Goal: Transaction & Acquisition: Purchase product/service

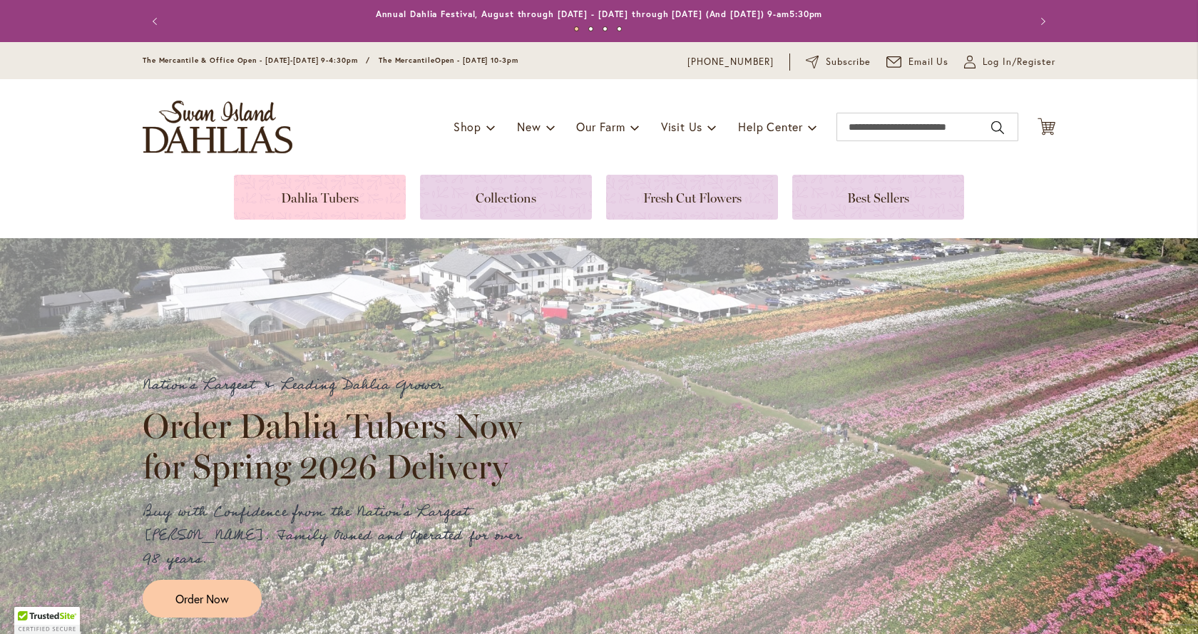
click at [317, 204] on link at bounding box center [320, 197] width 172 height 45
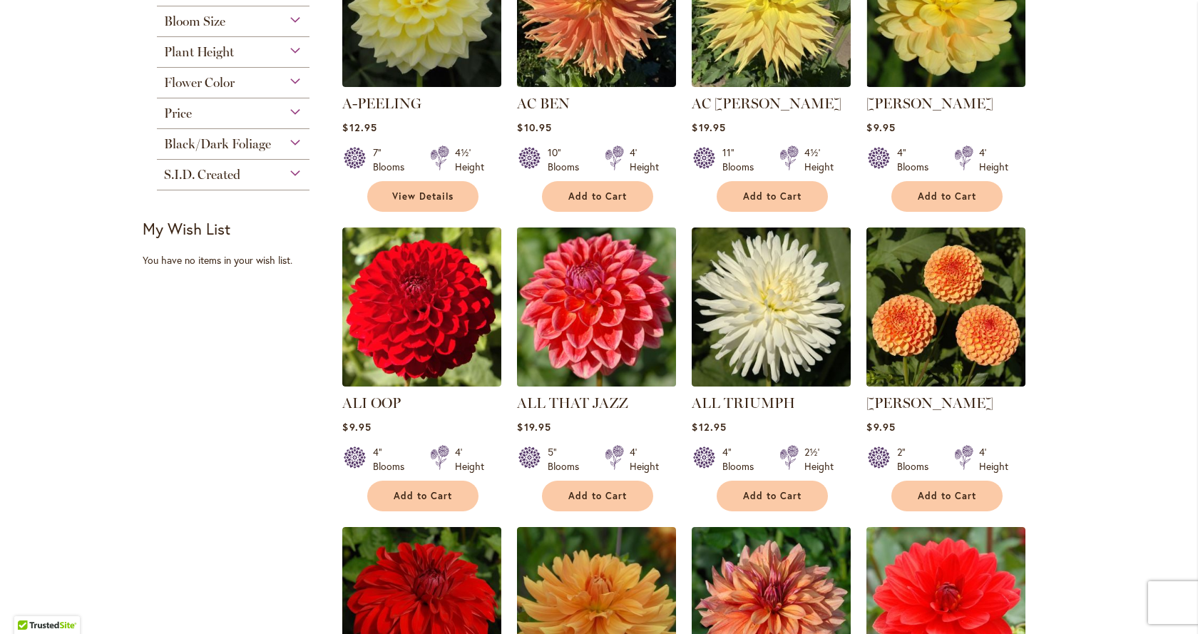
scroll to position [570, 0]
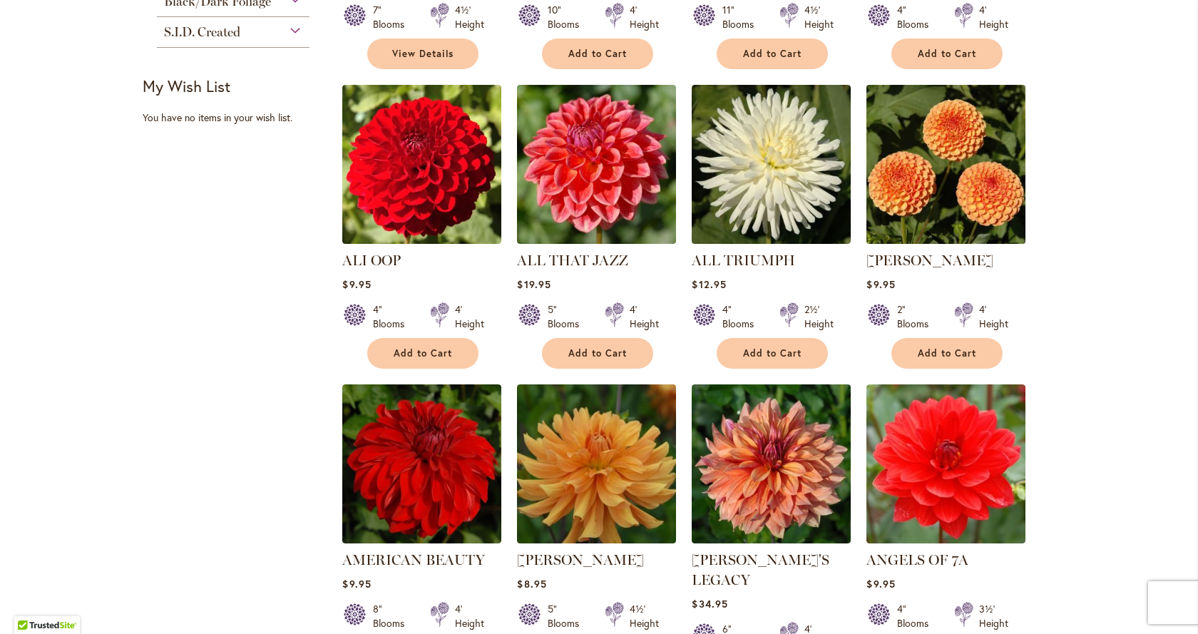
click at [933, 169] on img at bounding box center [946, 164] width 167 height 167
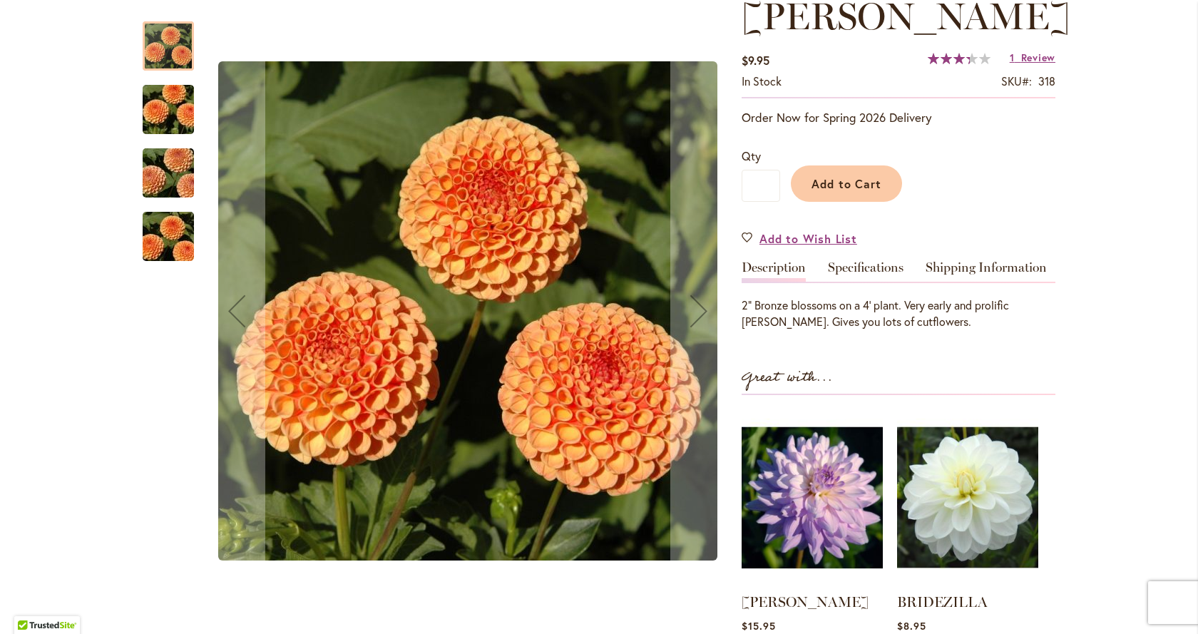
scroll to position [143, 0]
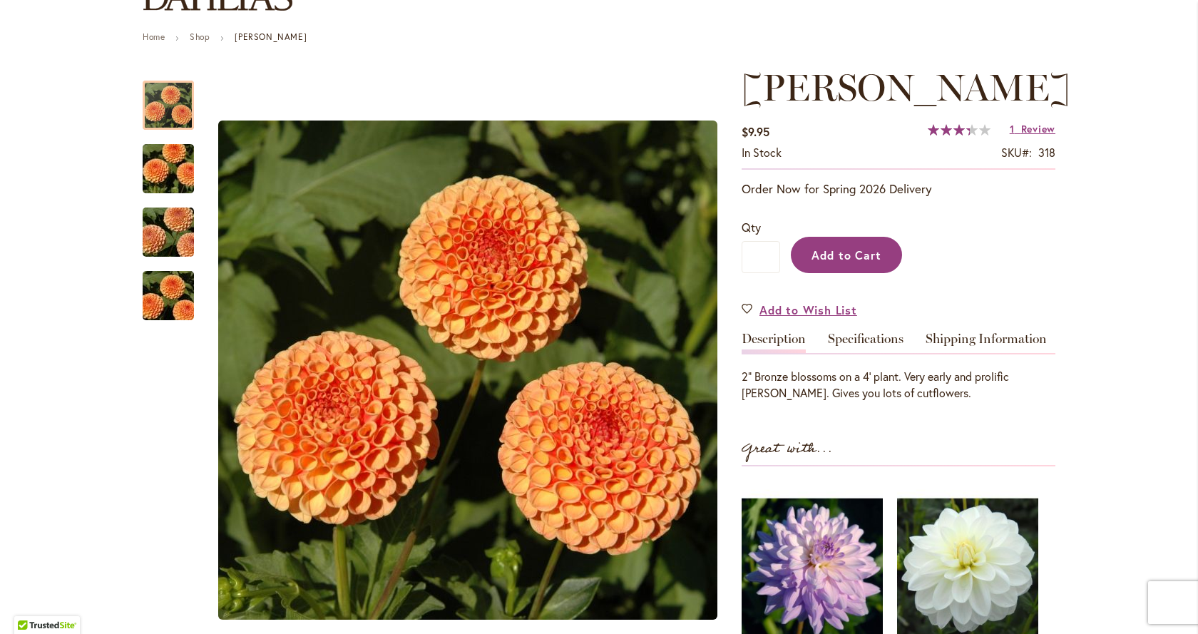
click at [864, 262] on span "Add to Cart" at bounding box center [847, 254] width 71 height 15
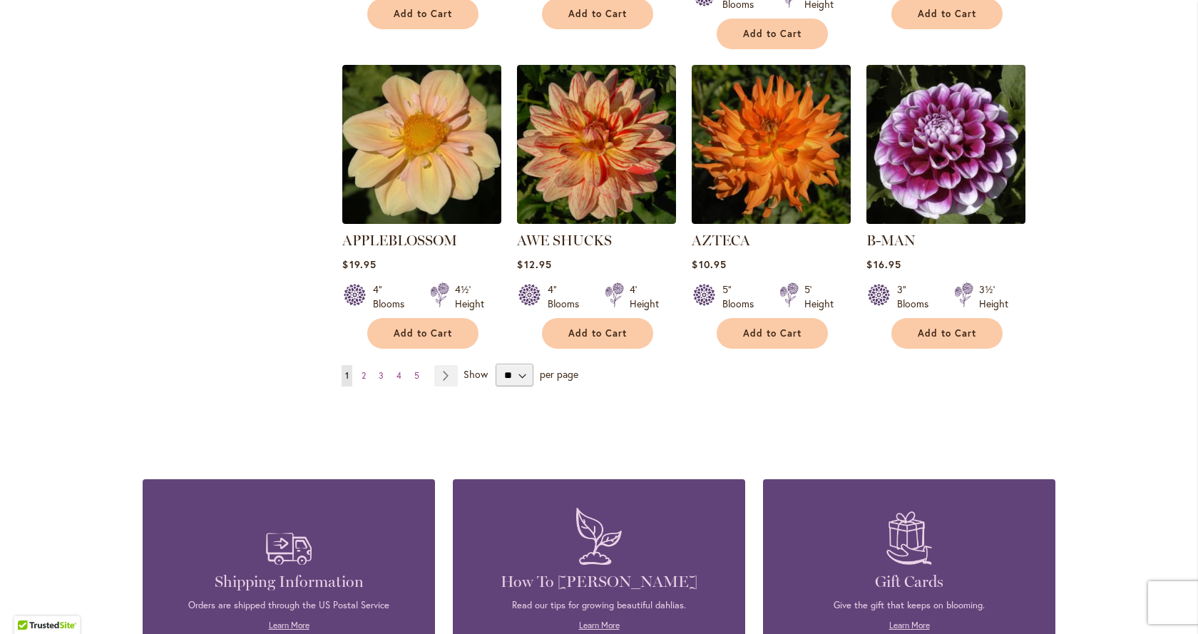
scroll to position [1212, 0]
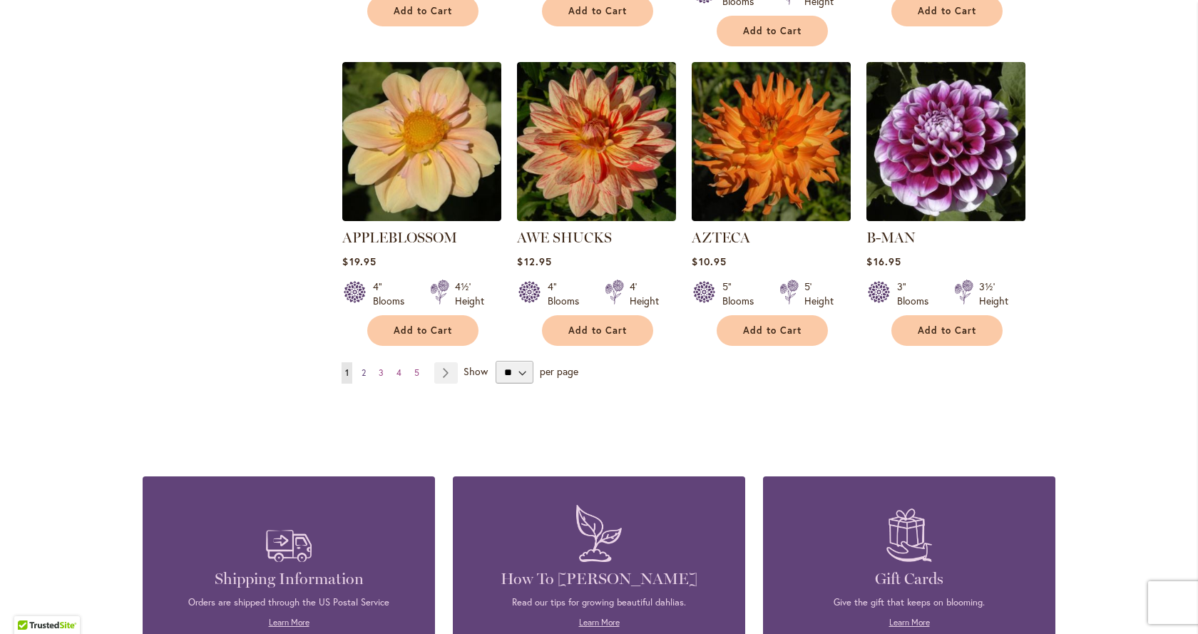
click at [362, 362] on link "Page 2" at bounding box center [363, 372] width 11 height 21
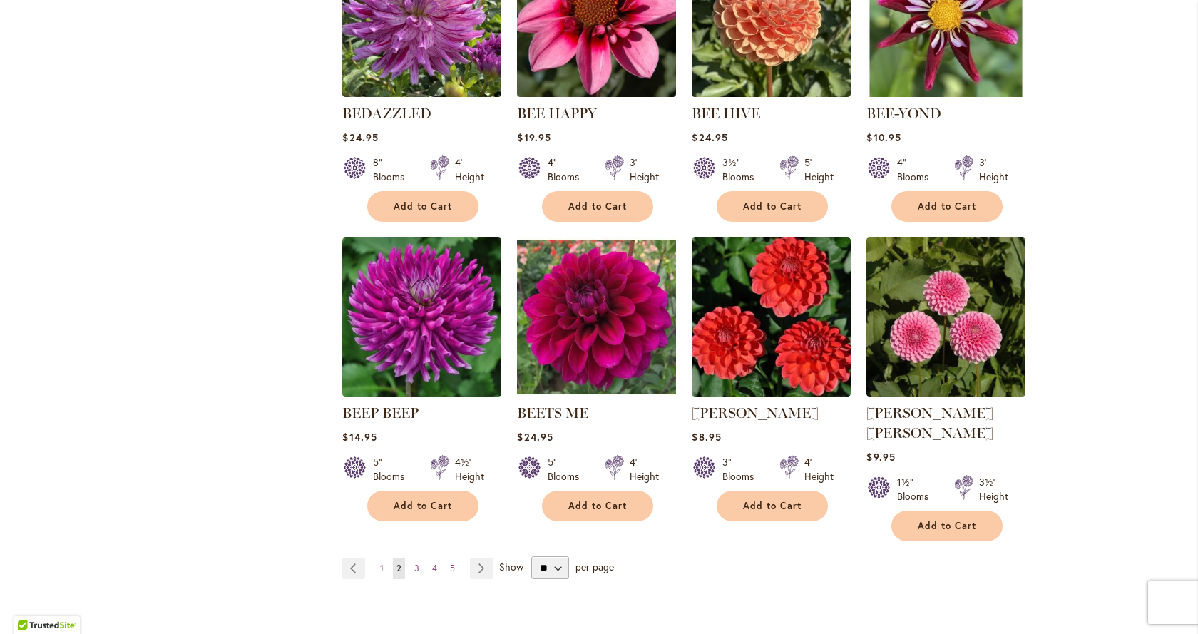
scroll to position [927, 0]
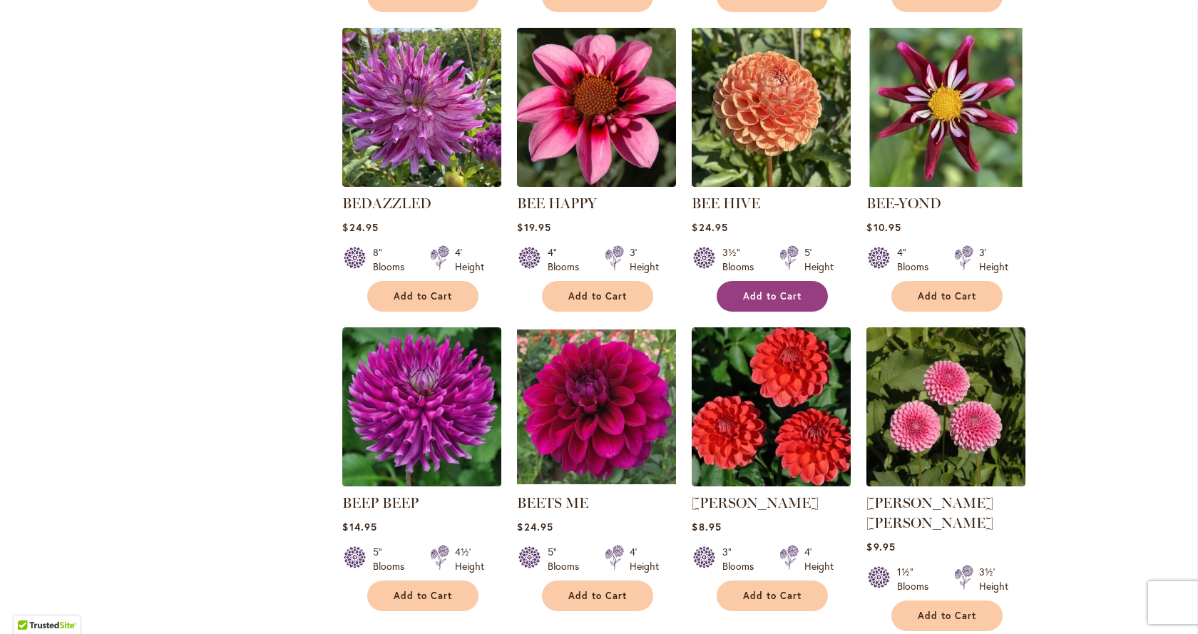
click at [767, 294] on span "Add to Cart" at bounding box center [772, 296] width 58 height 12
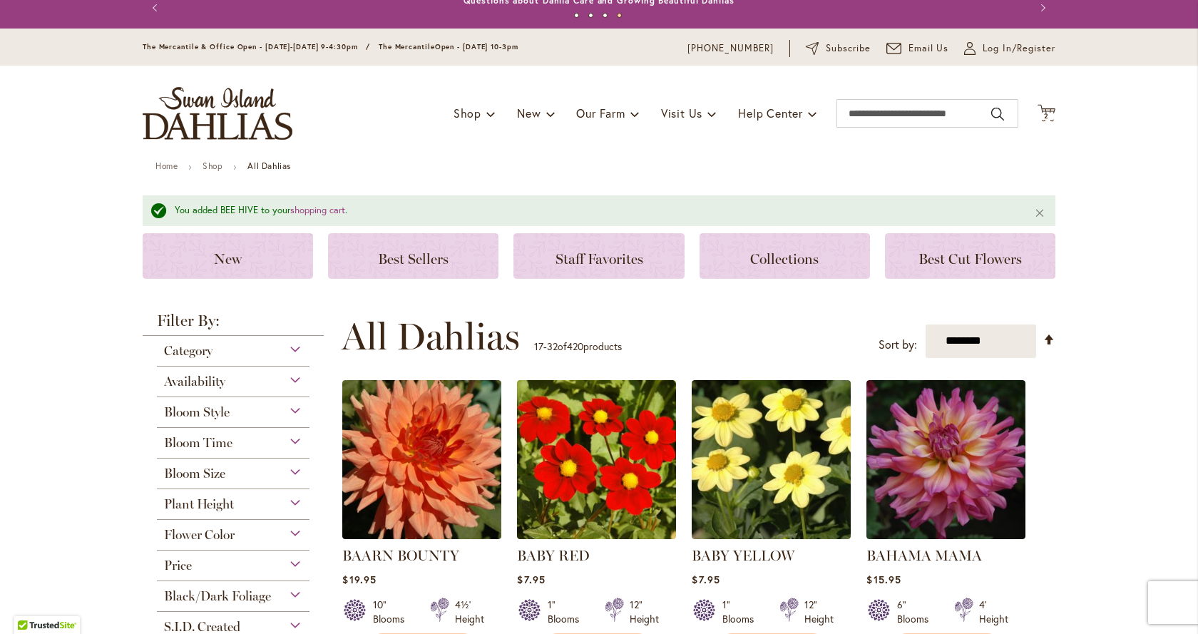
scroll to position [0, 0]
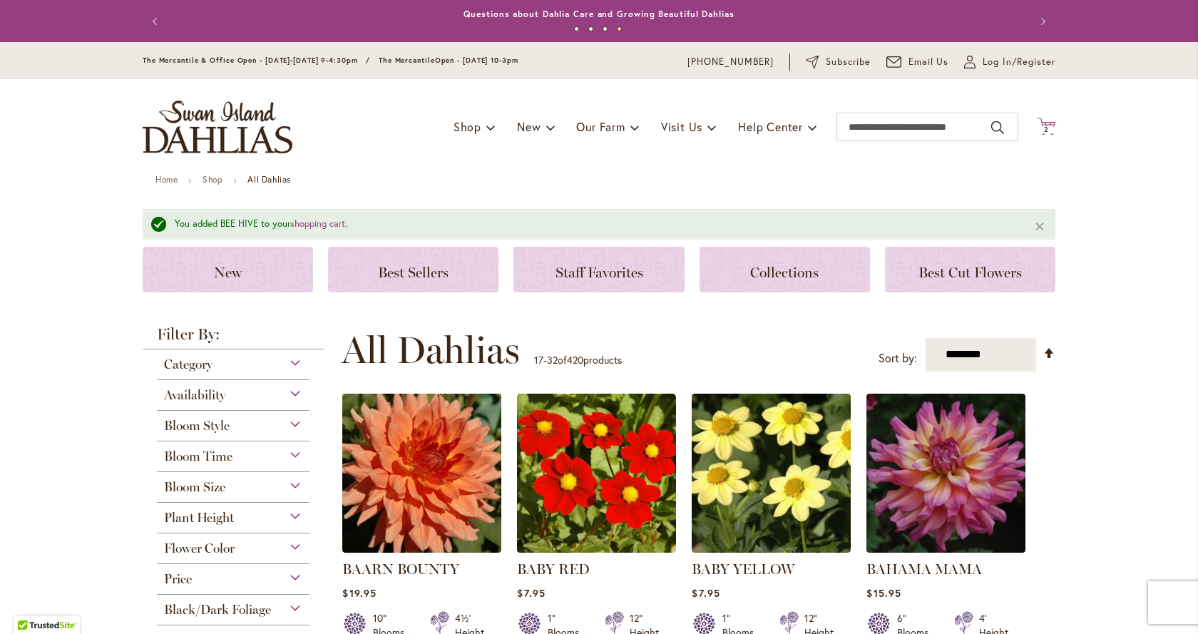
click at [1046, 126] on span "2 2 items" at bounding box center [1047, 129] width 14 height 7
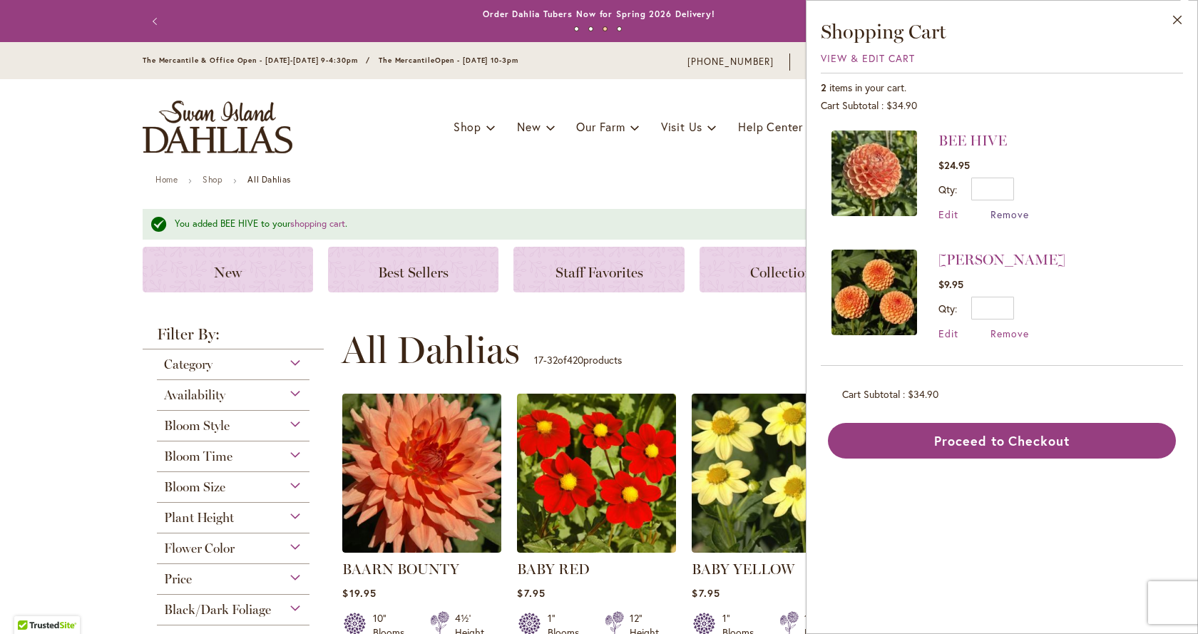
click at [998, 215] on span "Remove" at bounding box center [1010, 215] width 39 height 14
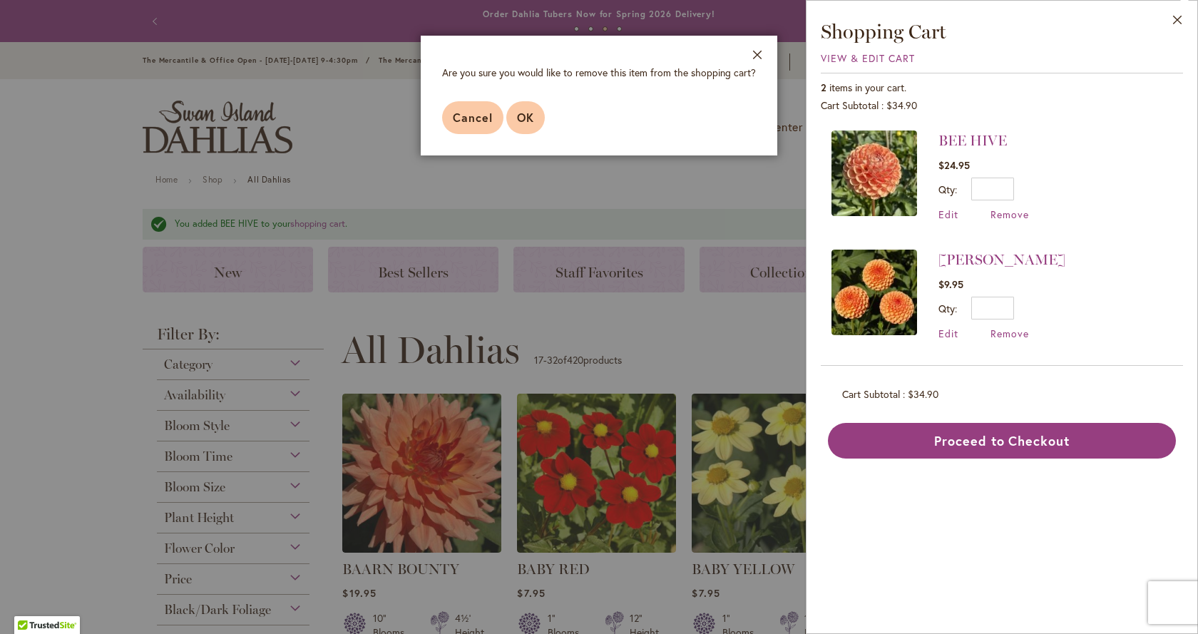
click at [529, 119] on span "OK" at bounding box center [525, 117] width 17 height 15
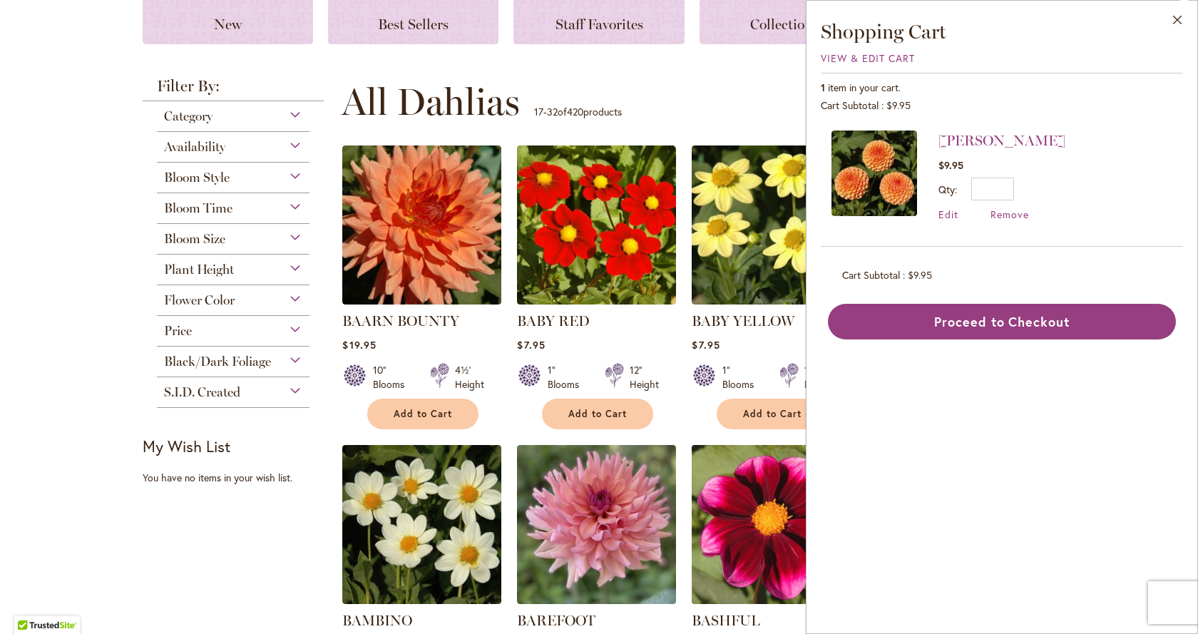
scroll to position [214, 0]
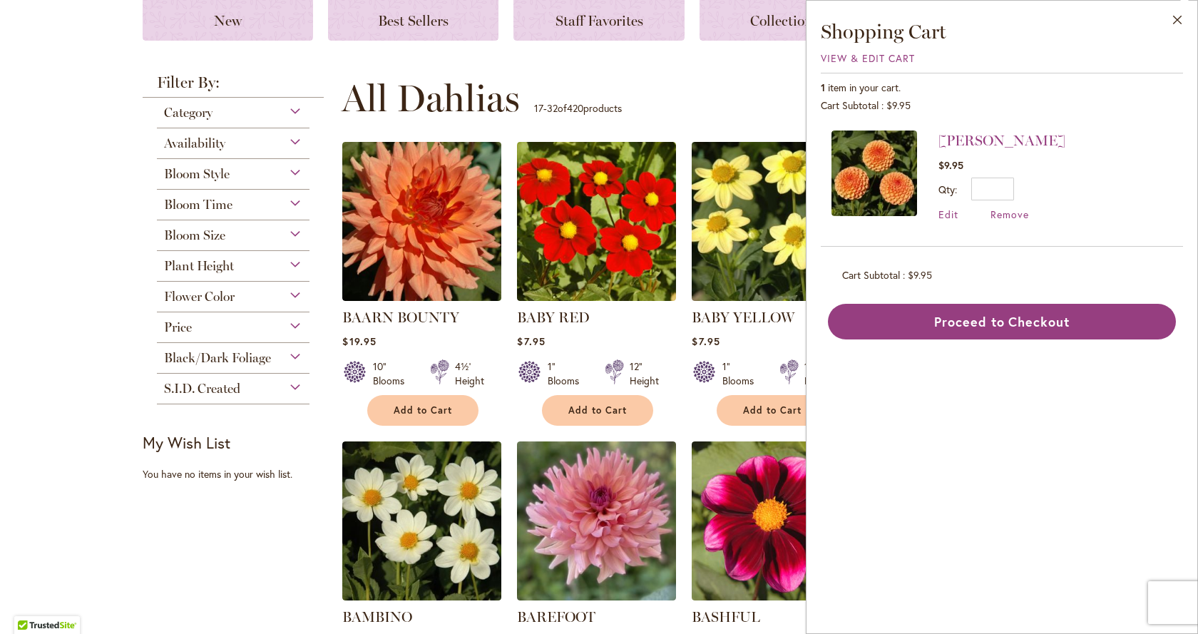
drag, startPoint x: 216, startPoint y: 552, endPoint x: 240, endPoint y: 528, distance: 33.3
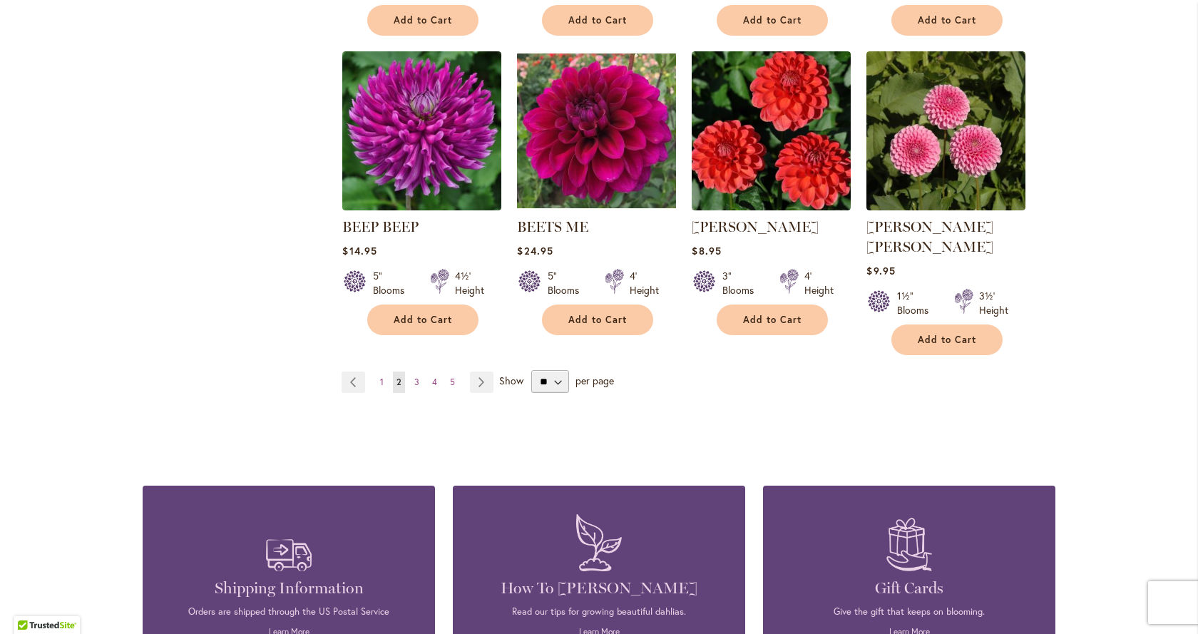
scroll to position [1212, 0]
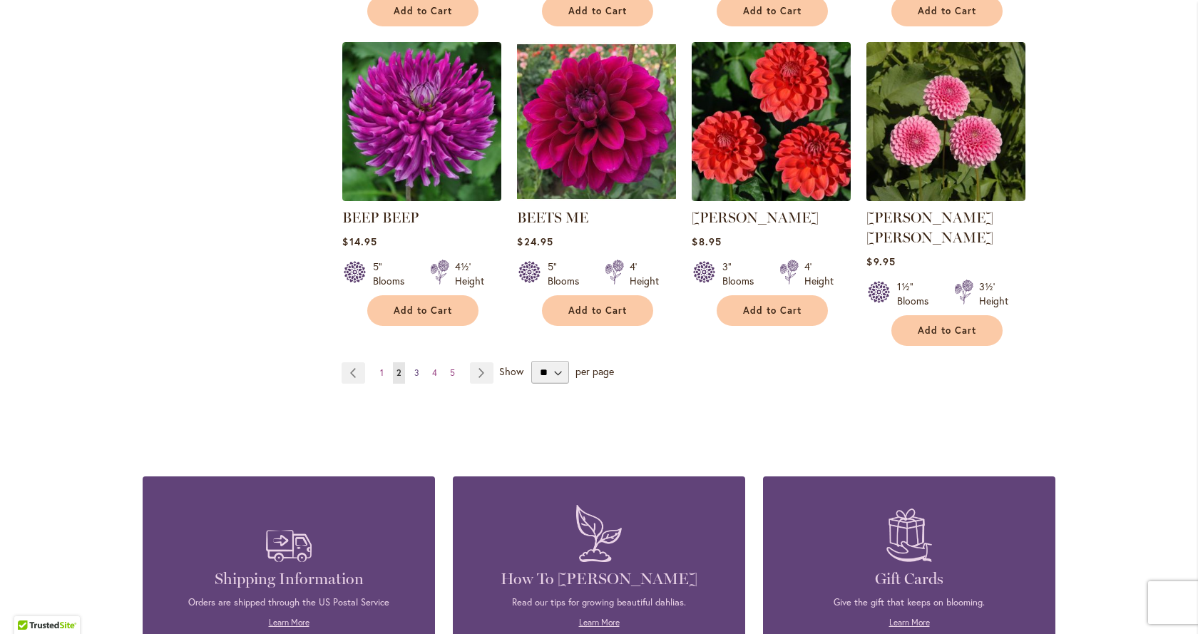
click at [414, 367] on span "3" at bounding box center [416, 372] width 5 height 11
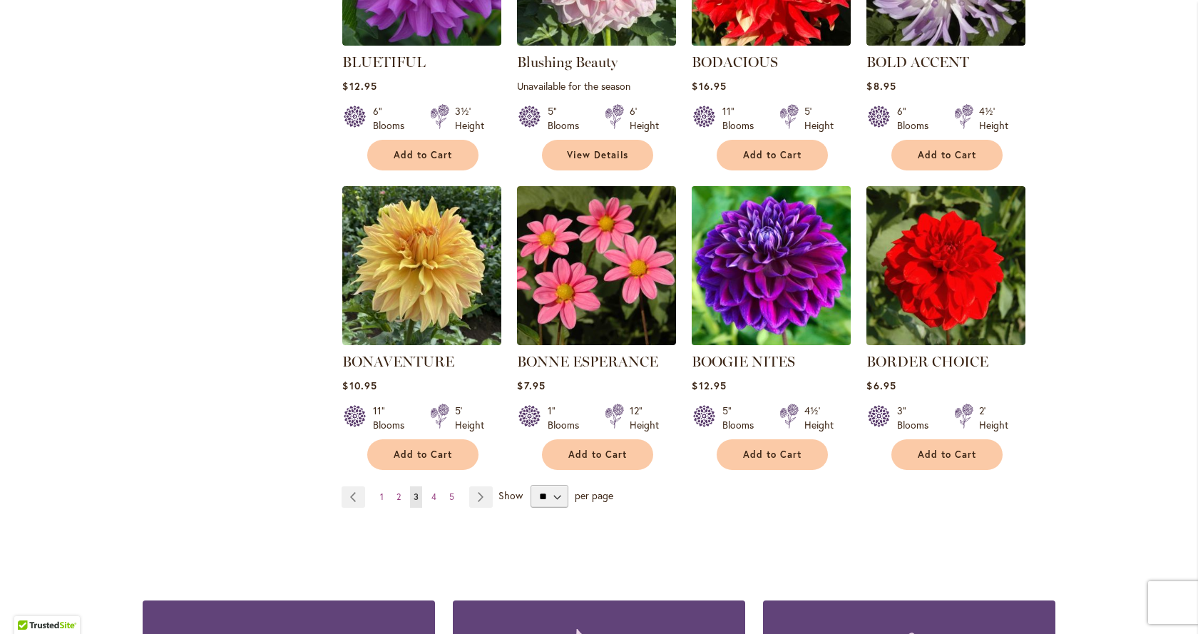
scroll to position [1070, 0]
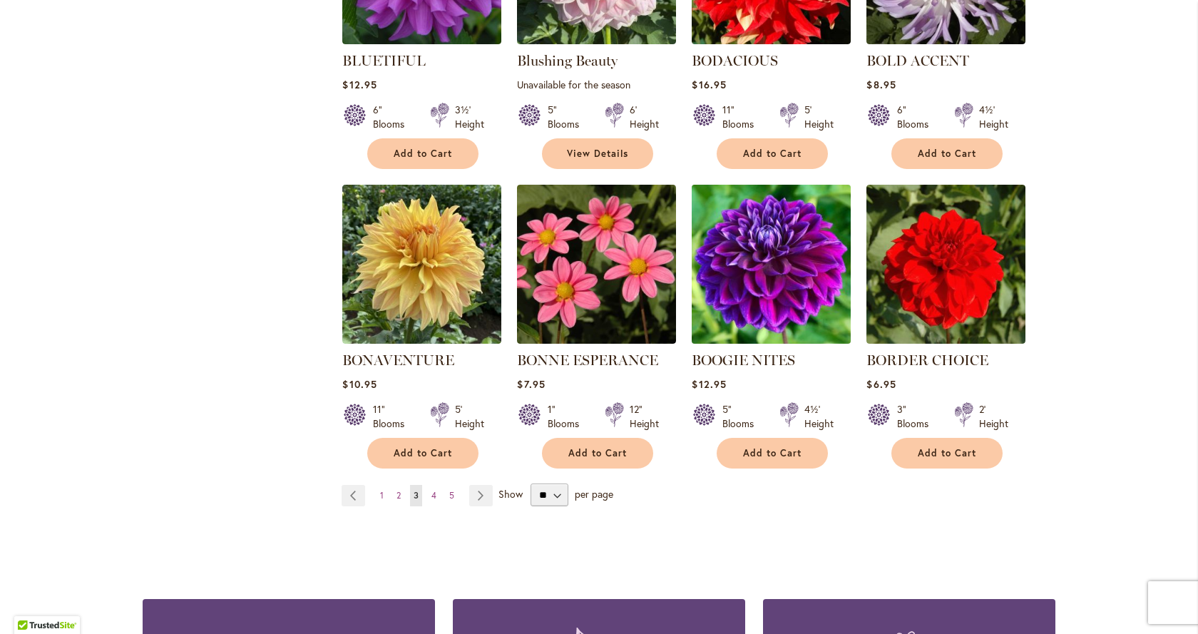
click at [772, 284] on img at bounding box center [771, 264] width 167 height 167
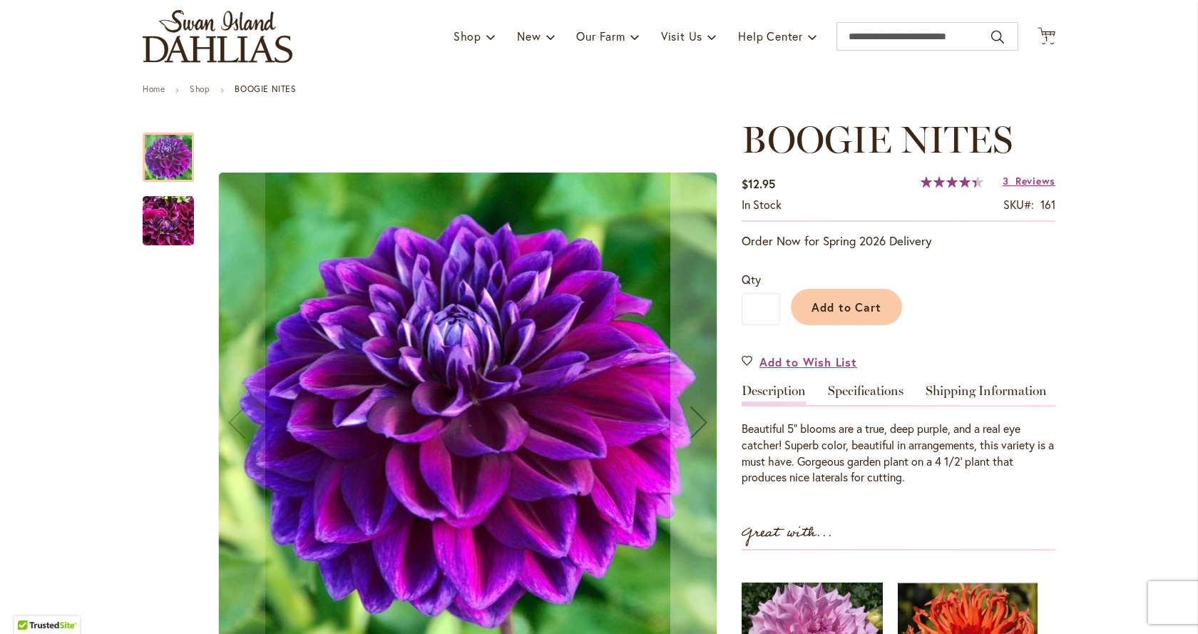
scroll to position [214, 0]
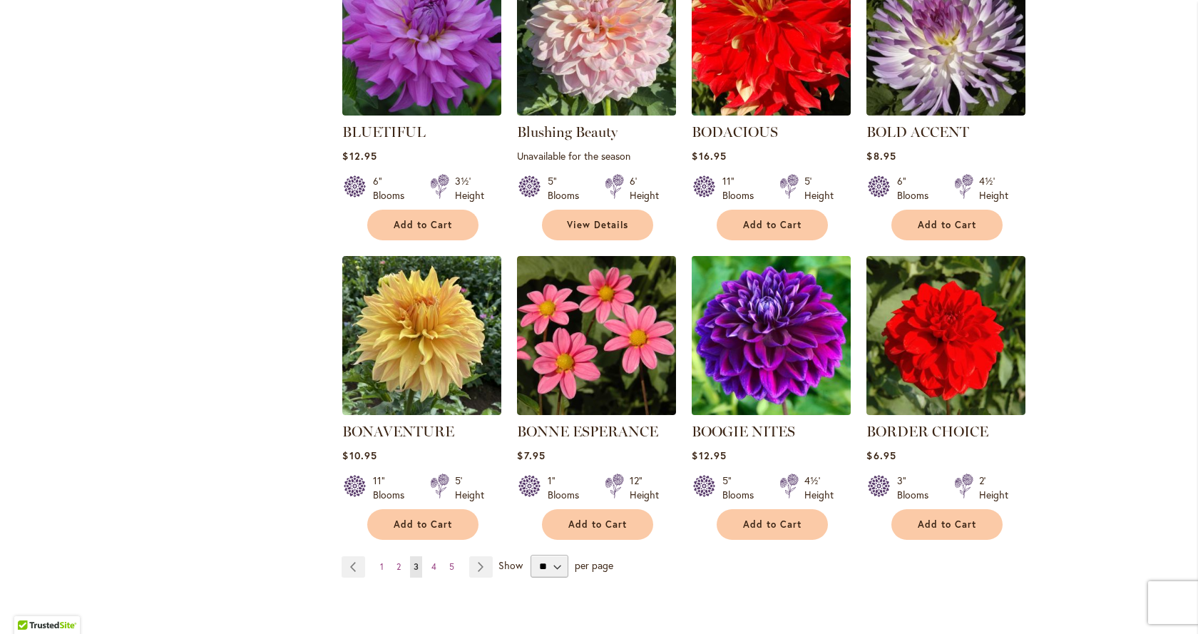
scroll to position [1141, 0]
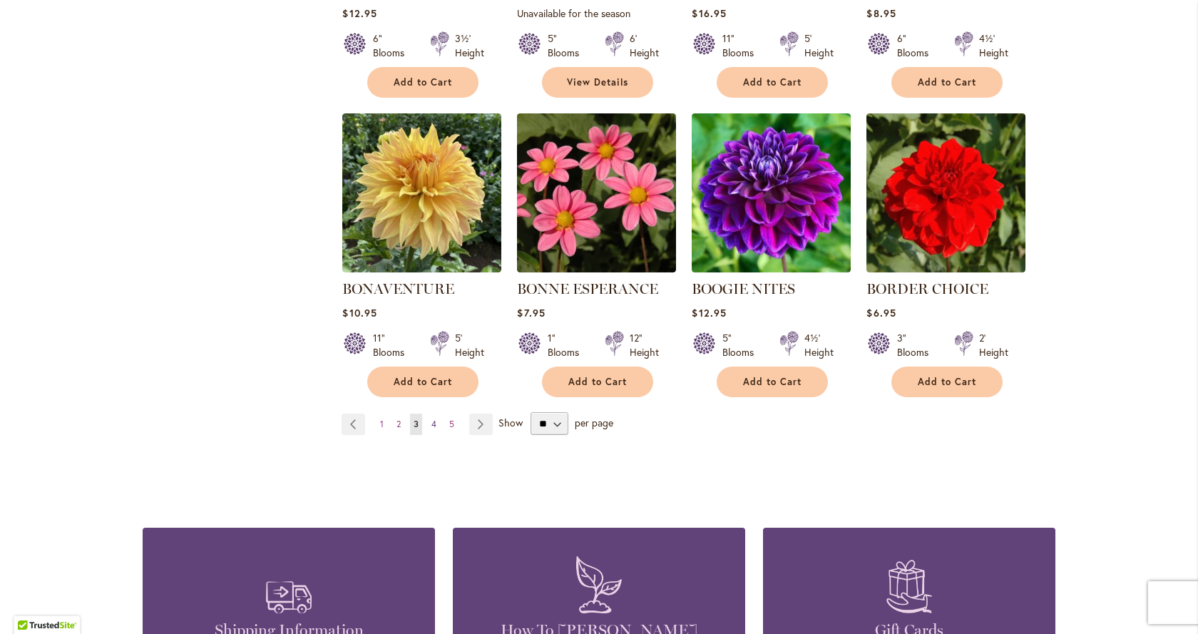
click at [431, 429] on span "4" at bounding box center [433, 424] width 5 height 11
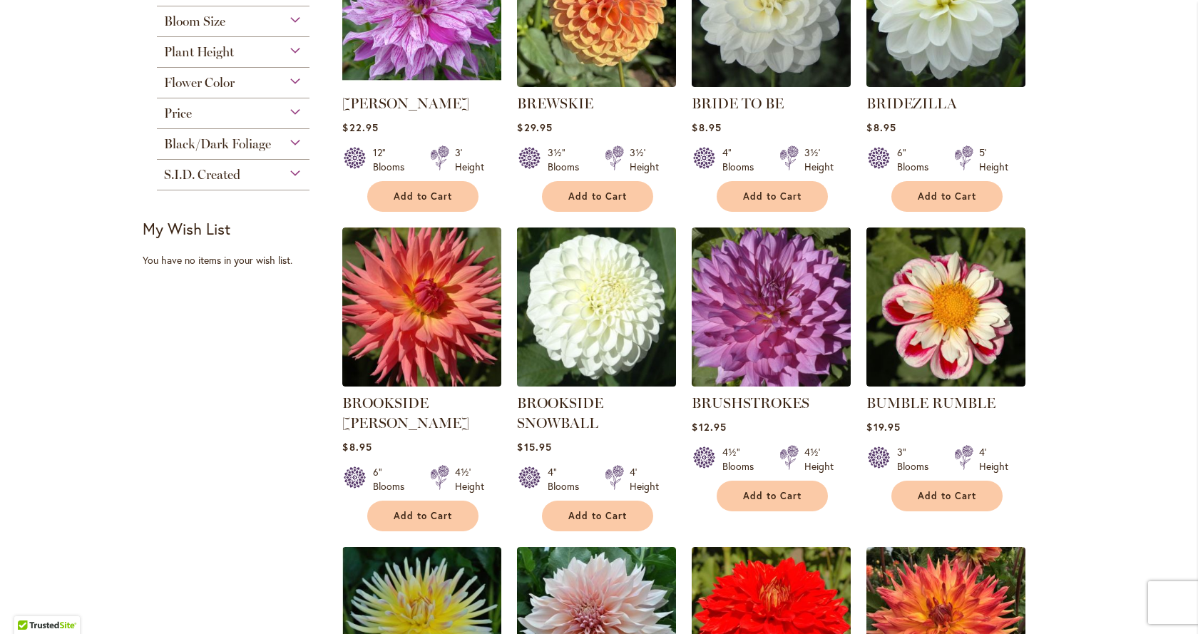
scroll to position [499, 0]
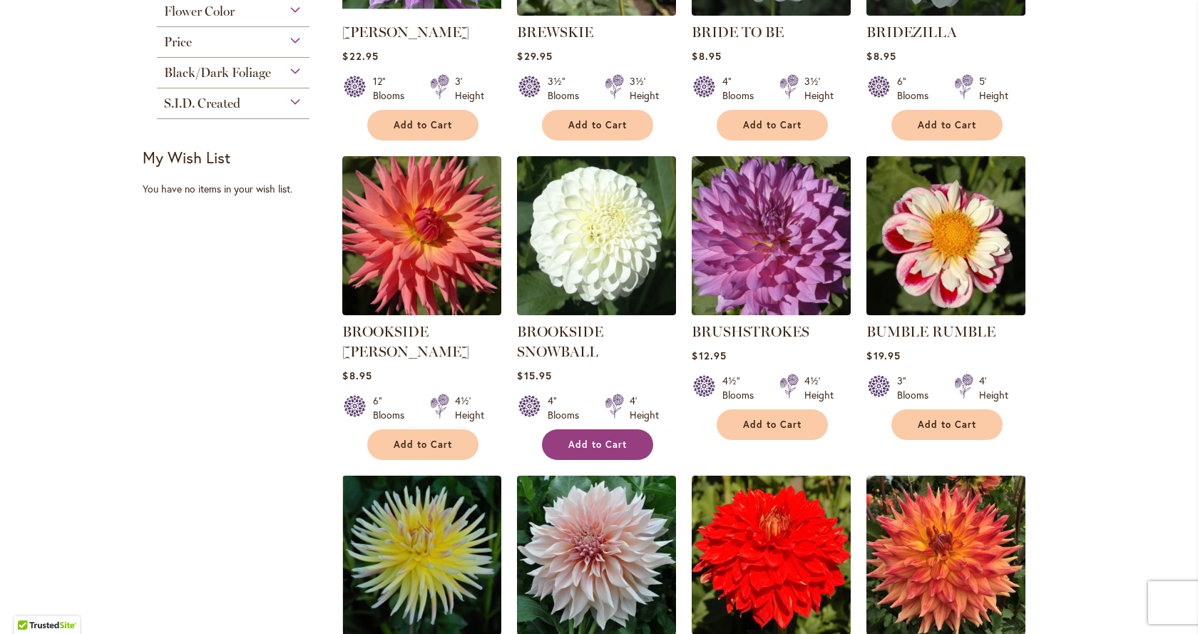
click at [593, 441] on span "Add to Cart" at bounding box center [597, 445] width 58 height 12
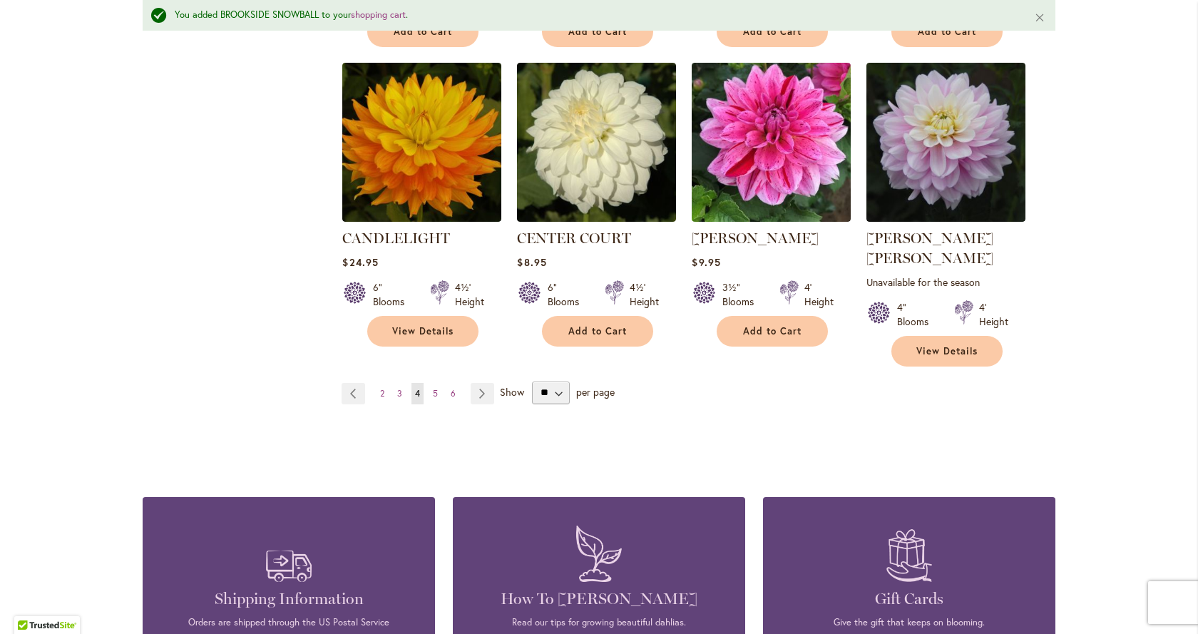
scroll to position [1250, 0]
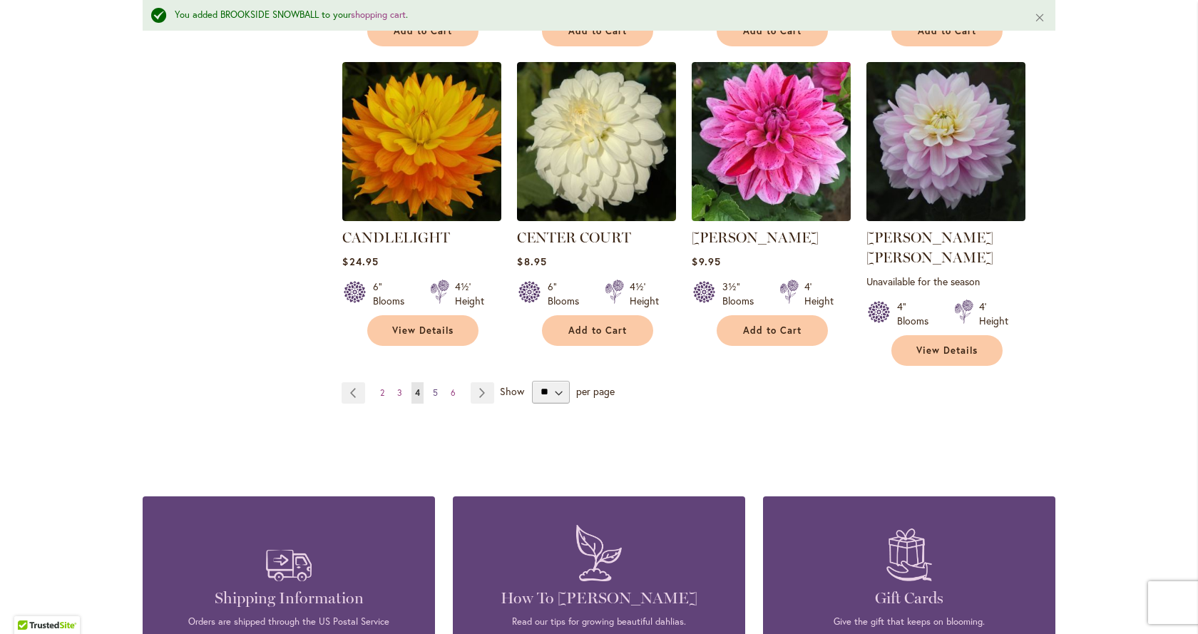
click at [433, 387] on span "5" at bounding box center [435, 392] width 5 height 11
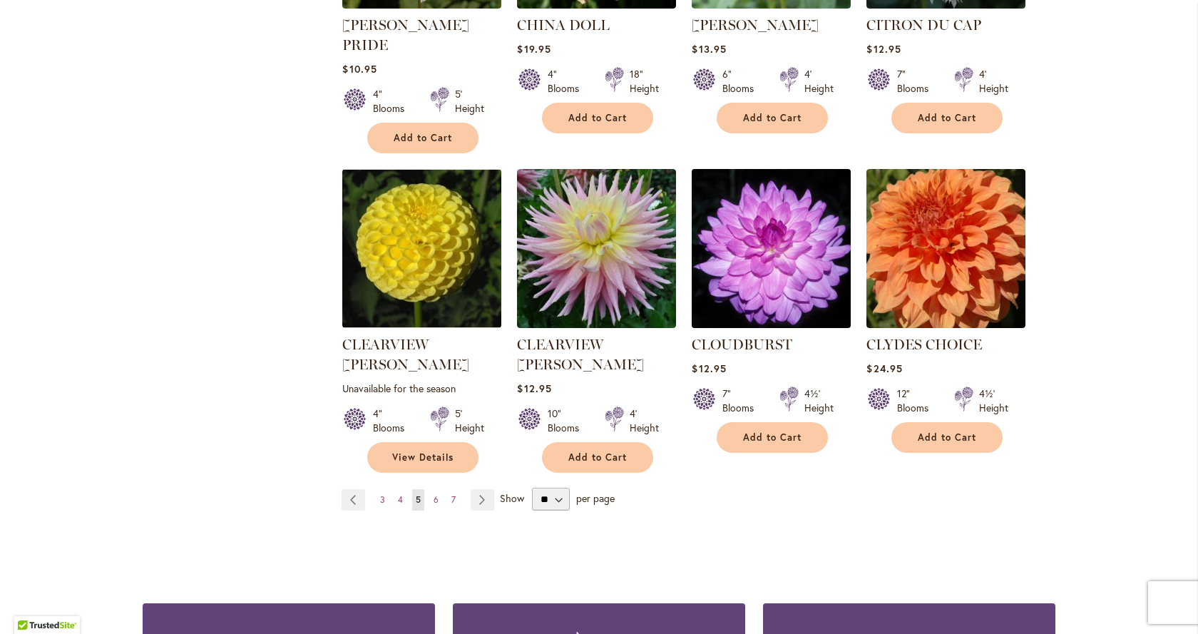
scroll to position [1141, 0]
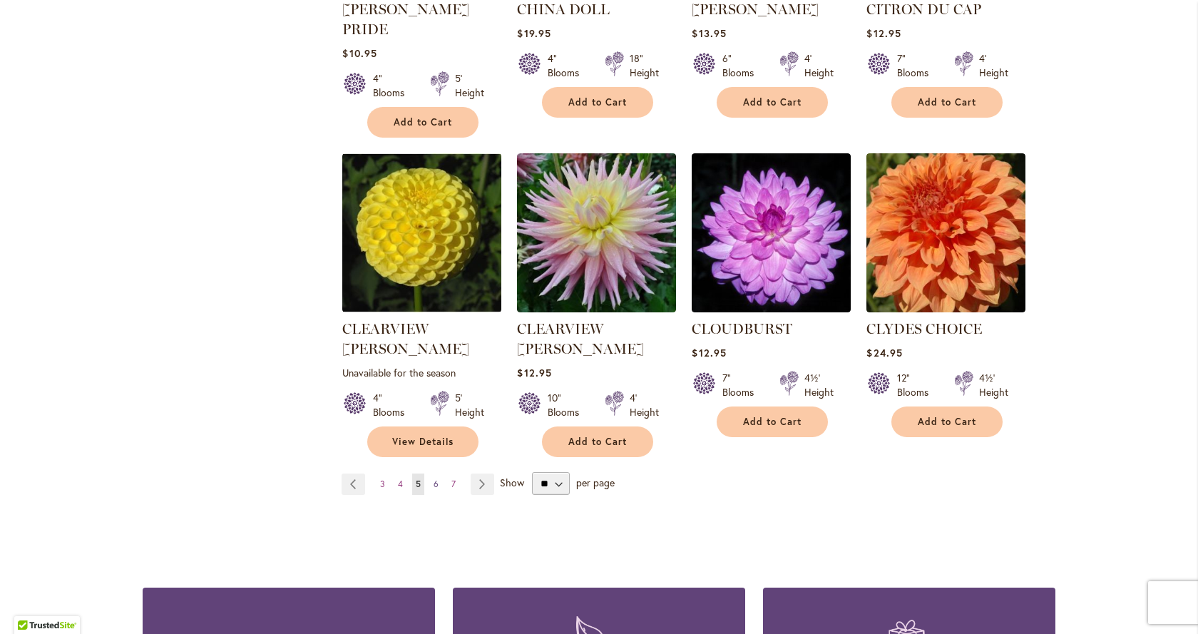
click at [434, 479] on span "6" at bounding box center [436, 484] width 5 height 11
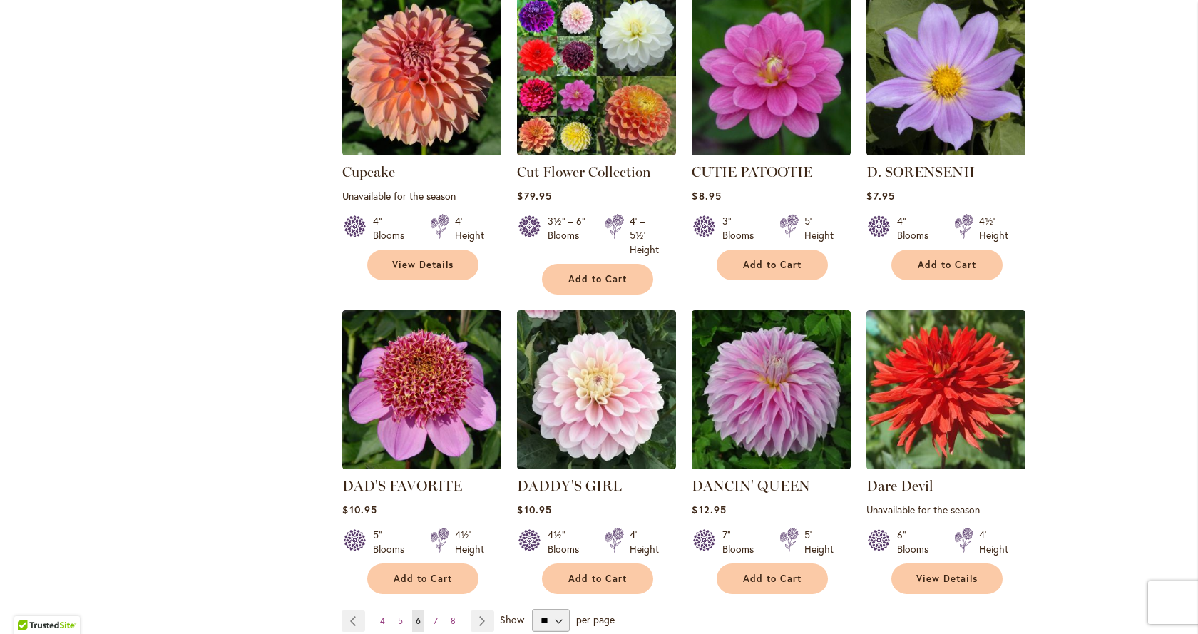
scroll to position [1212, 0]
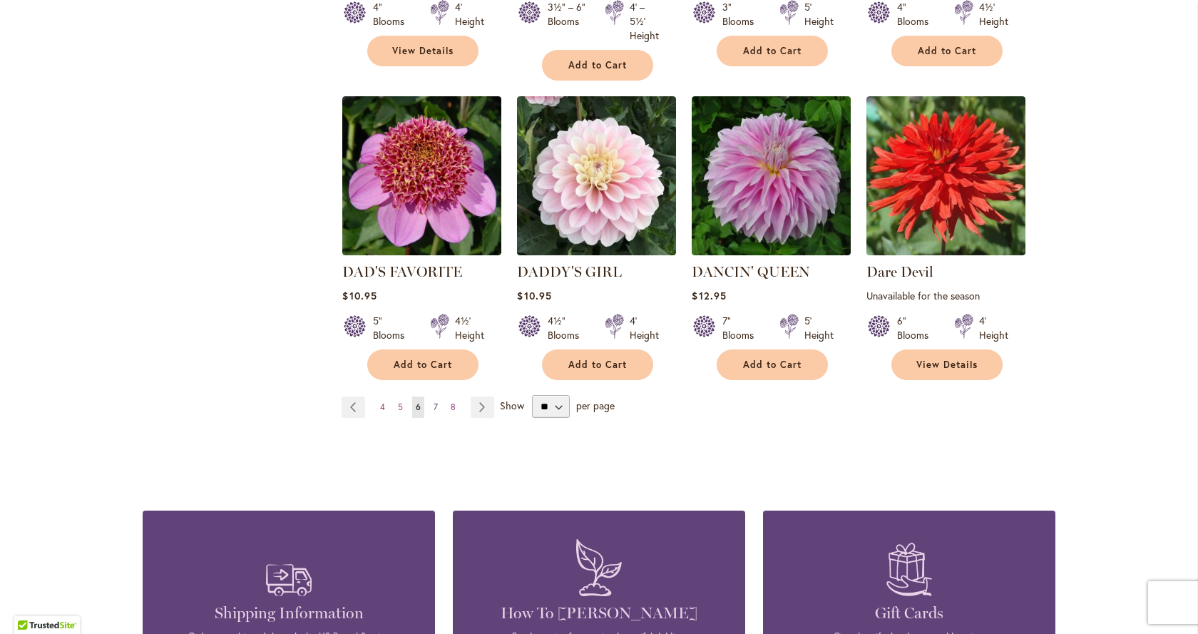
click at [434, 401] on span "7" at bounding box center [436, 406] width 4 height 11
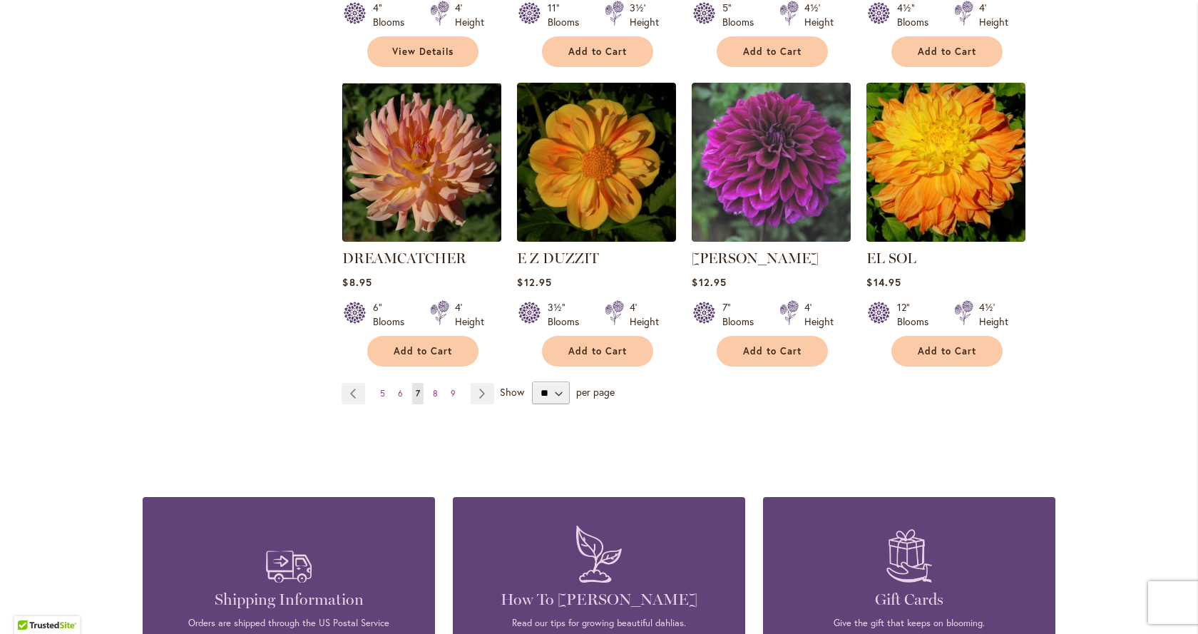
scroll to position [1212, 0]
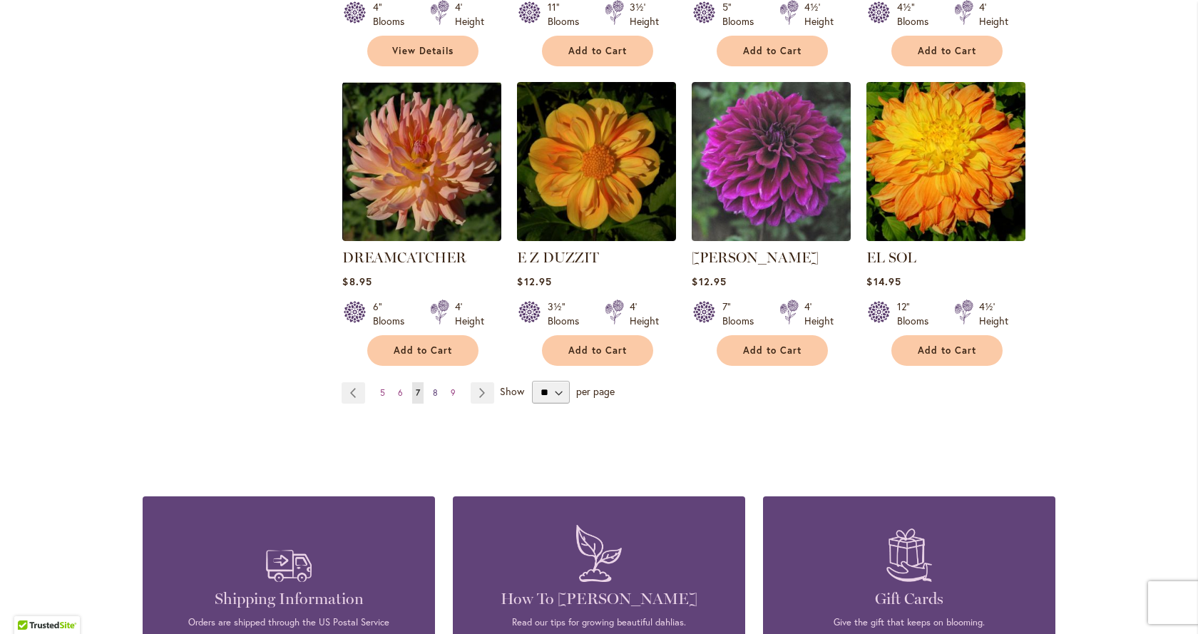
click at [433, 387] on span "8" at bounding box center [435, 392] width 5 height 11
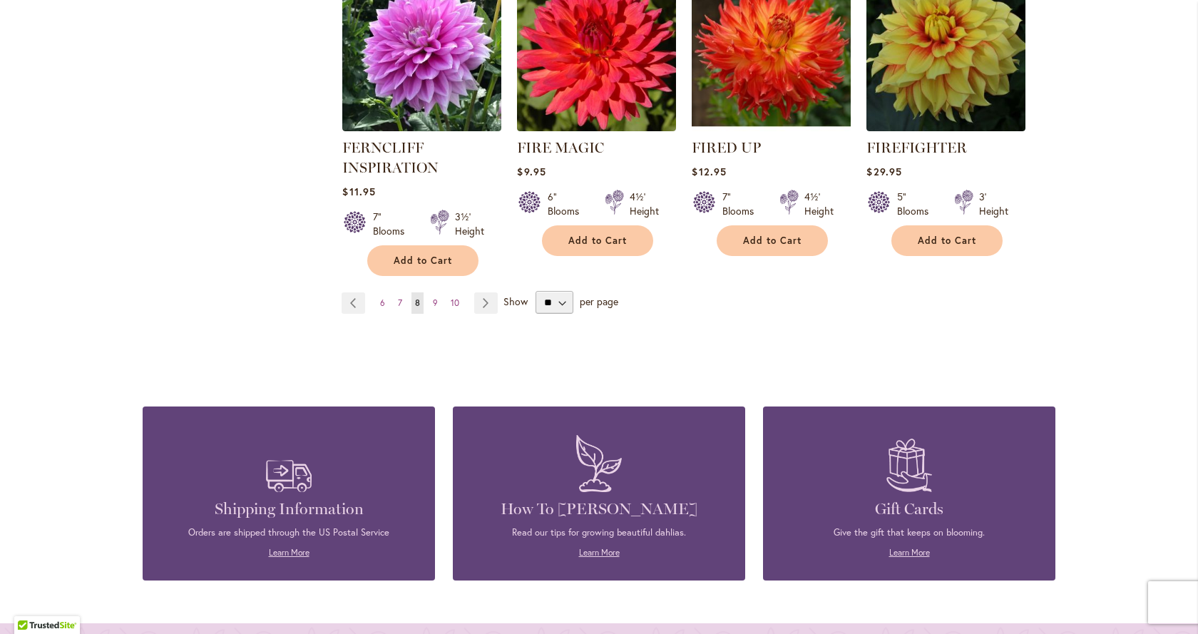
scroll to position [1355, 0]
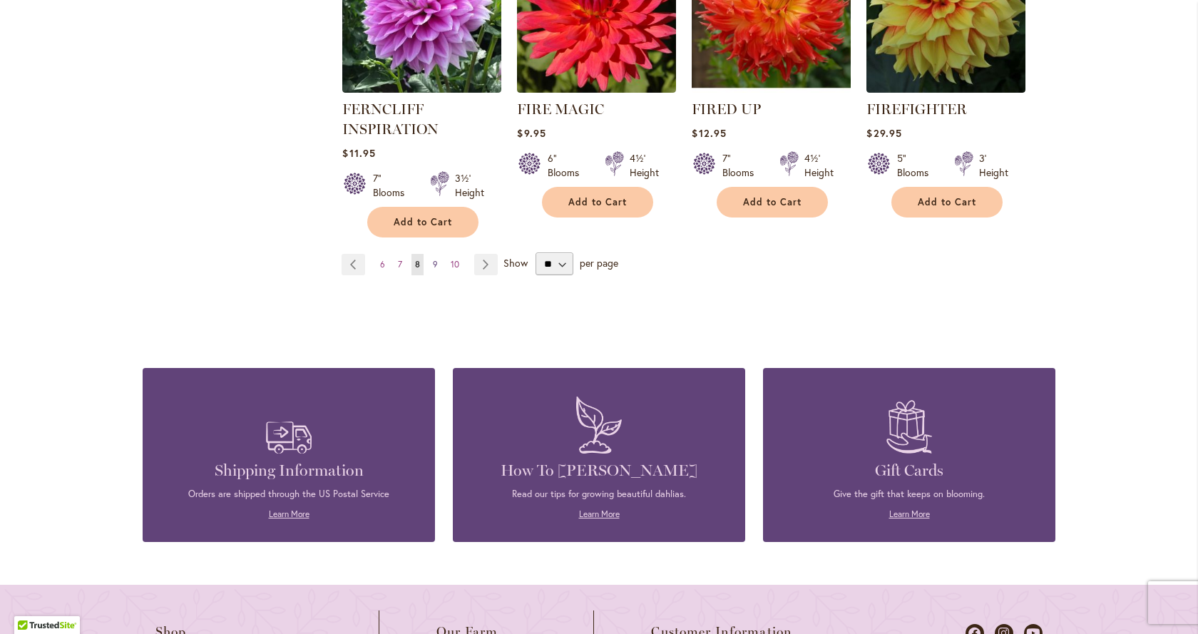
click at [433, 265] on span "9" at bounding box center [435, 264] width 5 height 11
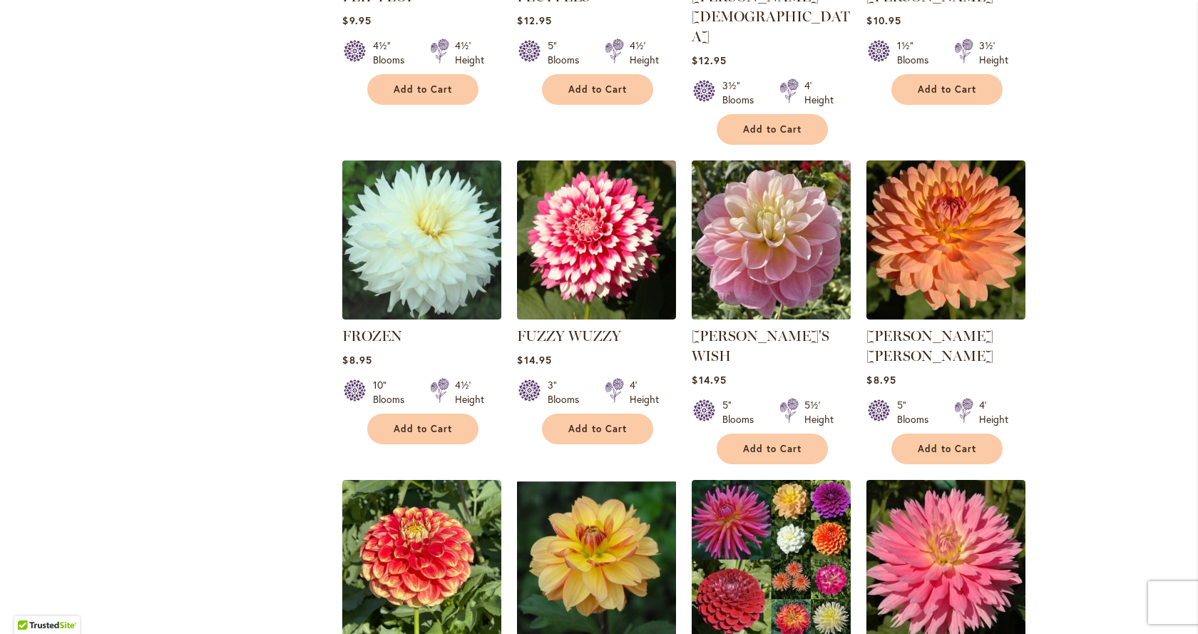
scroll to position [856, 0]
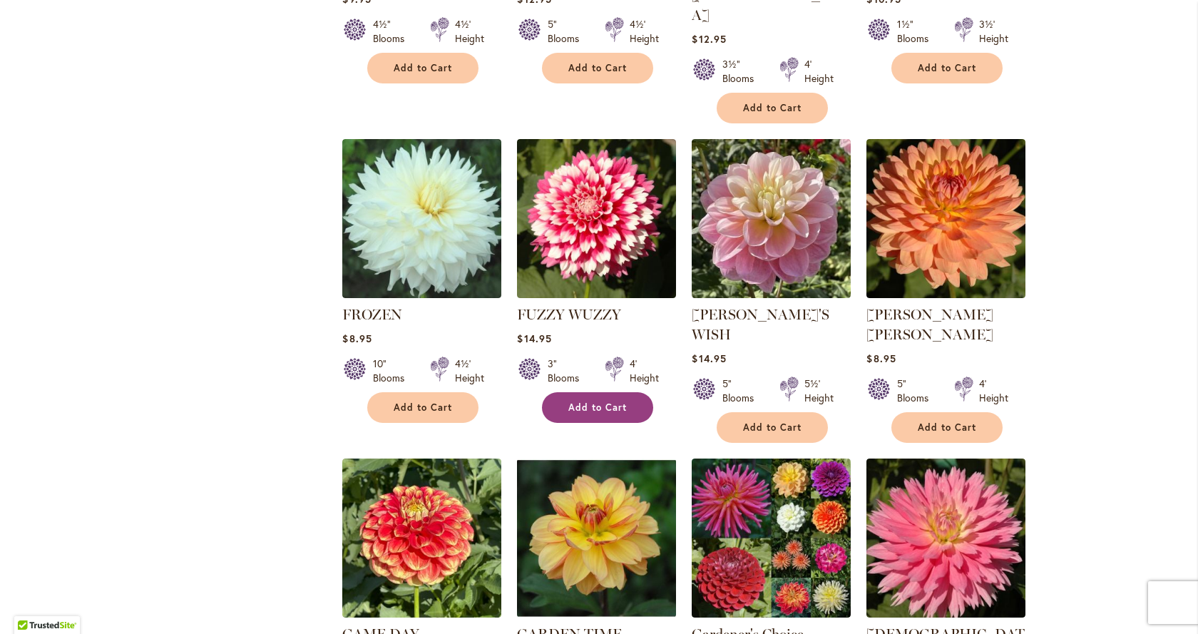
click at [592, 401] on span "Add to Cart" at bounding box center [597, 407] width 58 height 12
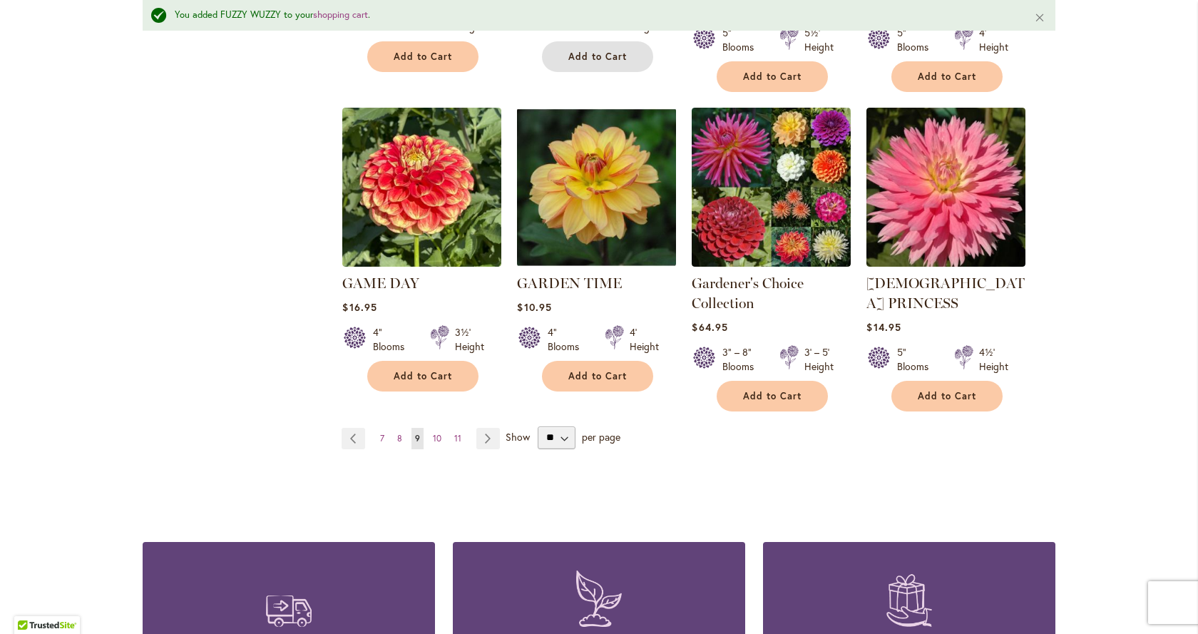
scroll to position [1250, 0]
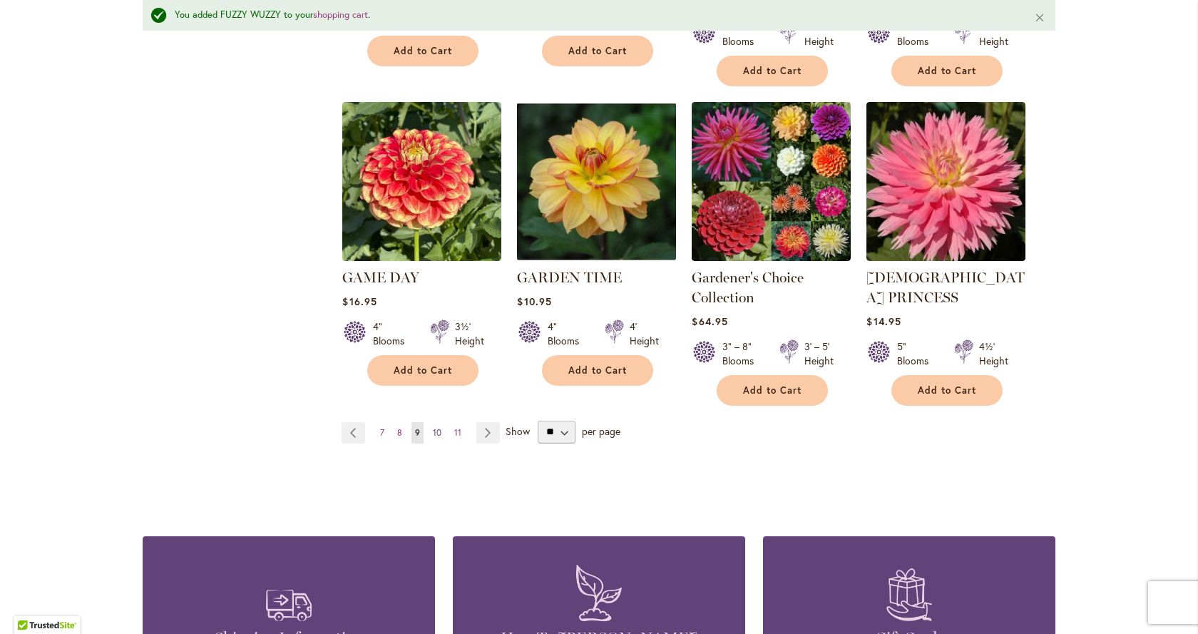
click at [433, 427] on span "10" at bounding box center [437, 432] width 9 height 11
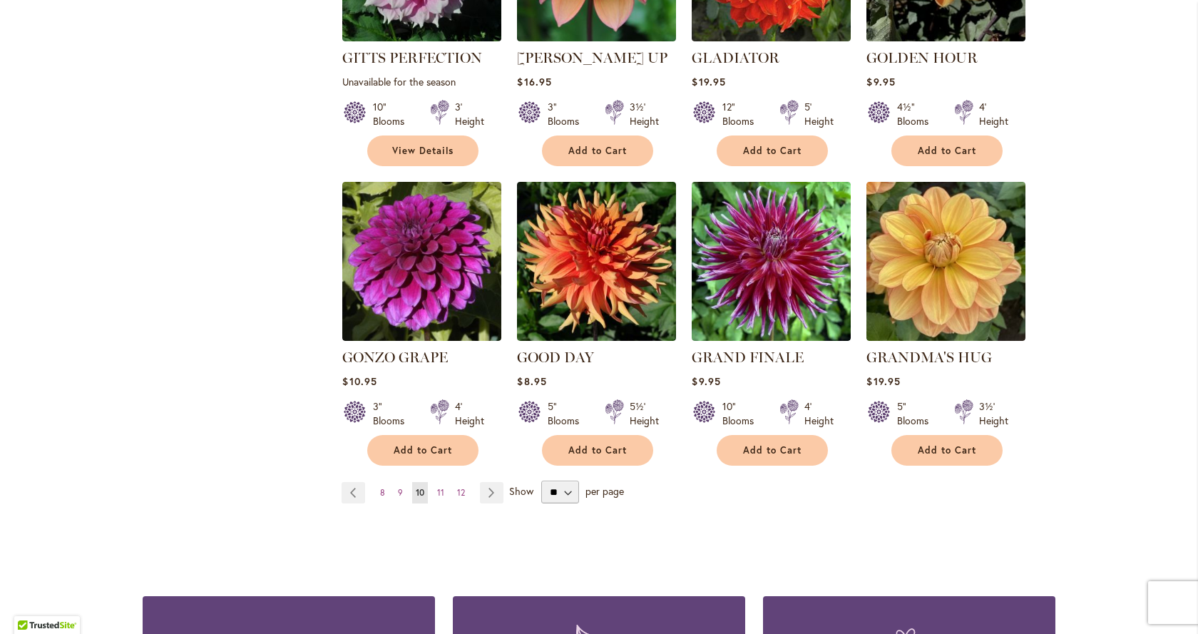
scroll to position [1141, 0]
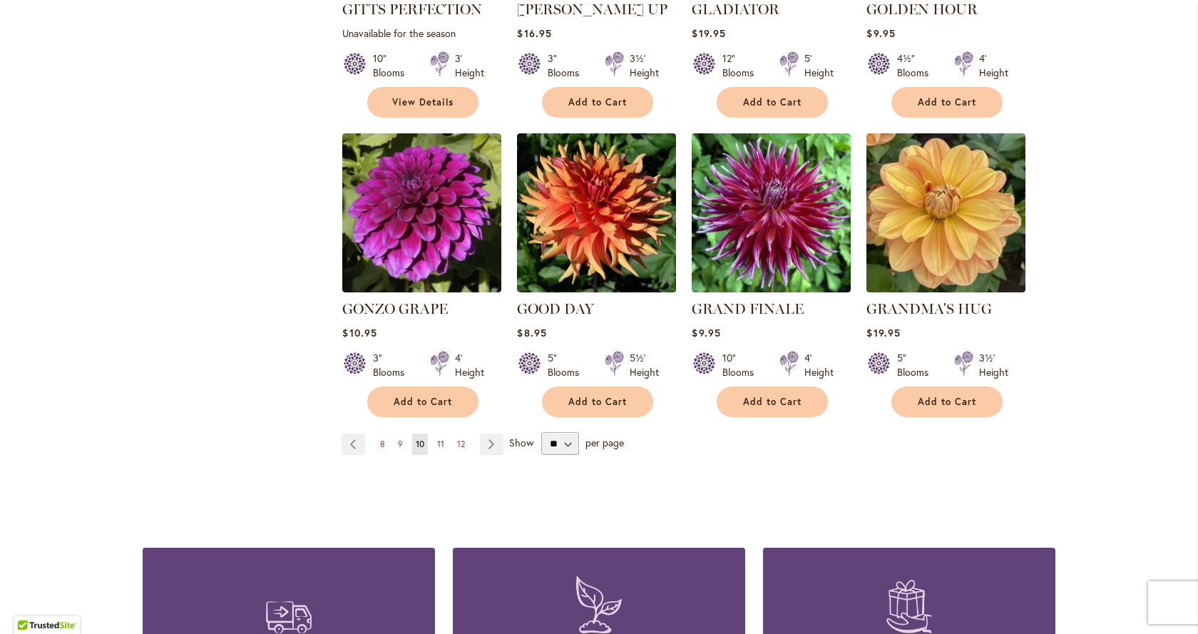
click at [439, 434] on link "Page 11" at bounding box center [441, 444] width 14 height 21
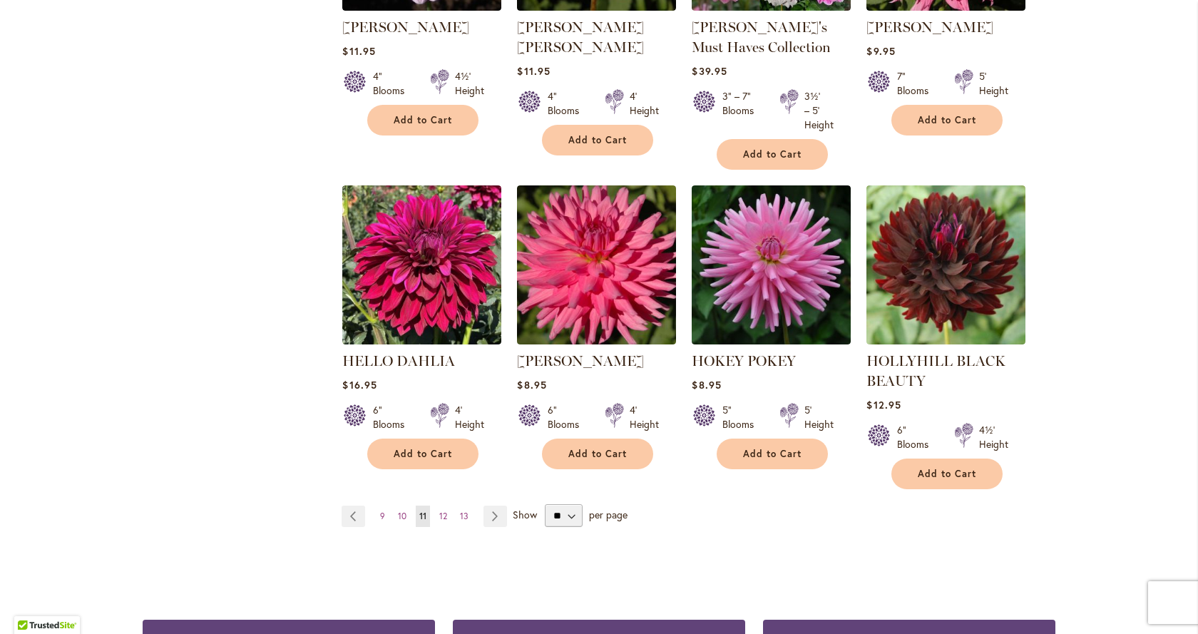
scroll to position [1284, 0]
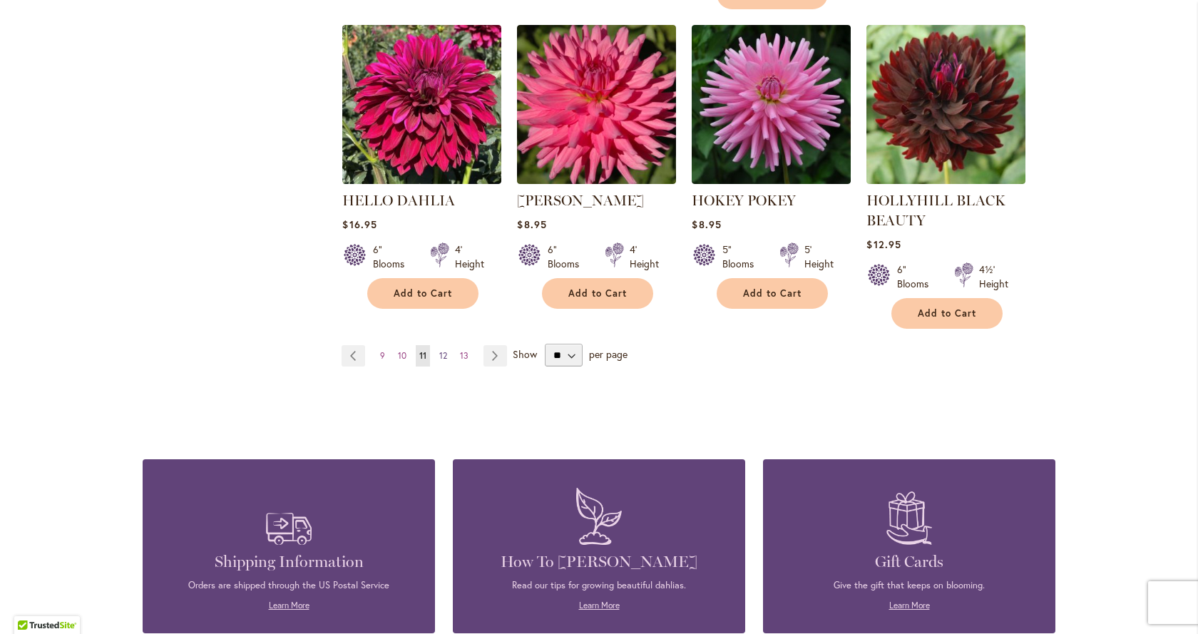
click at [441, 354] on span "12" at bounding box center [443, 355] width 8 height 11
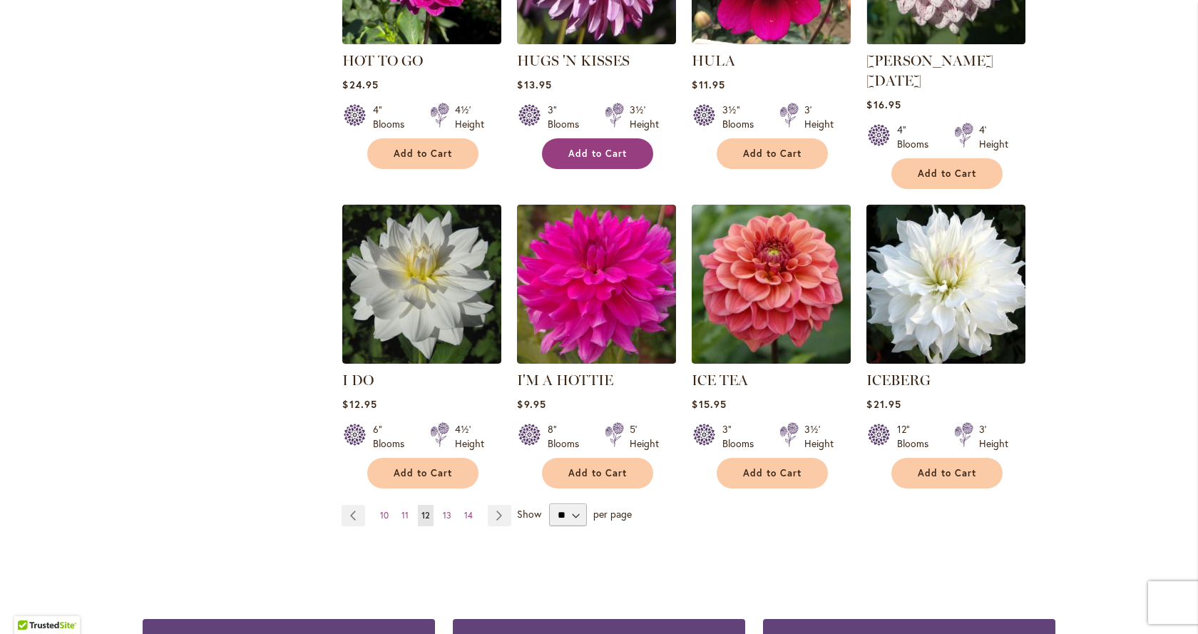
scroll to position [1212, 0]
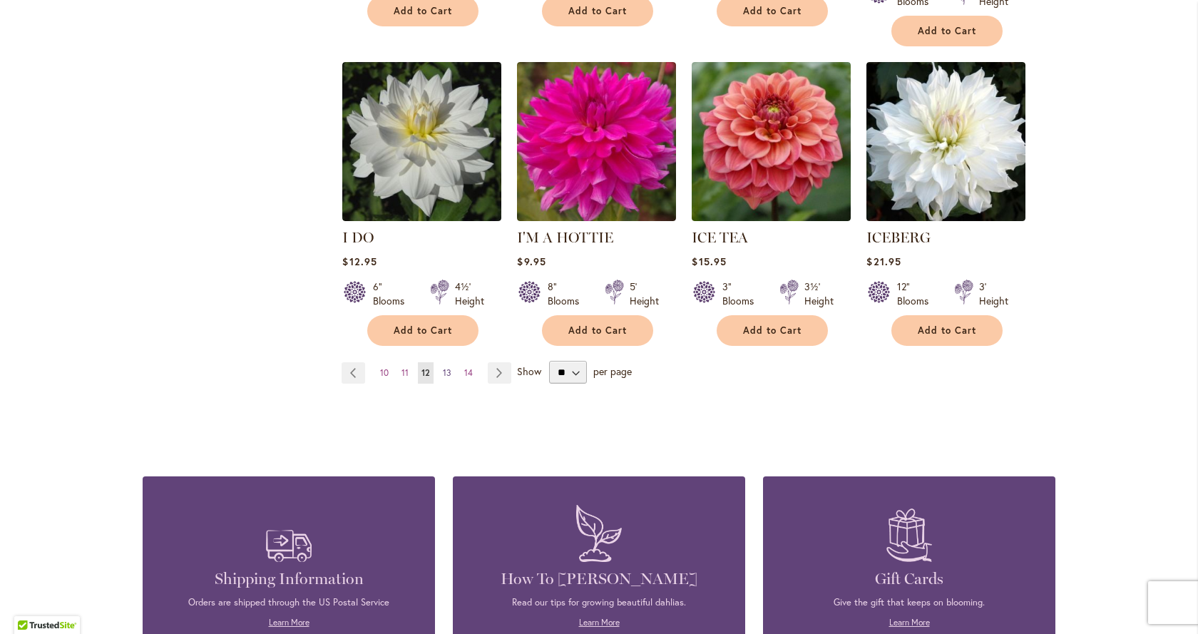
click at [444, 367] on span "13" at bounding box center [447, 372] width 9 height 11
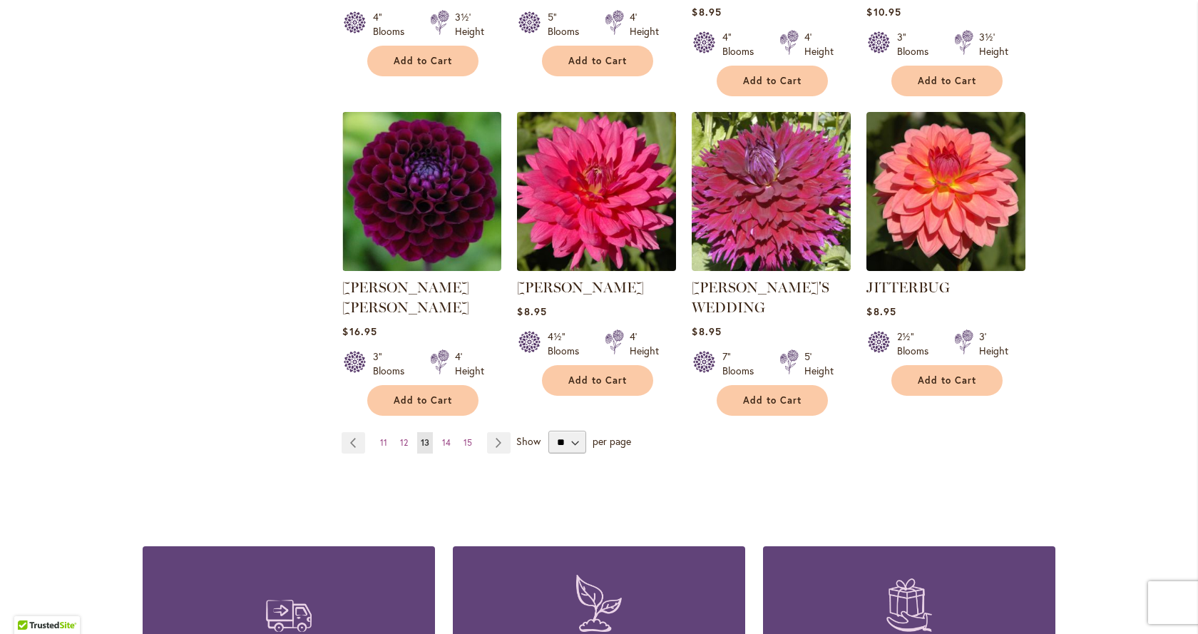
scroll to position [1212, 0]
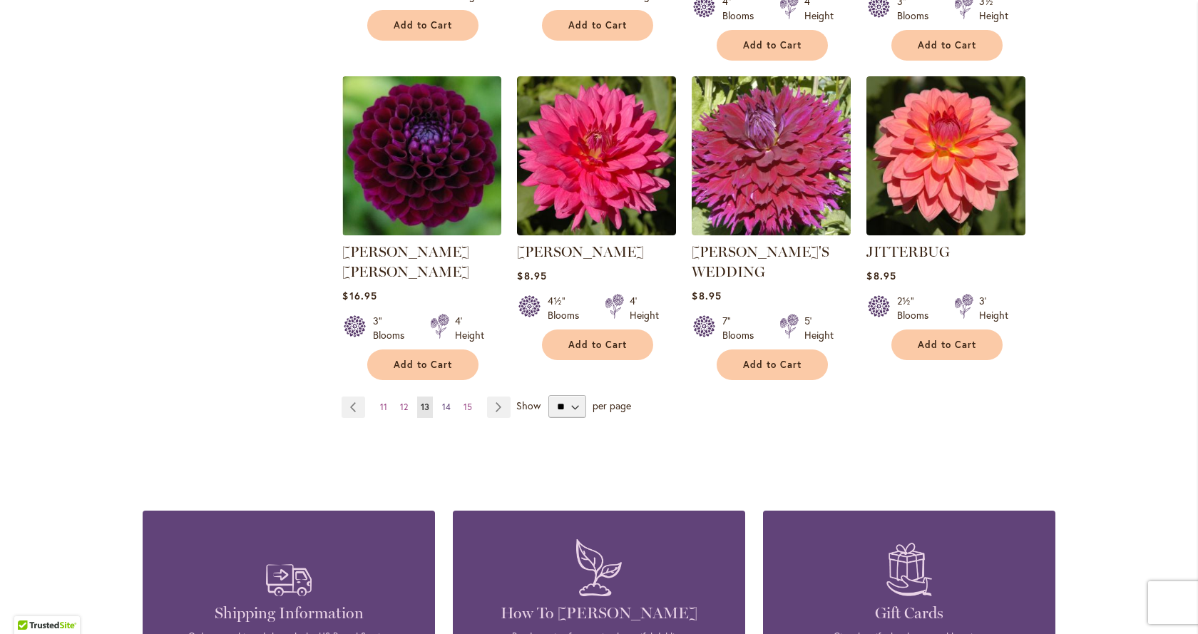
click at [442, 401] on span "14" at bounding box center [446, 406] width 9 height 11
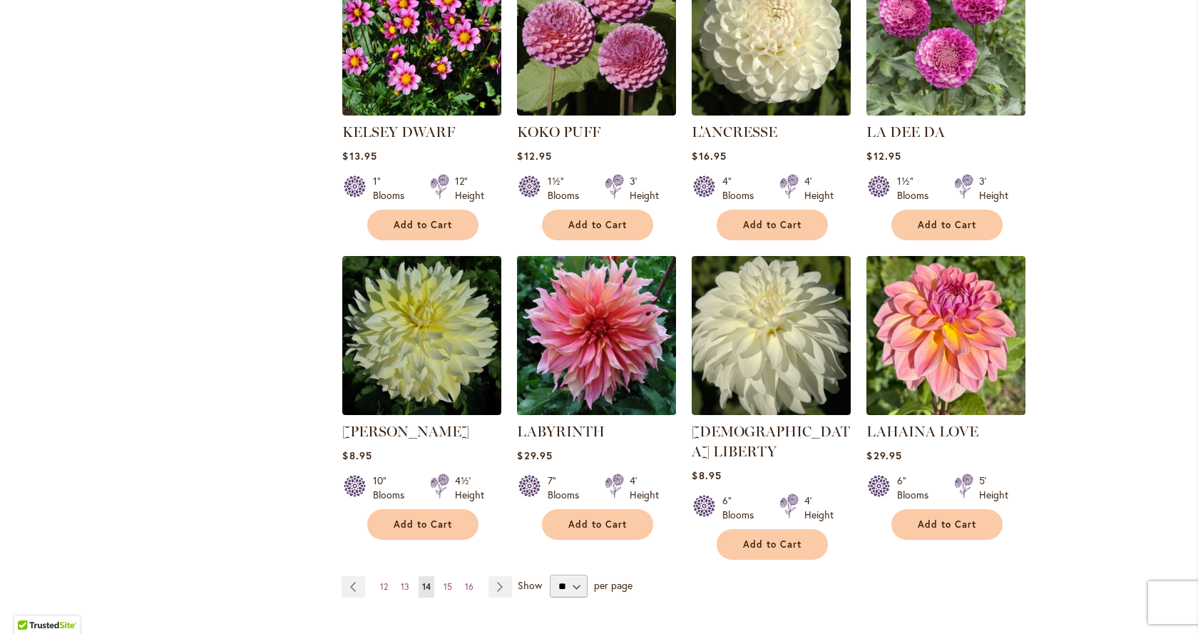
scroll to position [1141, 0]
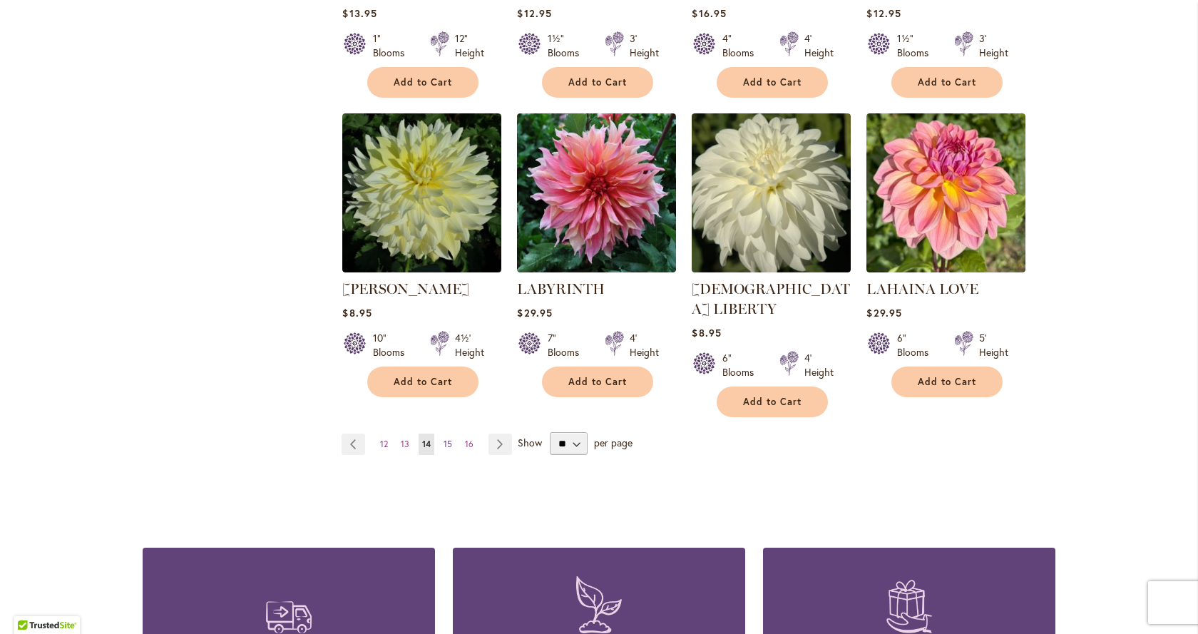
click at [444, 439] on span "15" at bounding box center [448, 444] width 9 height 11
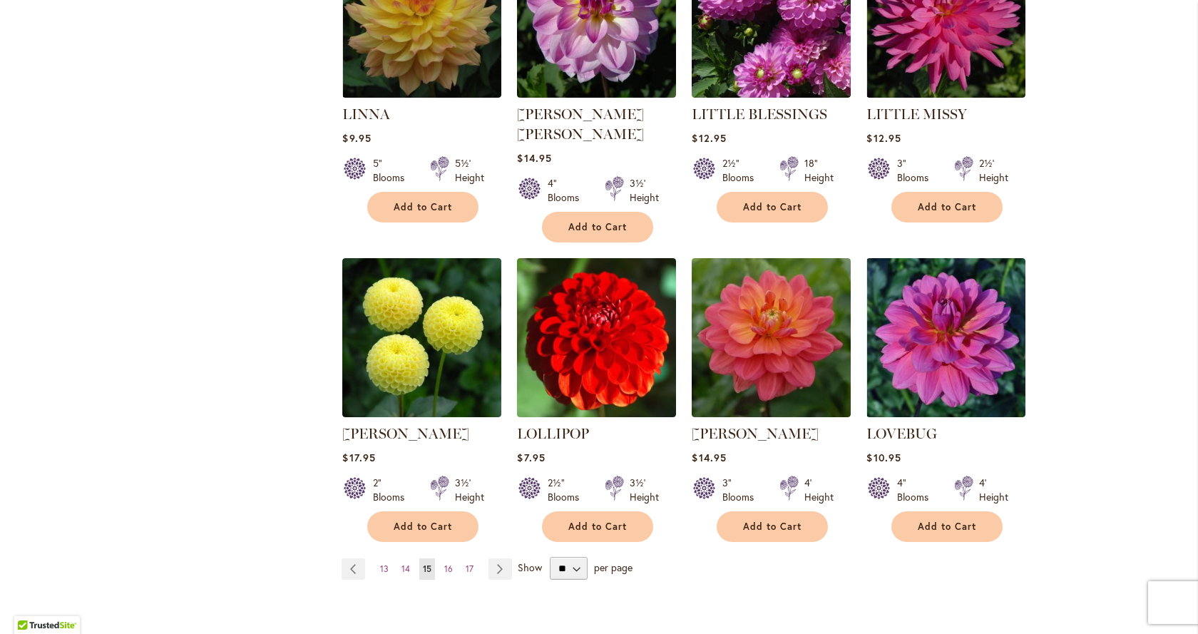
scroll to position [1070, 0]
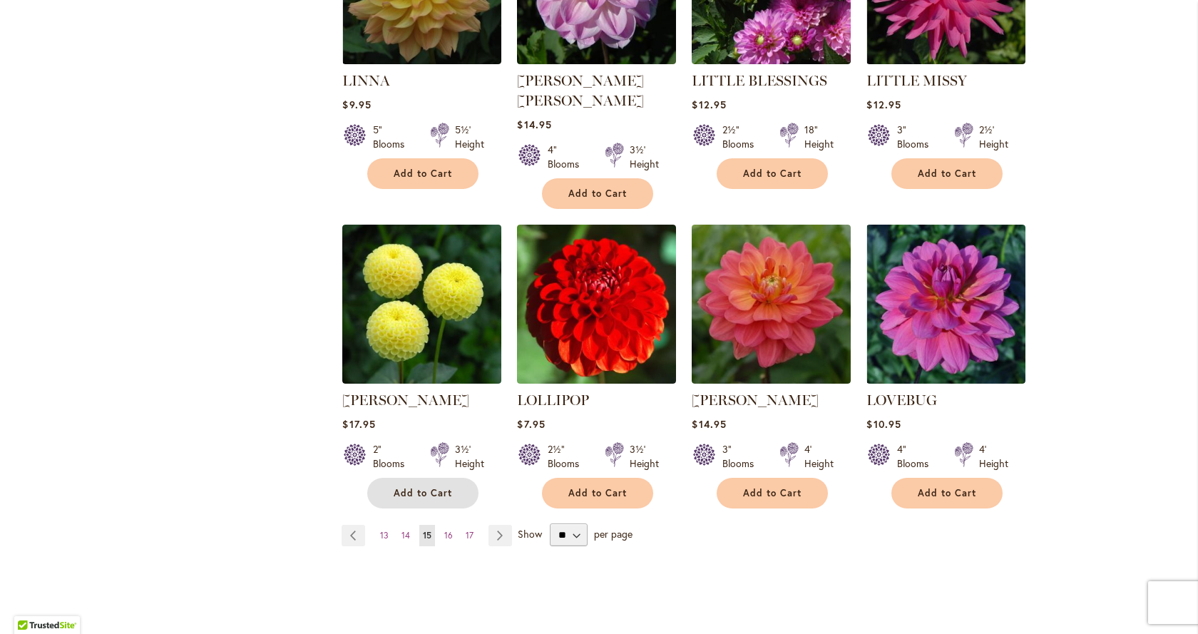
click at [433, 487] on span "Add to Cart" at bounding box center [423, 493] width 58 height 12
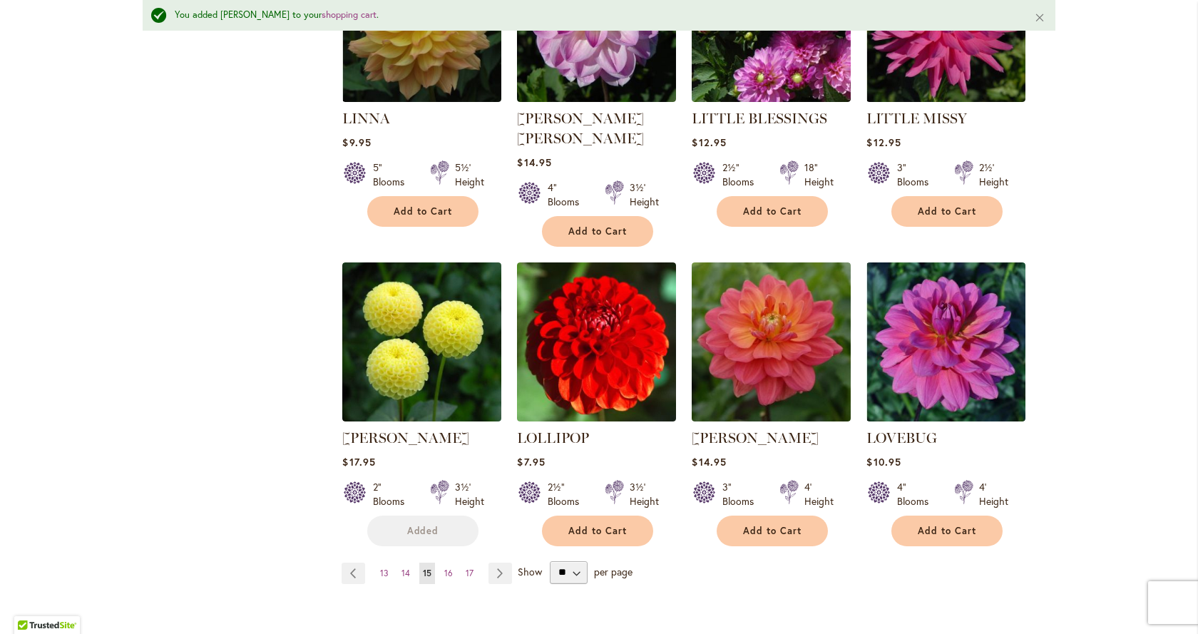
scroll to position [1107, 0]
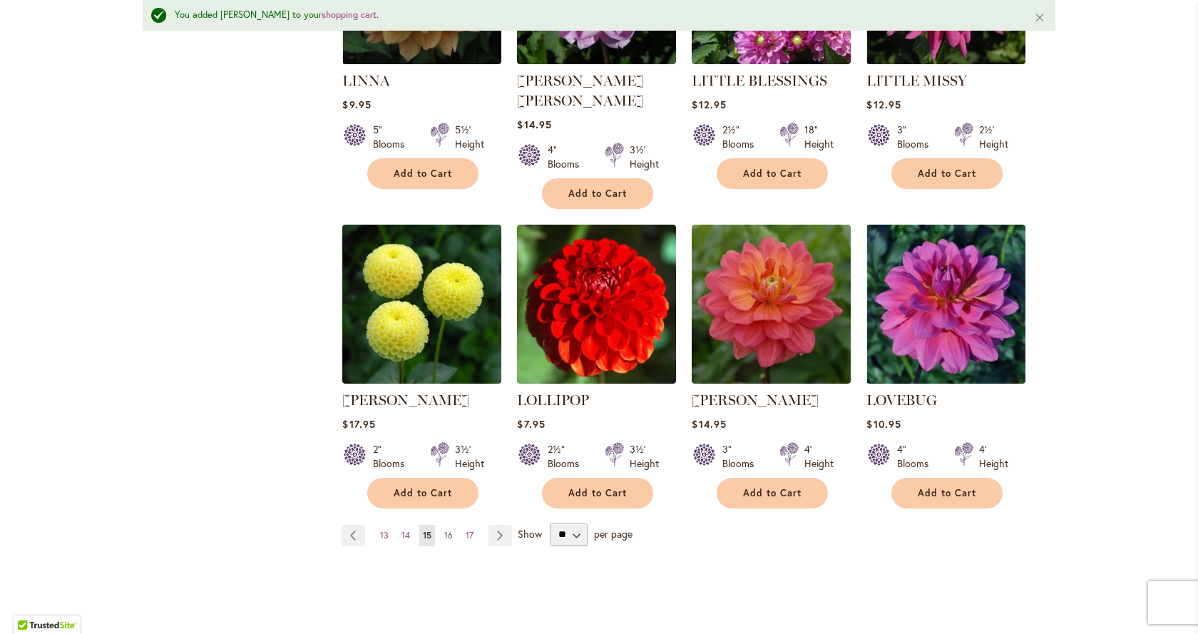
click at [445, 530] on span "16" at bounding box center [448, 535] width 9 height 11
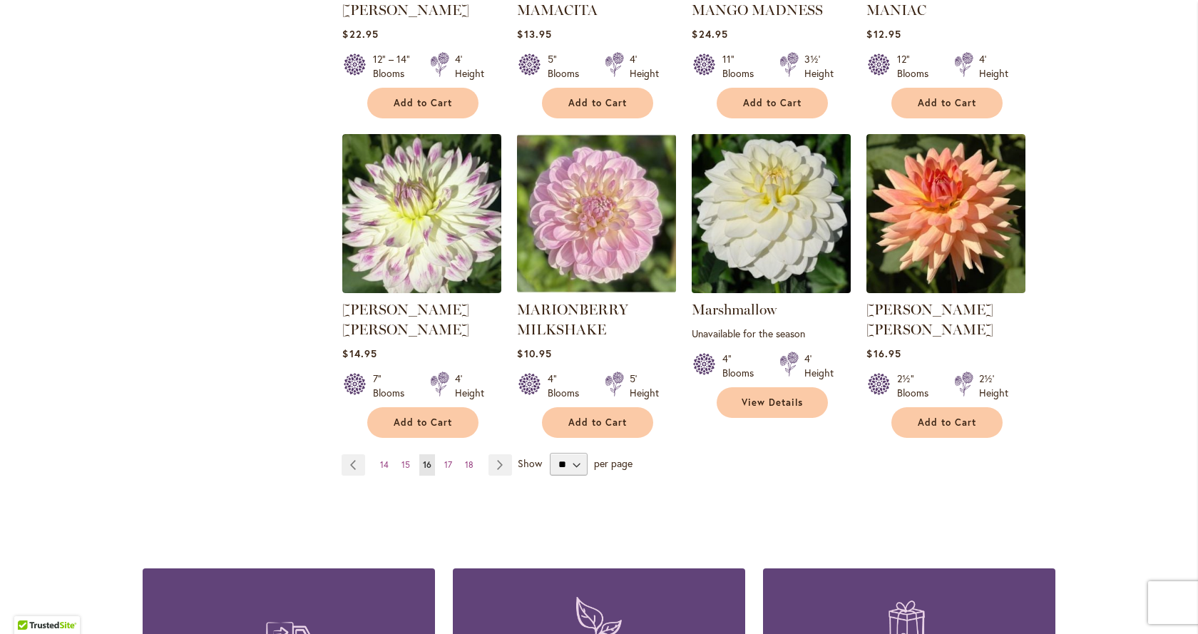
scroll to position [1141, 0]
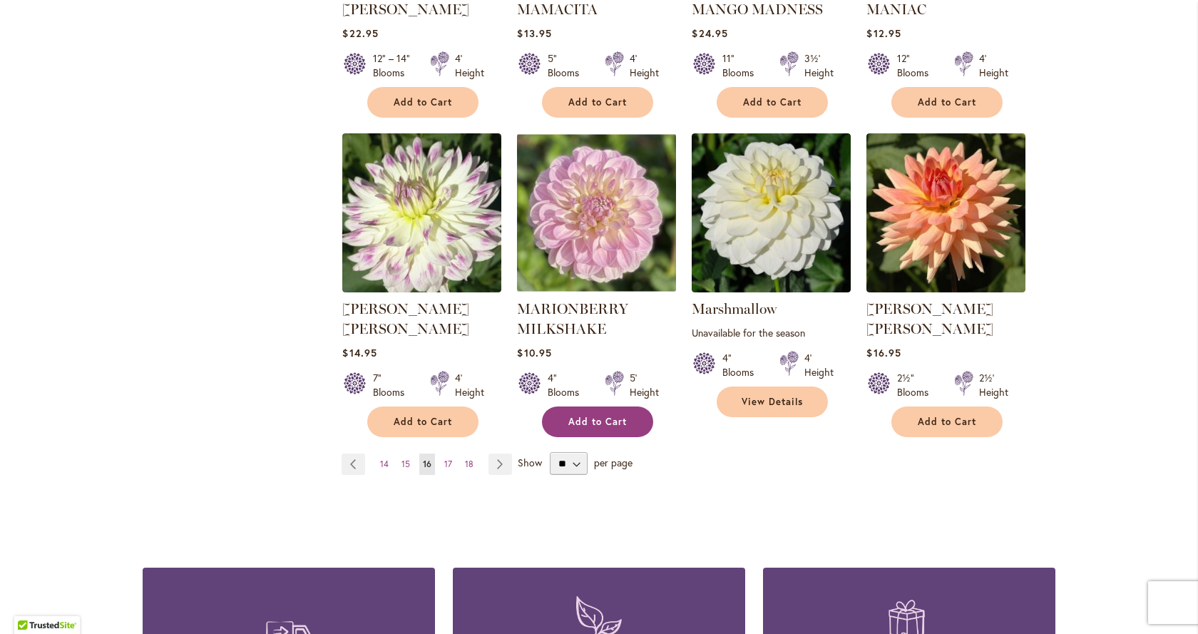
click at [599, 406] on button "Add to Cart" at bounding box center [597, 421] width 111 height 31
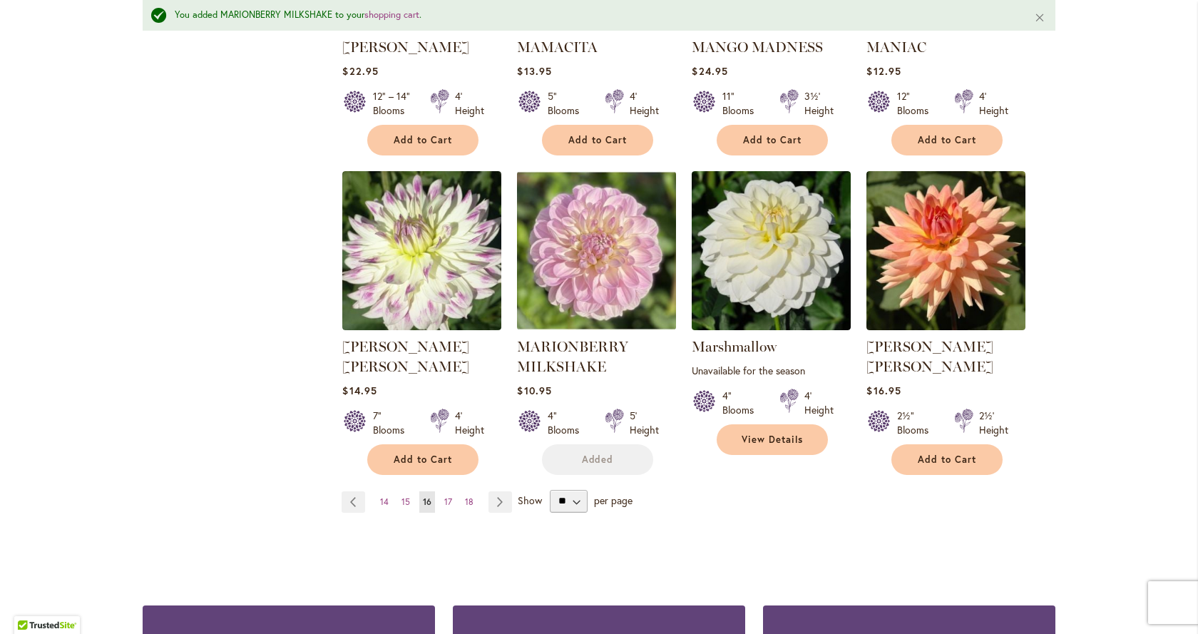
scroll to position [1179, 0]
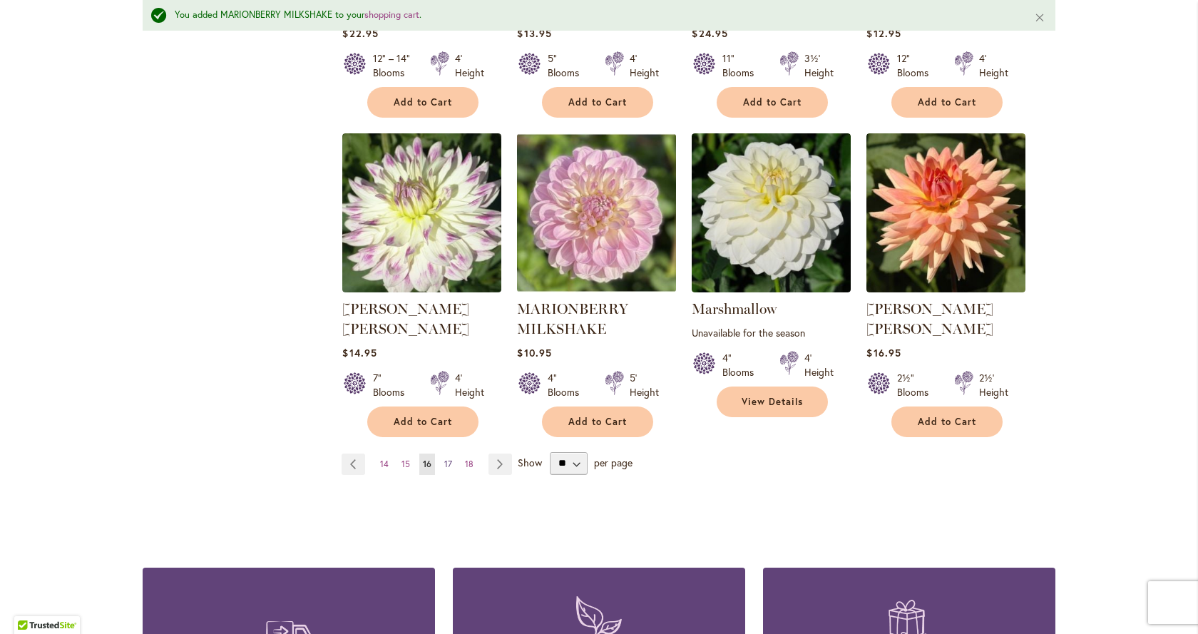
click at [447, 454] on link "Page 17" at bounding box center [448, 464] width 15 height 21
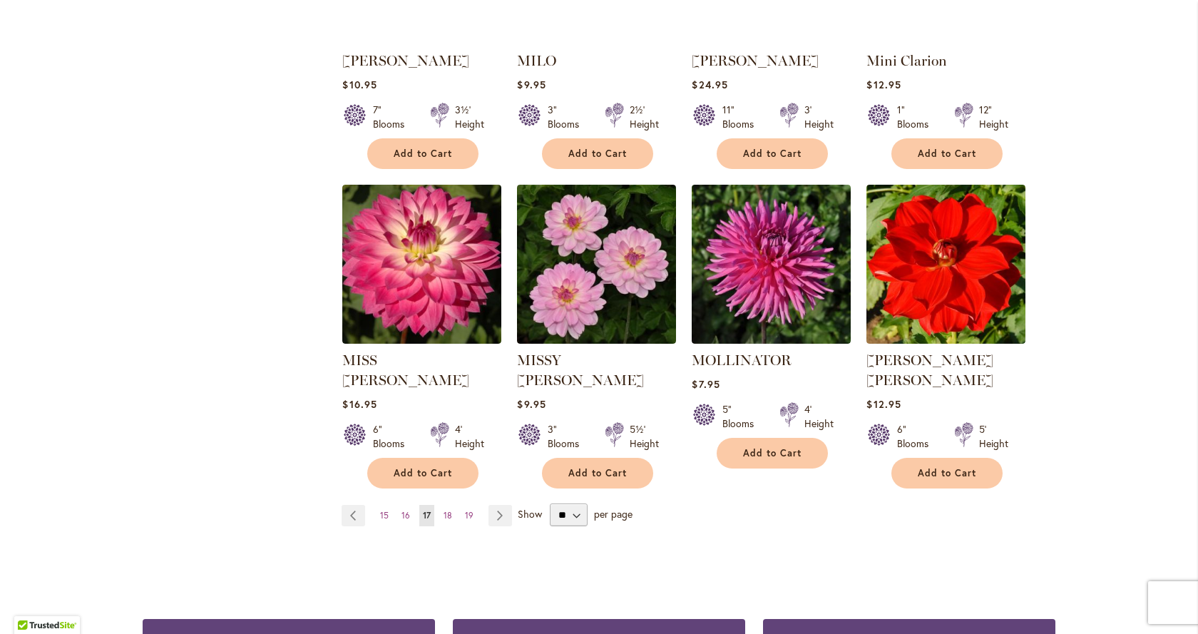
scroll to position [1212, 0]
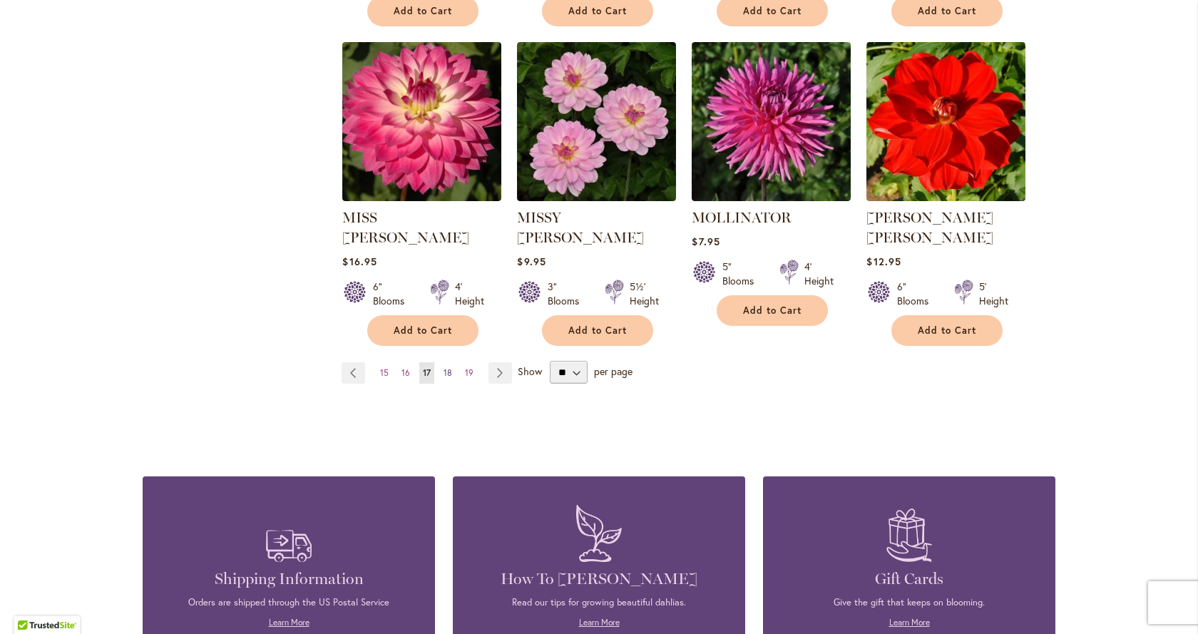
click at [444, 367] on span "18" at bounding box center [448, 372] width 9 height 11
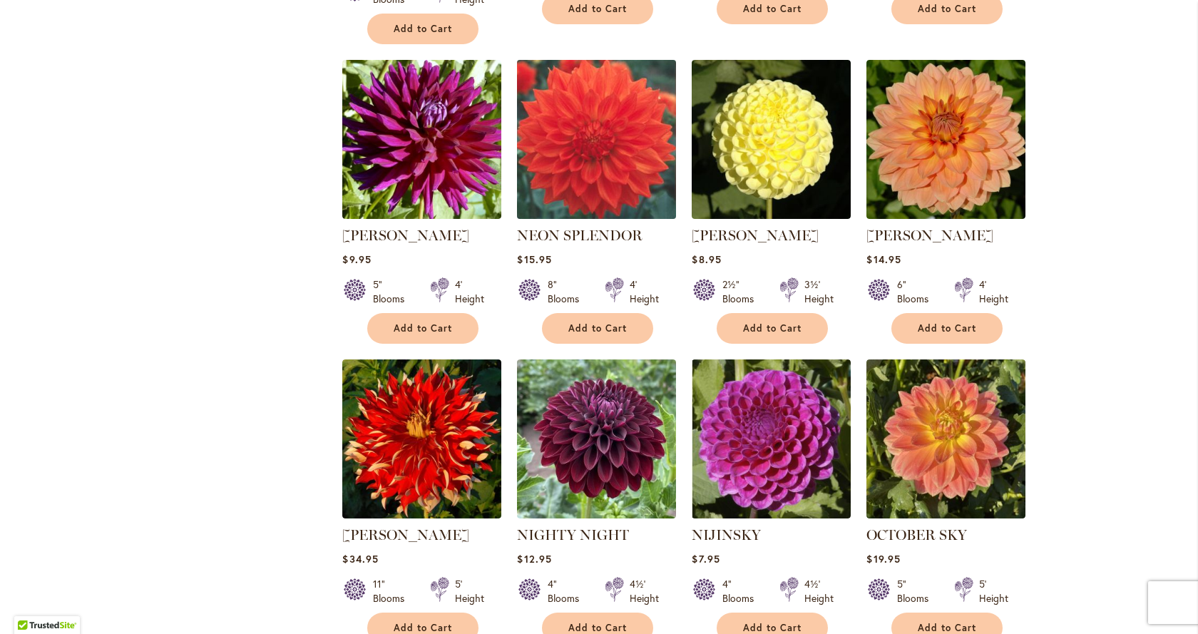
scroll to position [927, 0]
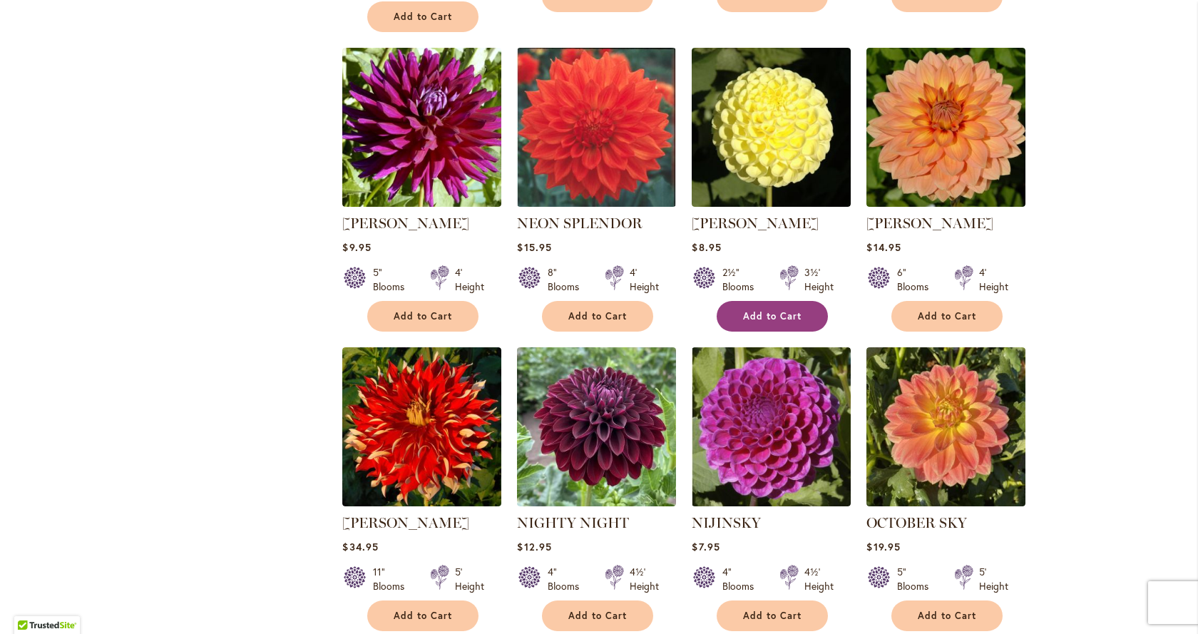
click at [761, 301] on button "Add to Cart" at bounding box center [772, 316] width 111 height 31
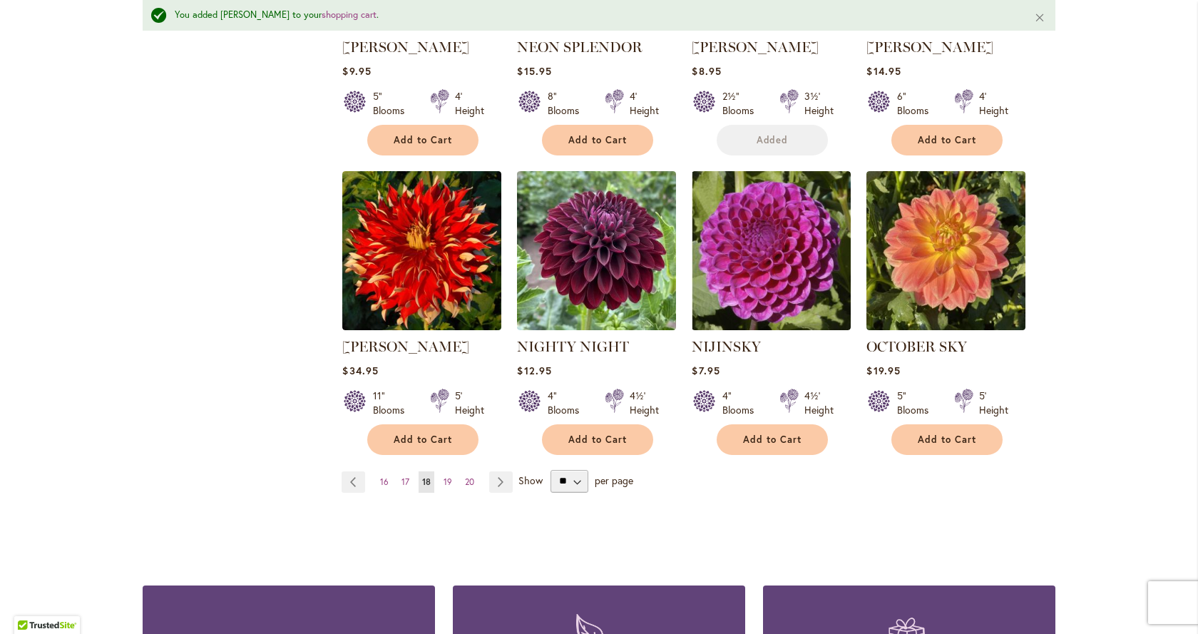
scroll to position [1179, 0]
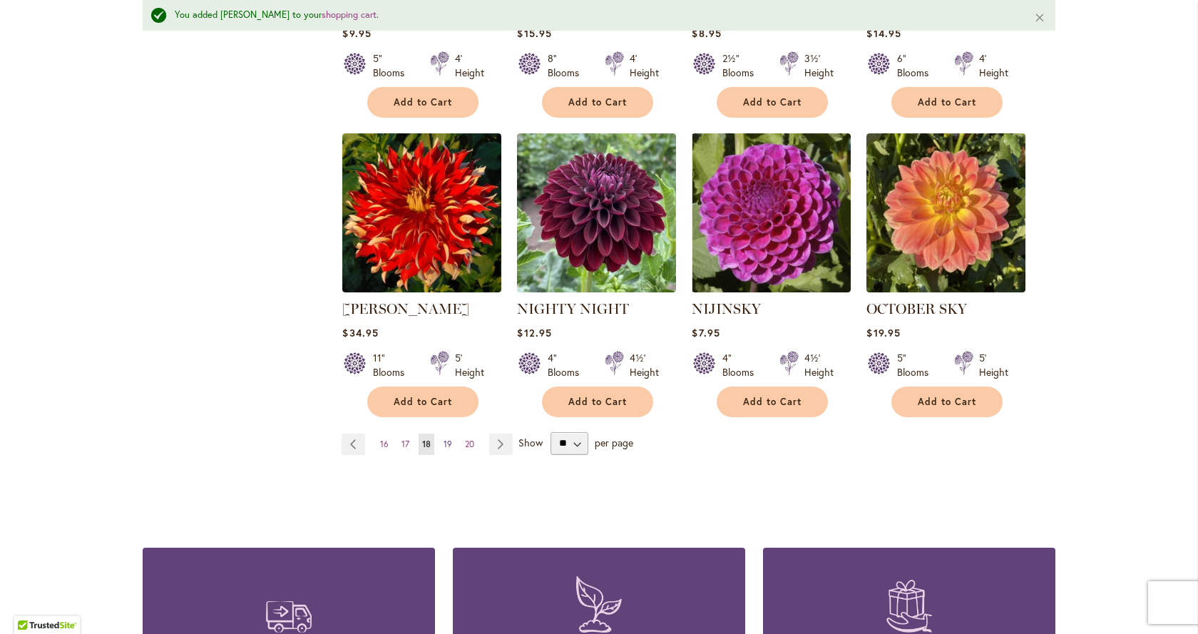
click at [444, 439] on span "19" at bounding box center [448, 444] width 9 height 11
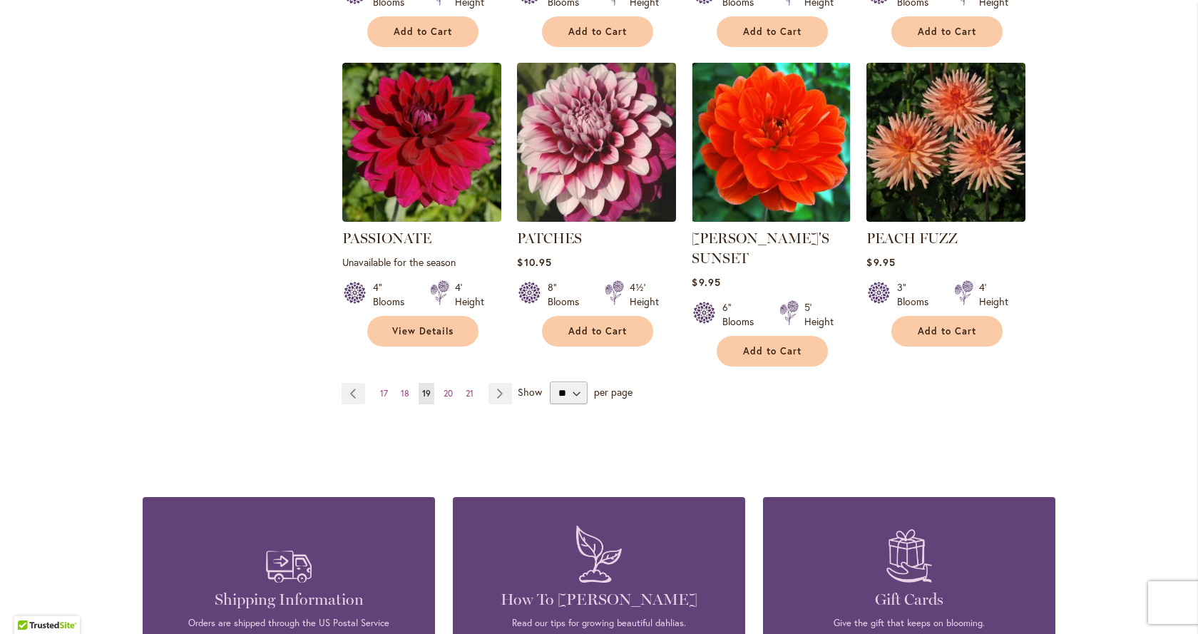
scroll to position [1212, 0]
click at [448, 382] on link "Page 20" at bounding box center [448, 392] width 16 height 21
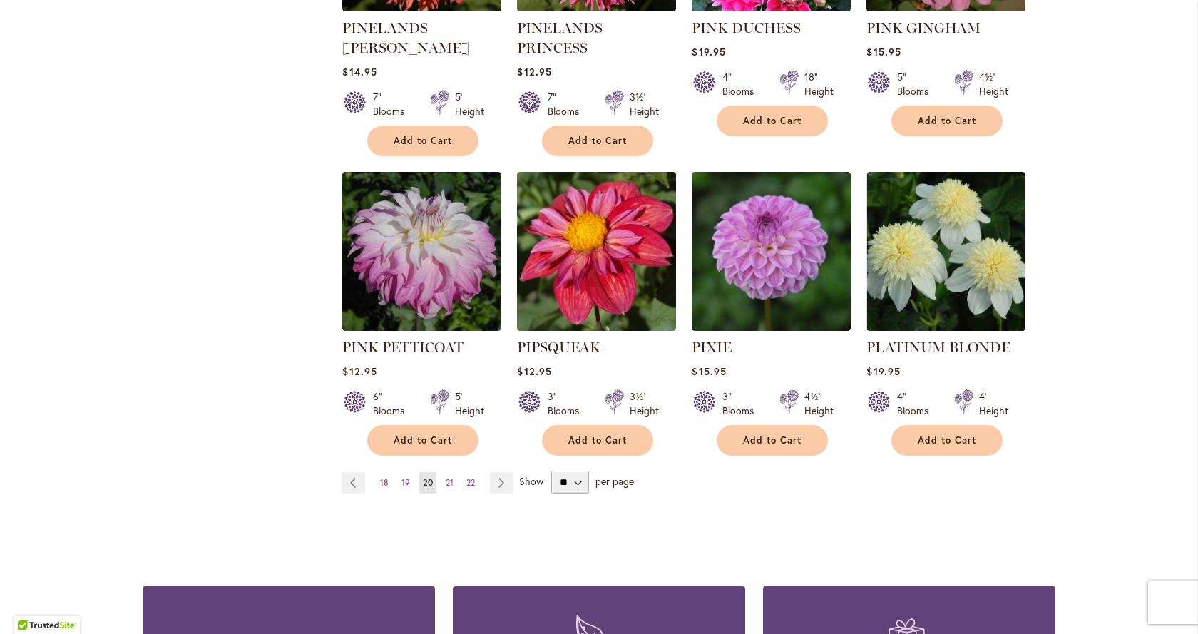
scroll to position [1212, 0]
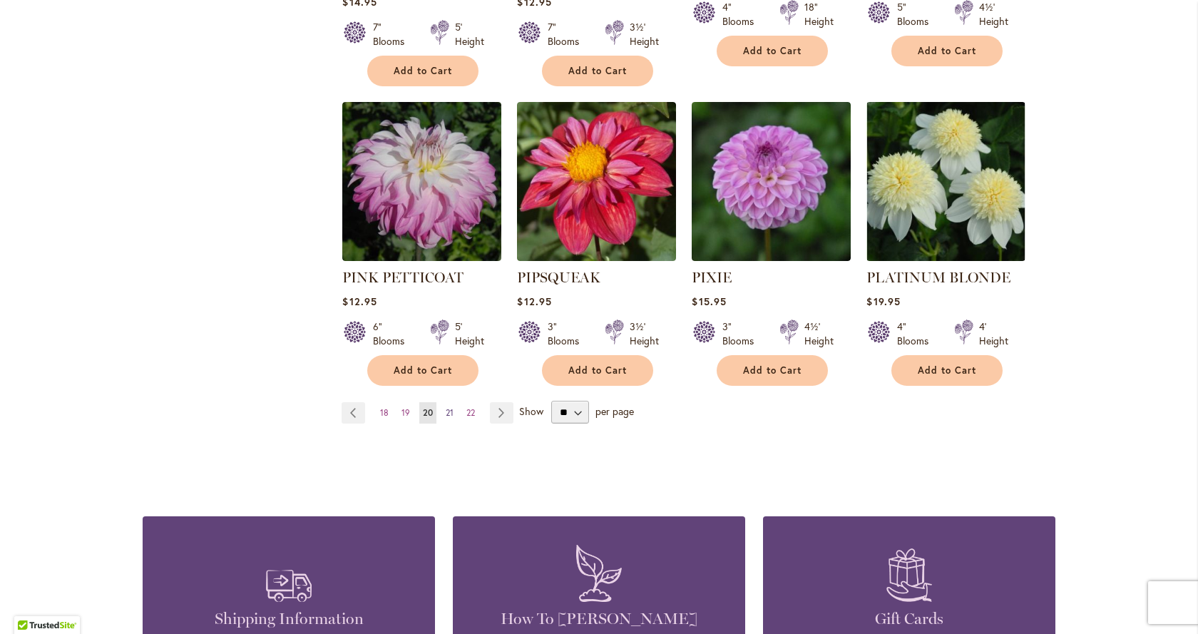
click at [449, 402] on link "Page 21" at bounding box center [449, 412] width 15 height 21
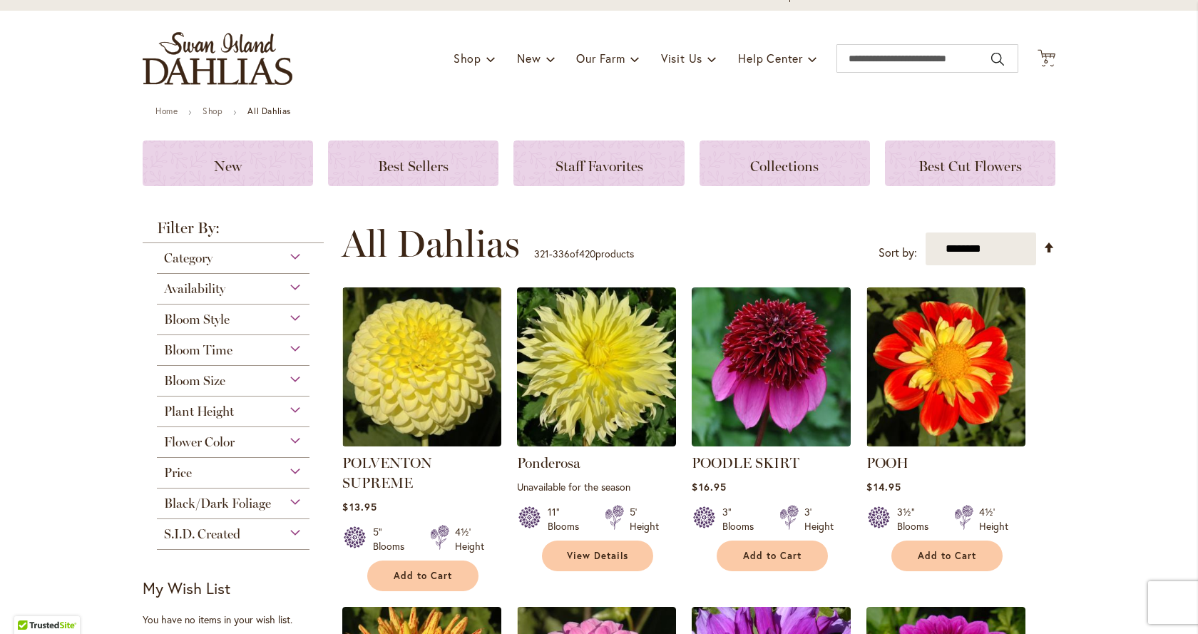
scroll to position [214, 0]
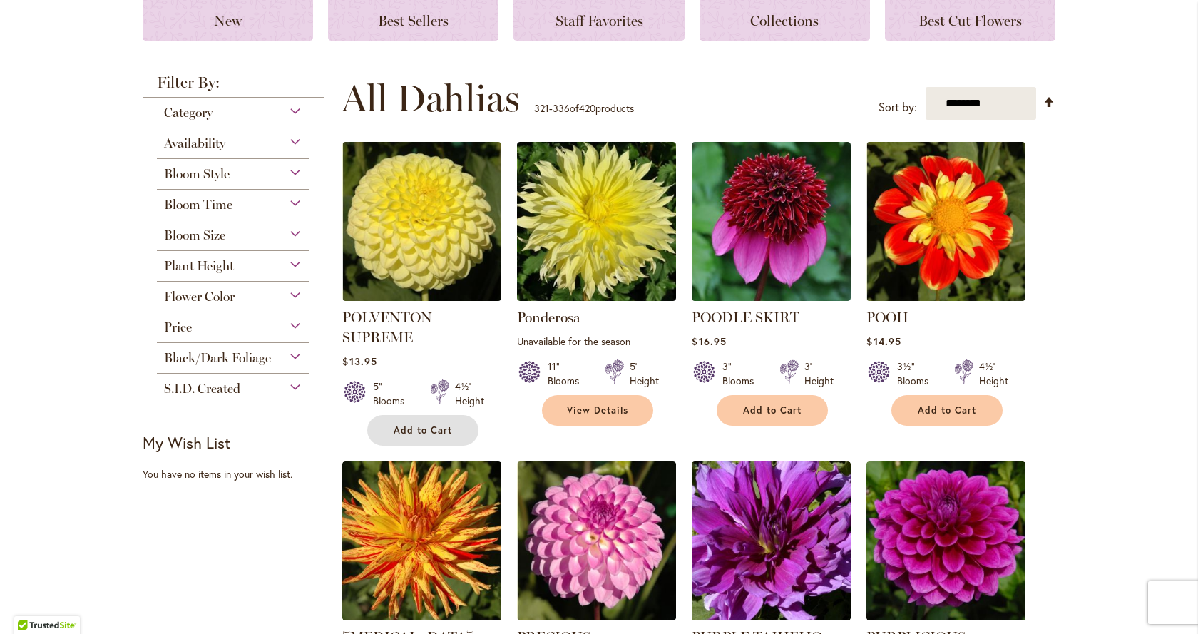
click at [398, 430] on span "Add to Cart" at bounding box center [423, 430] width 58 height 12
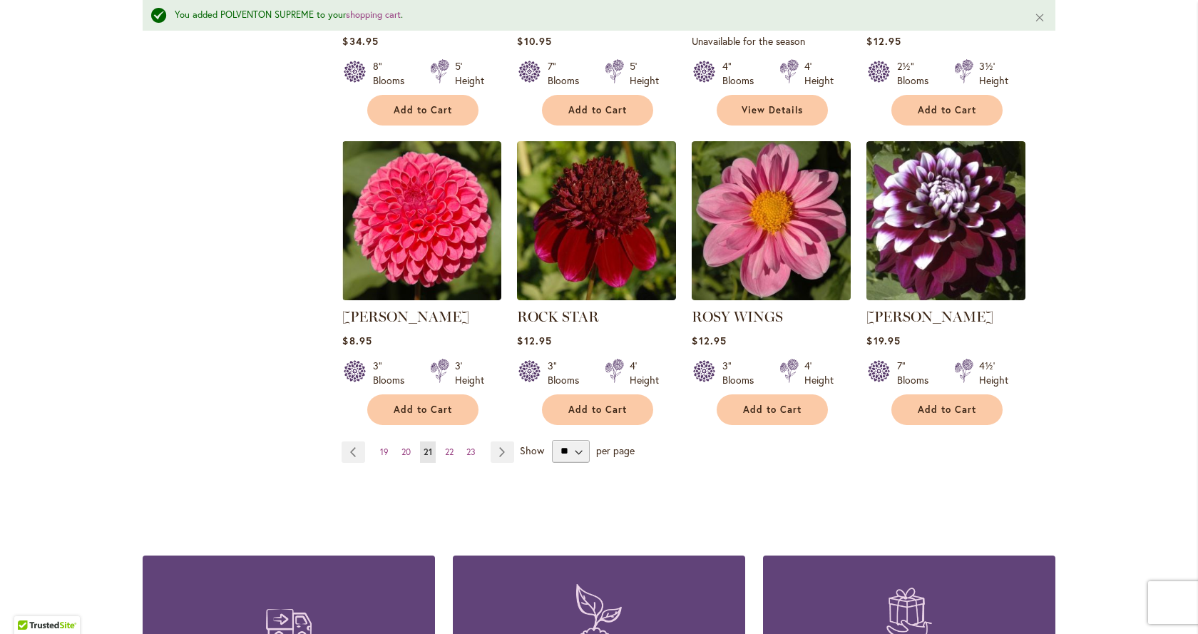
scroll to position [1250, 0]
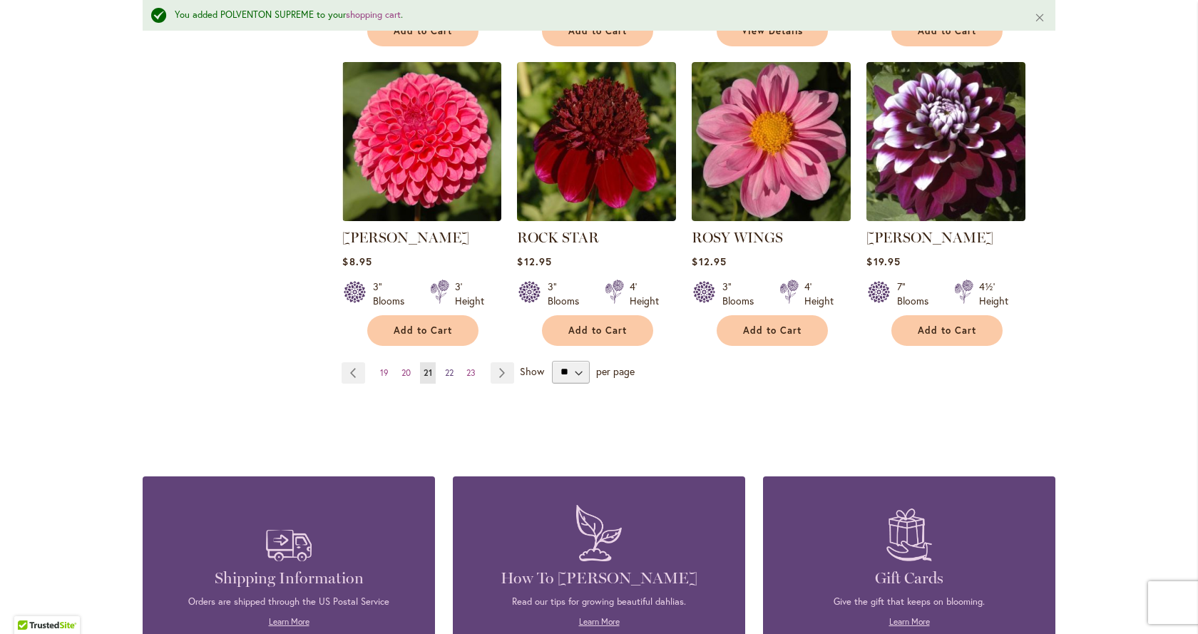
click at [445, 373] on span "22" at bounding box center [449, 372] width 9 height 11
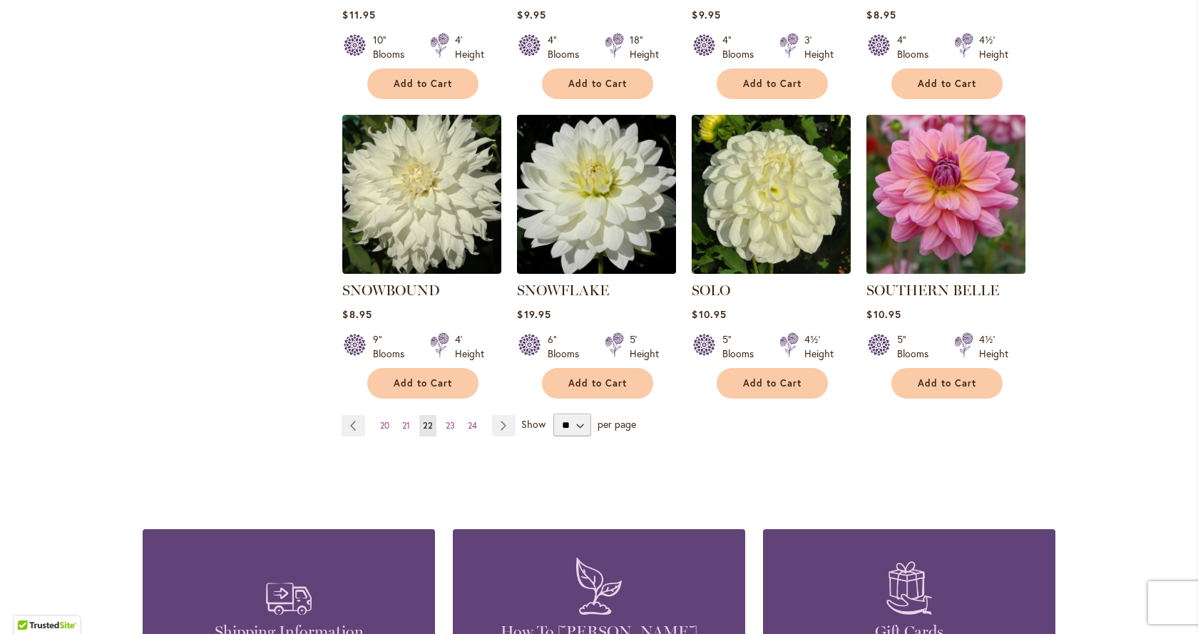
scroll to position [1212, 0]
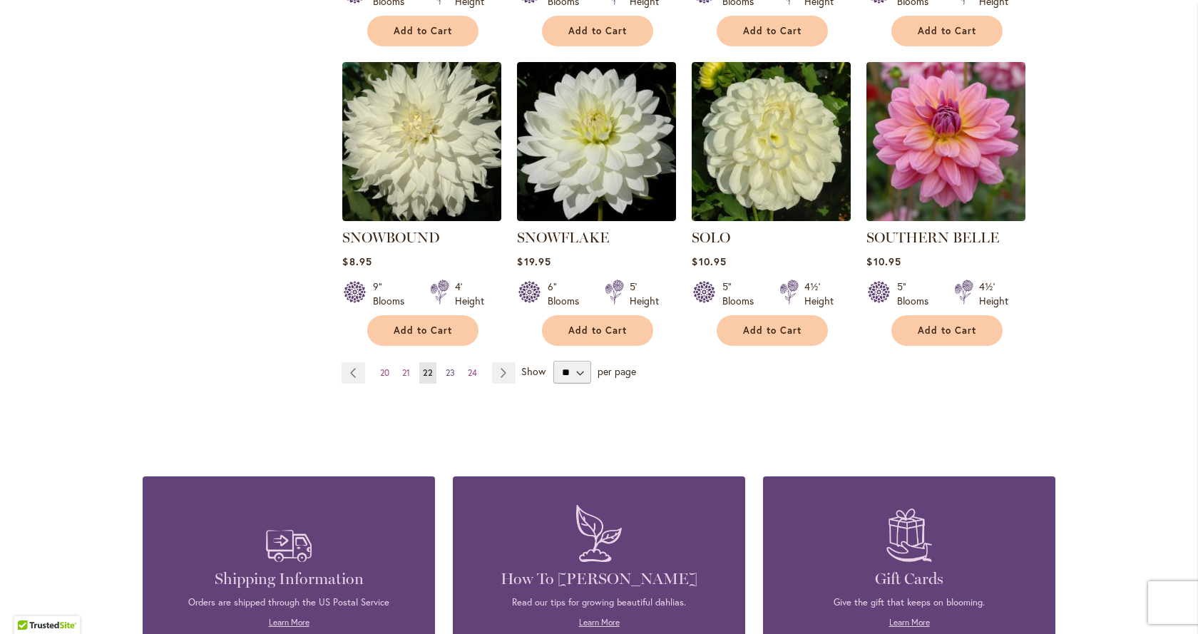
click at [446, 367] on span "23" at bounding box center [450, 372] width 9 height 11
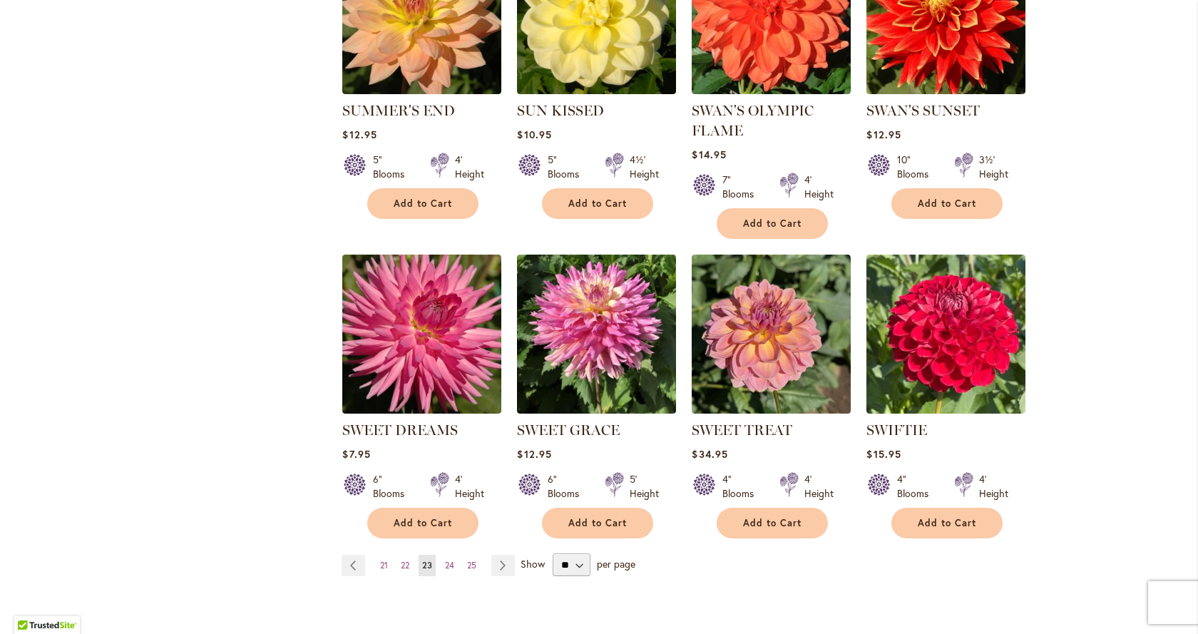
scroll to position [1141, 0]
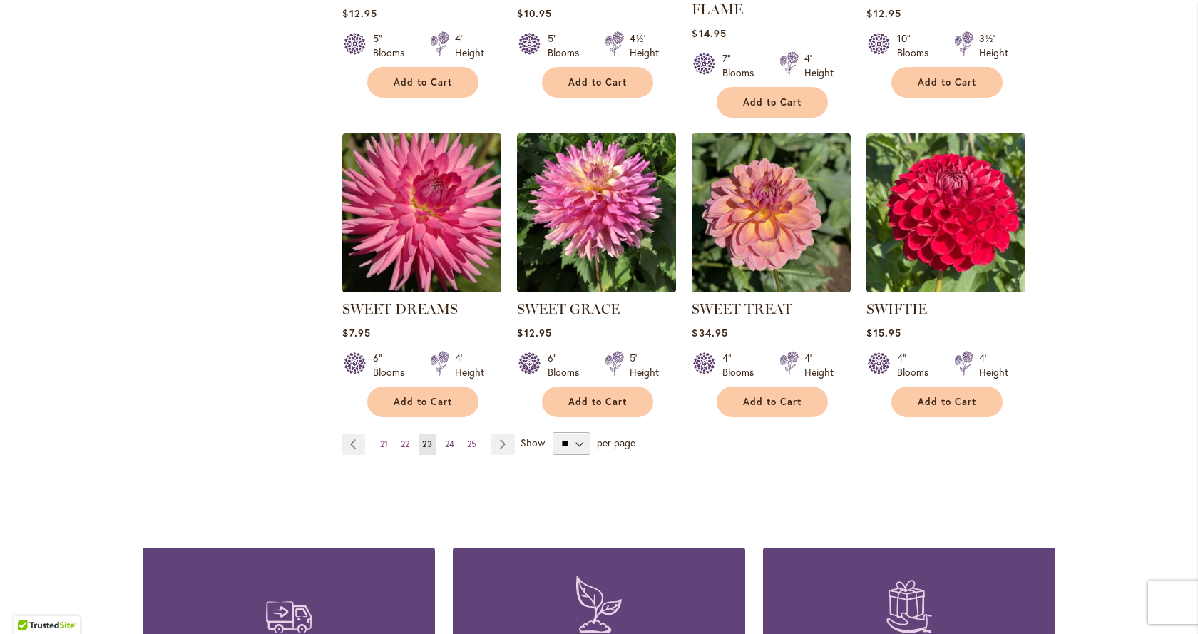
click at [446, 444] on span "24" at bounding box center [449, 444] width 9 height 11
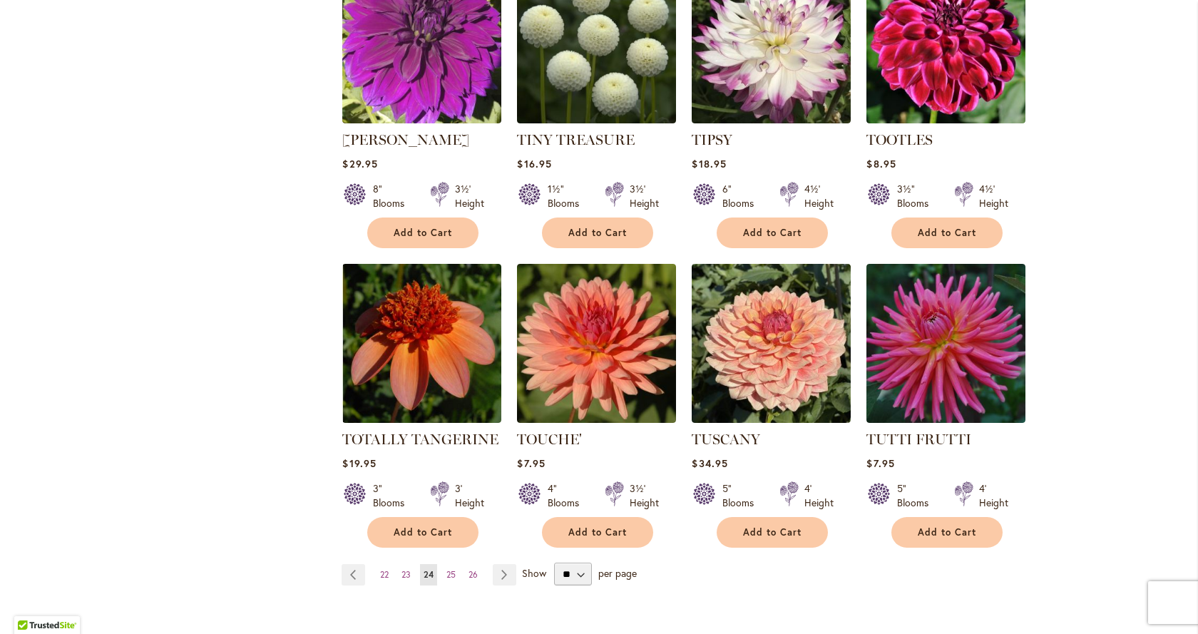
scroll to position [1141, 0]
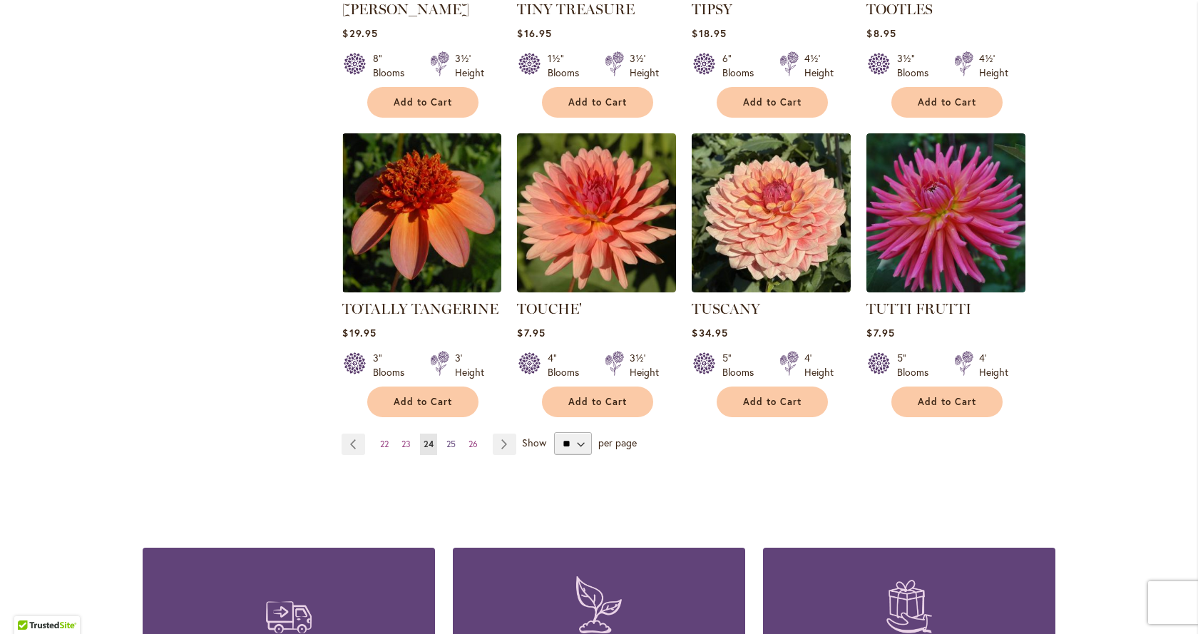
click at [446, 439] on span "25" at bounding box center [450, 444] width 9 height 11
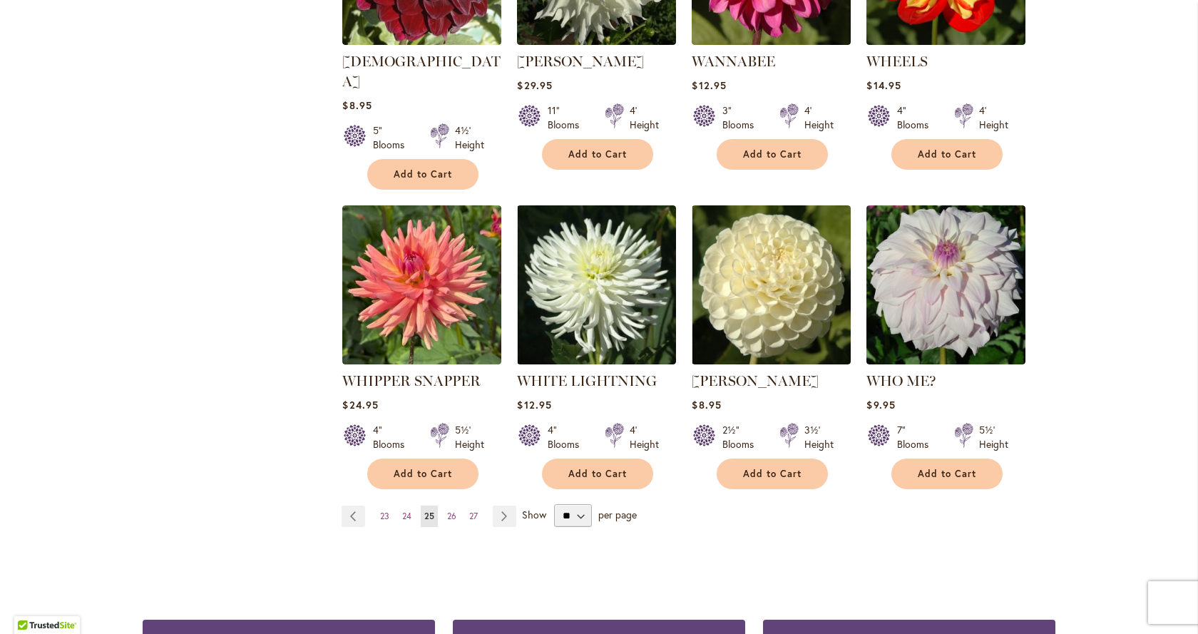
scroll to position [1141, 0]
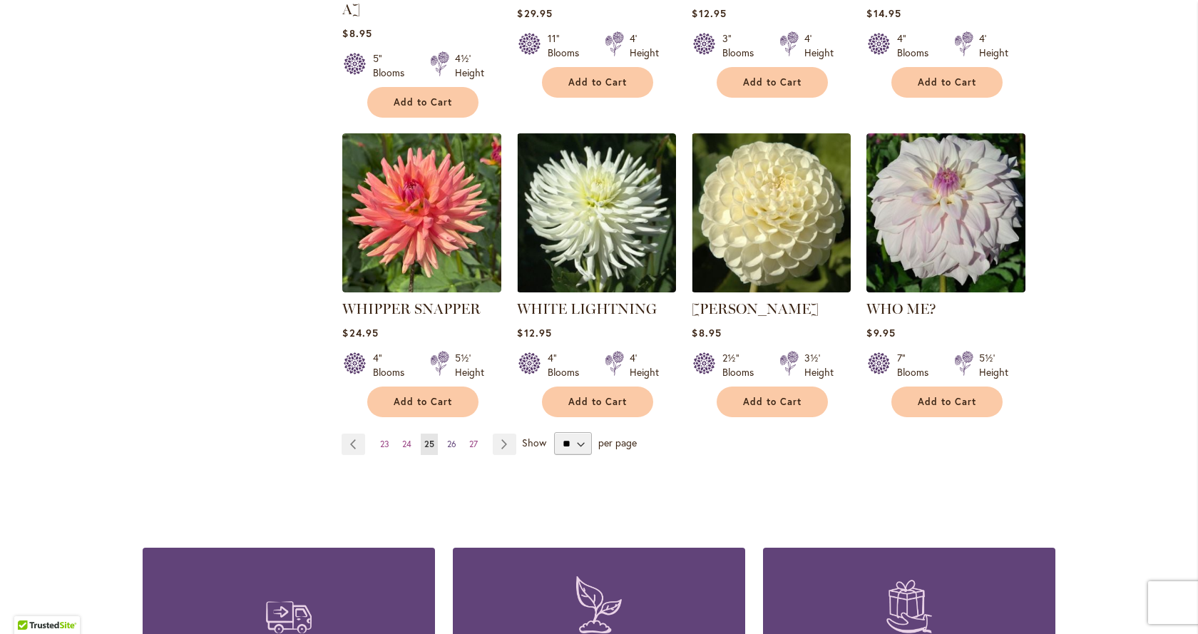
click at [451, 439] on span "26" at bounding box center [451, 444] width 9 height 11
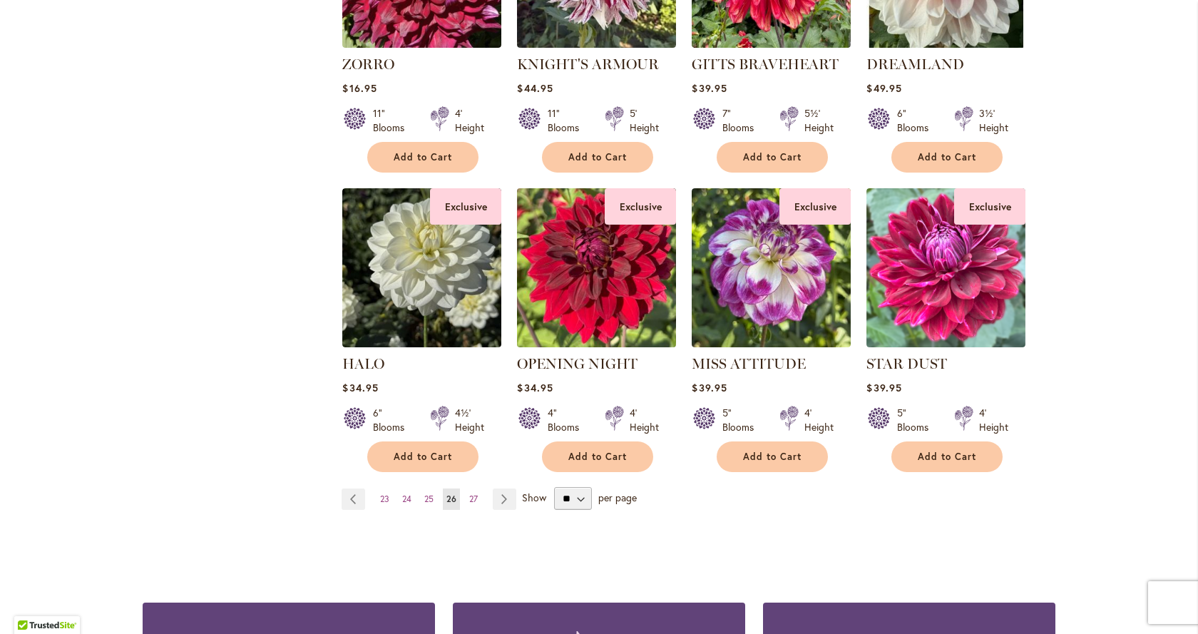
scroll to position [1070, 0]
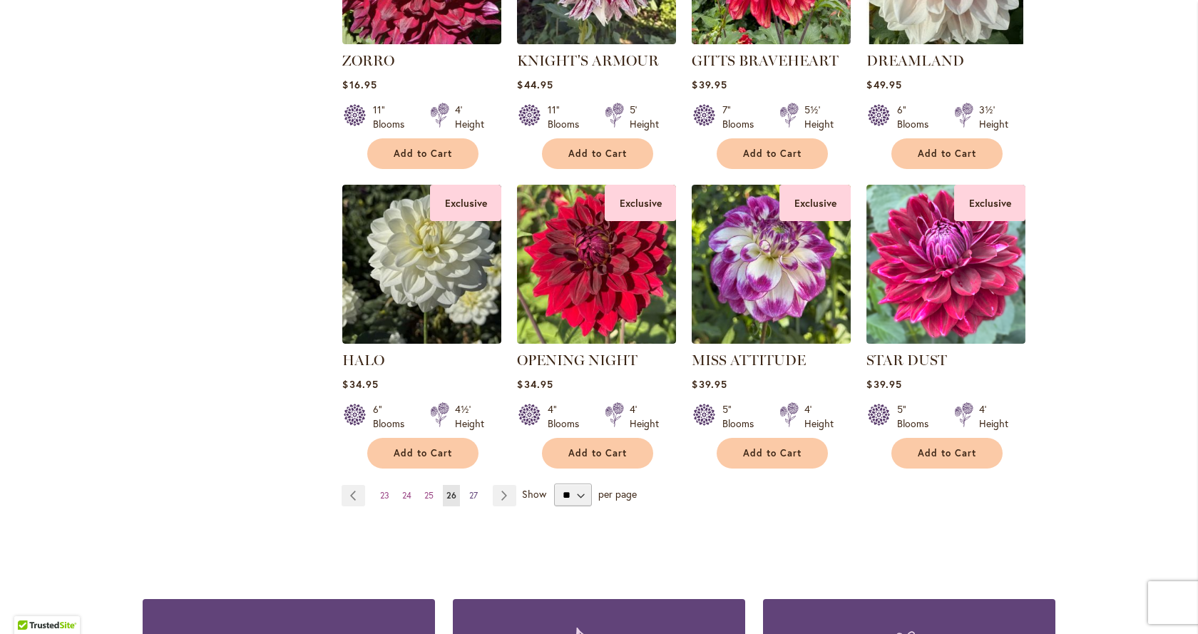
click at [469, 497] on span "27" at bounding box center [473, 495] width 9 height 11
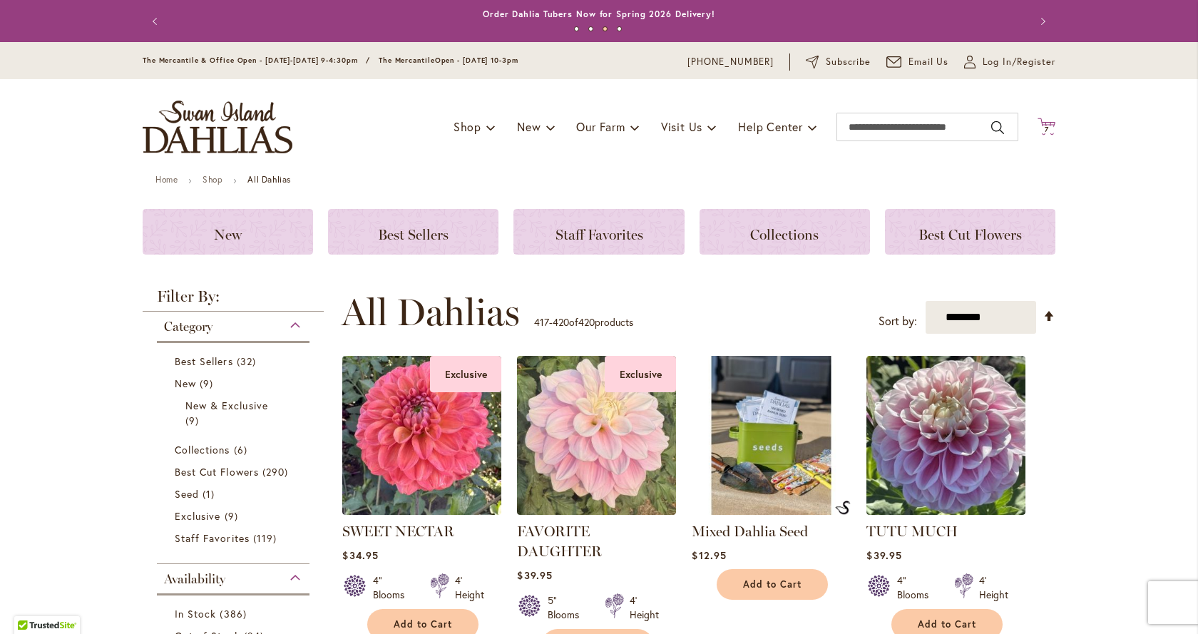
click at [1048, 127] on span "7 7 items" at bounding box center [1047, 129] width 14 height 7
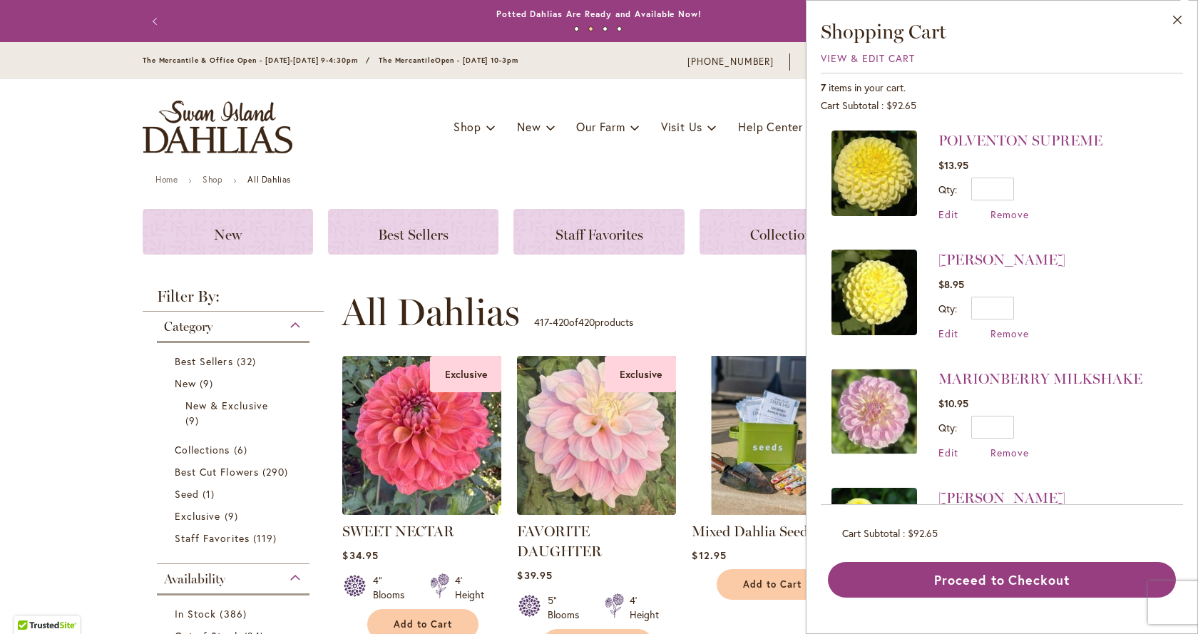
click at [882, 290] on img at bounding box center [874, 293] width 86 height 86
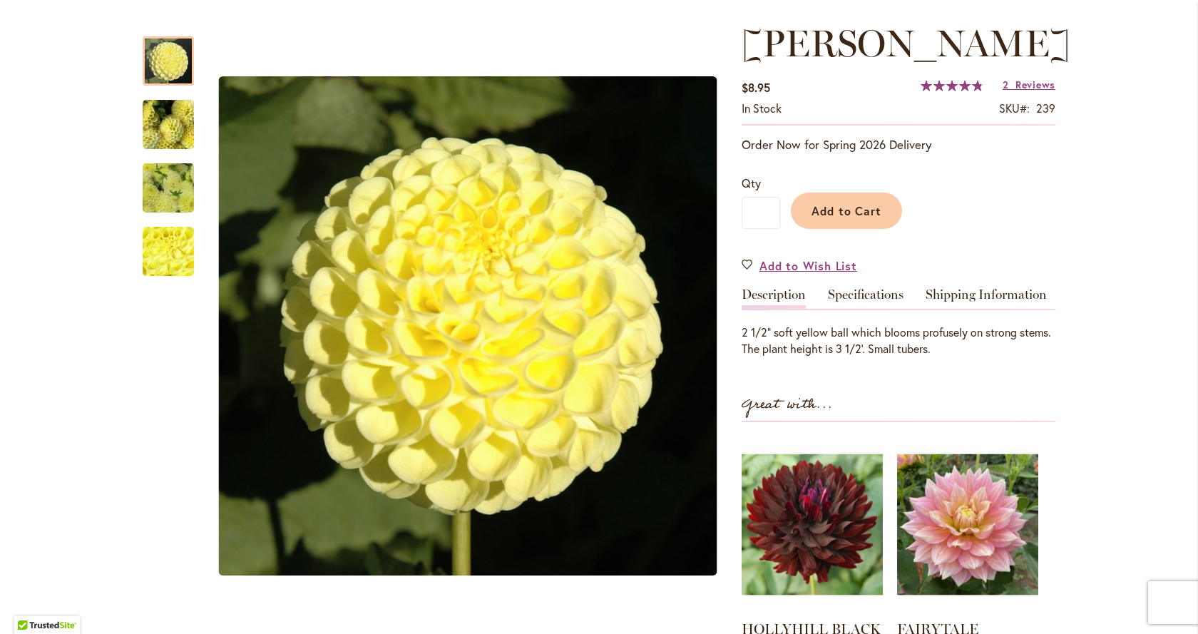
scroll to position [357, 0]
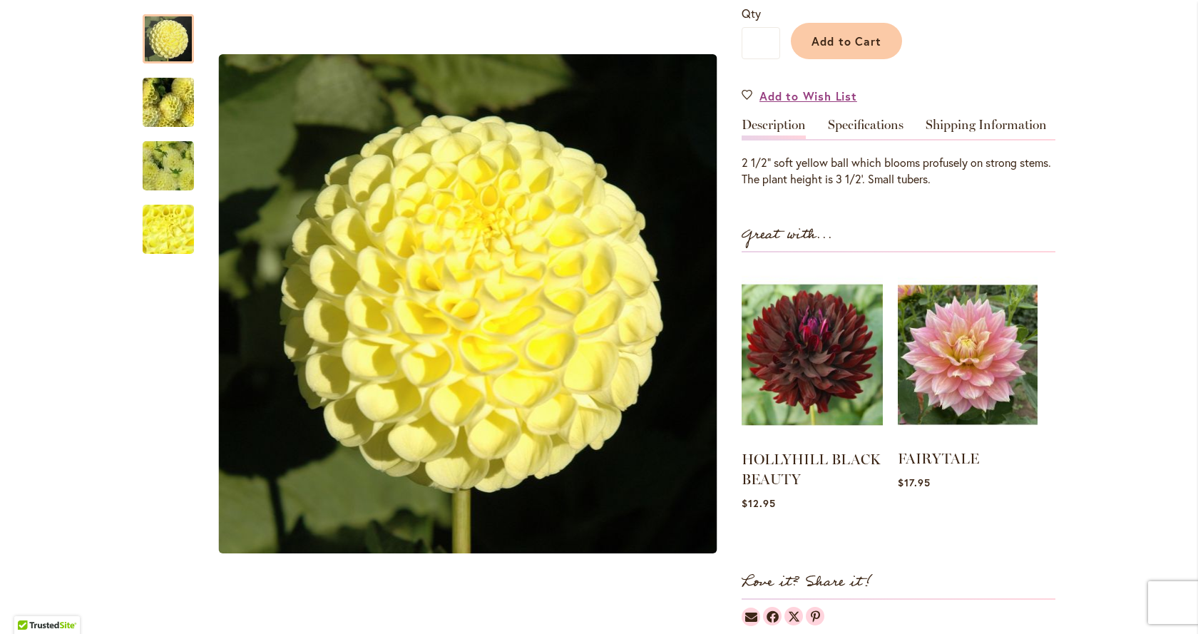
click at [944, 367] on img at bounding box center [968, 354] width 140 height 175
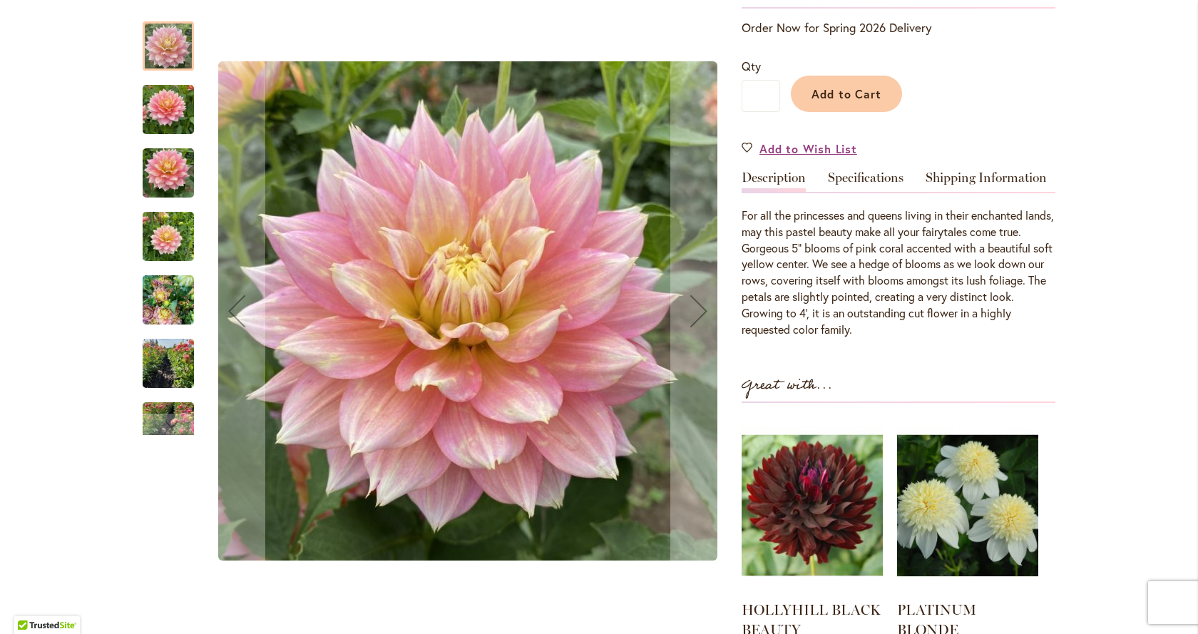
scroll to position [285, 0]
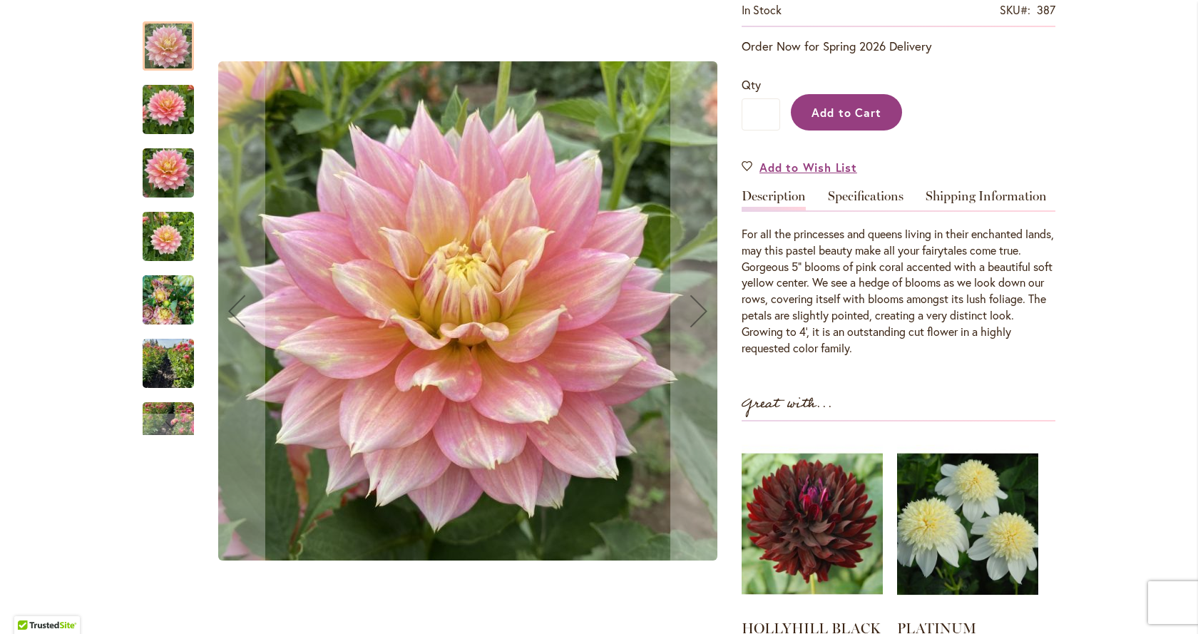
click at [850, 116] on span "Add to Cart" at bounding box center [847, 112] width 71 height 15
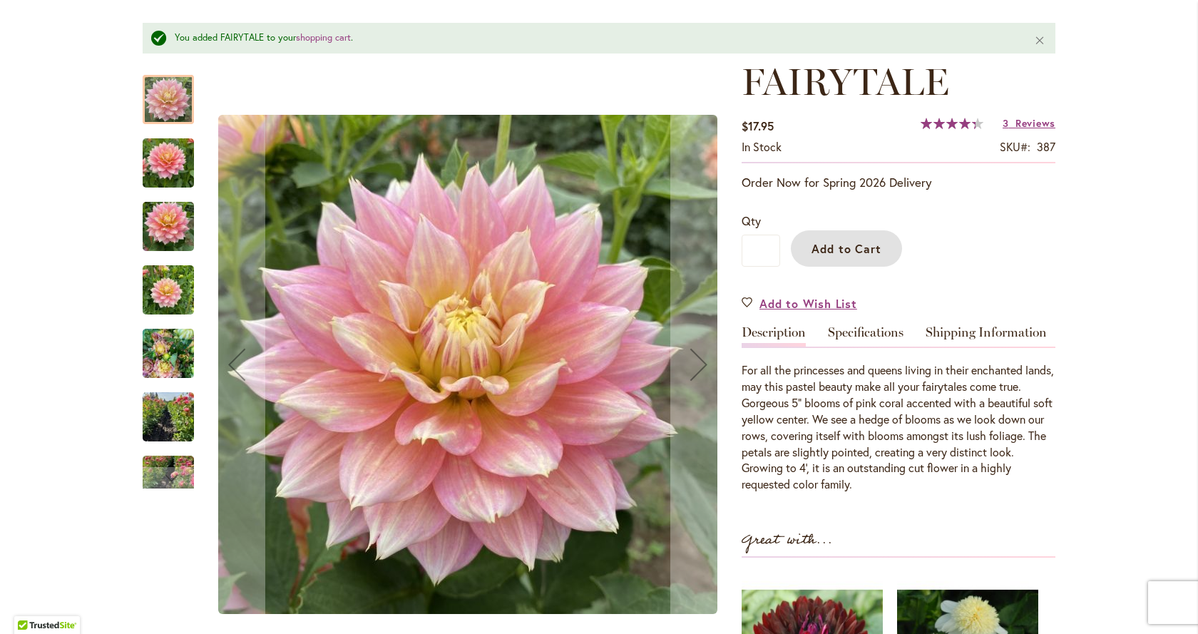
scroll to position [180, 0]
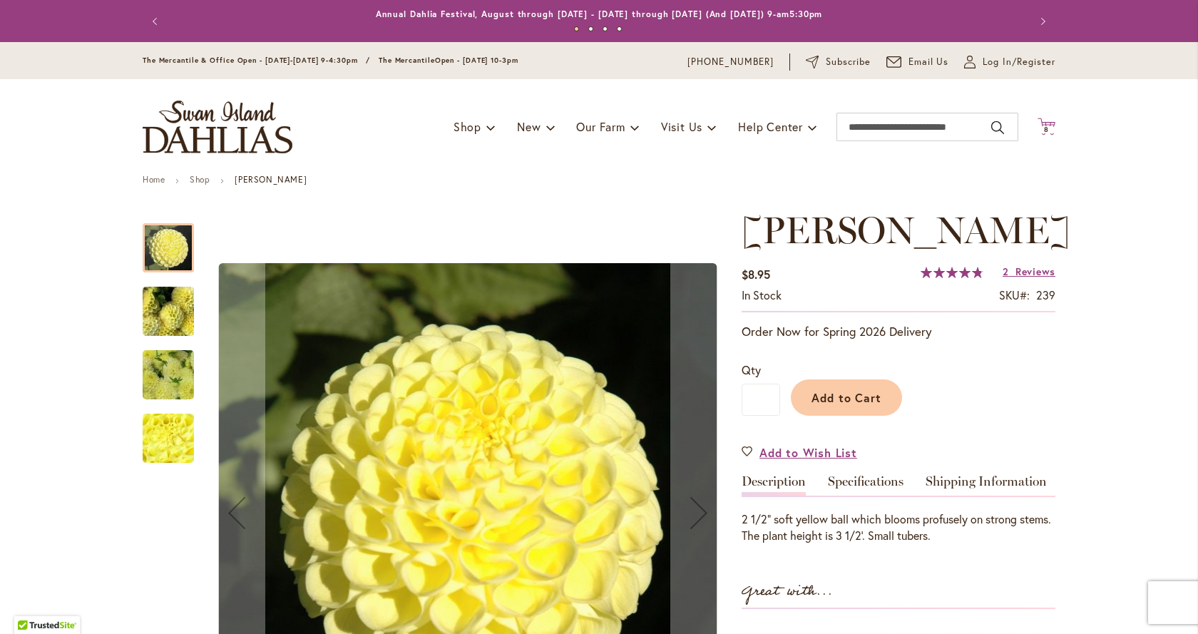
click at [1039, 123] on icon "Cart .cls-1 { fill: #231f20; }" at bounding box center [1047, 127] width 18 height 18
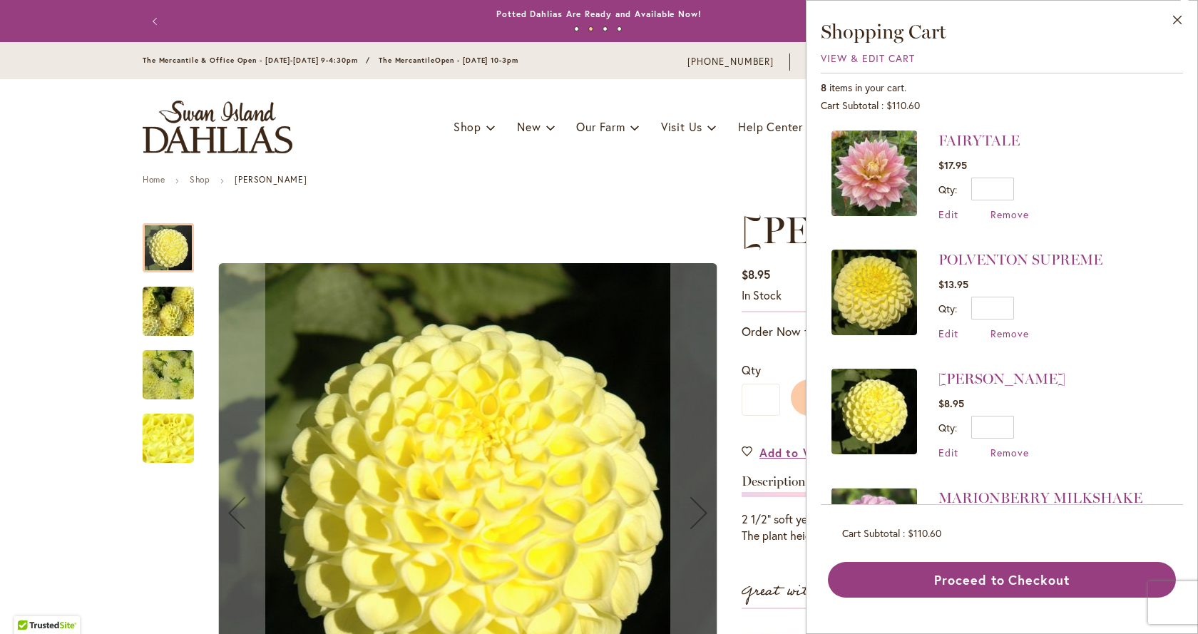
click at [862, 272] on img at bounding box center [874, 293] width 86 height 86
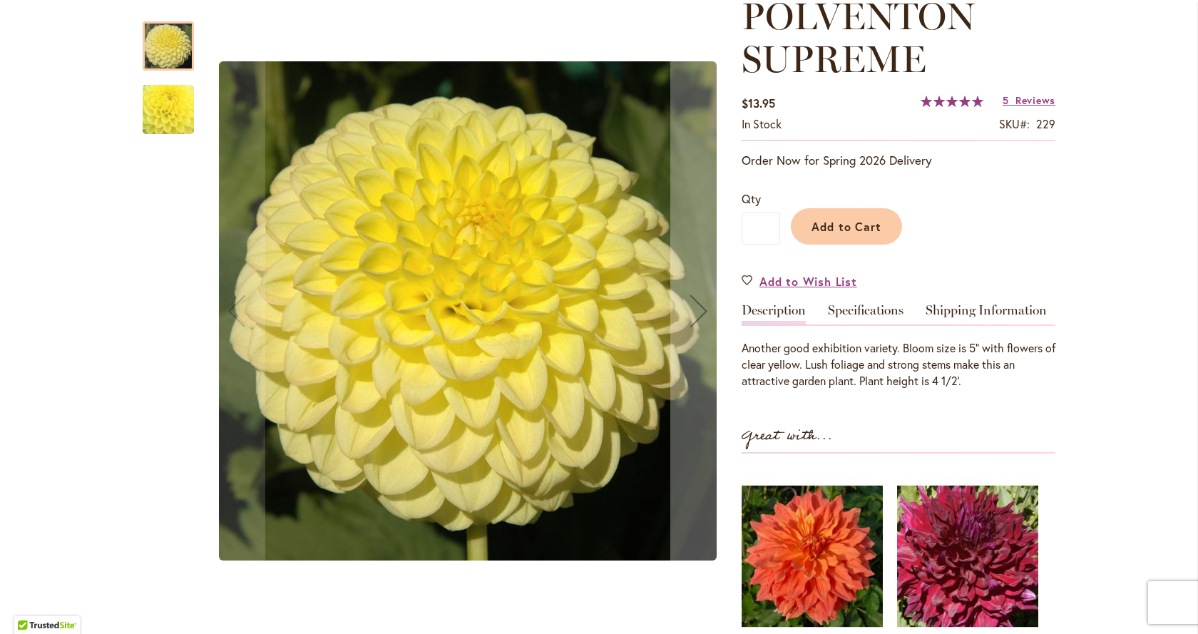
scroll to position [71, 0]
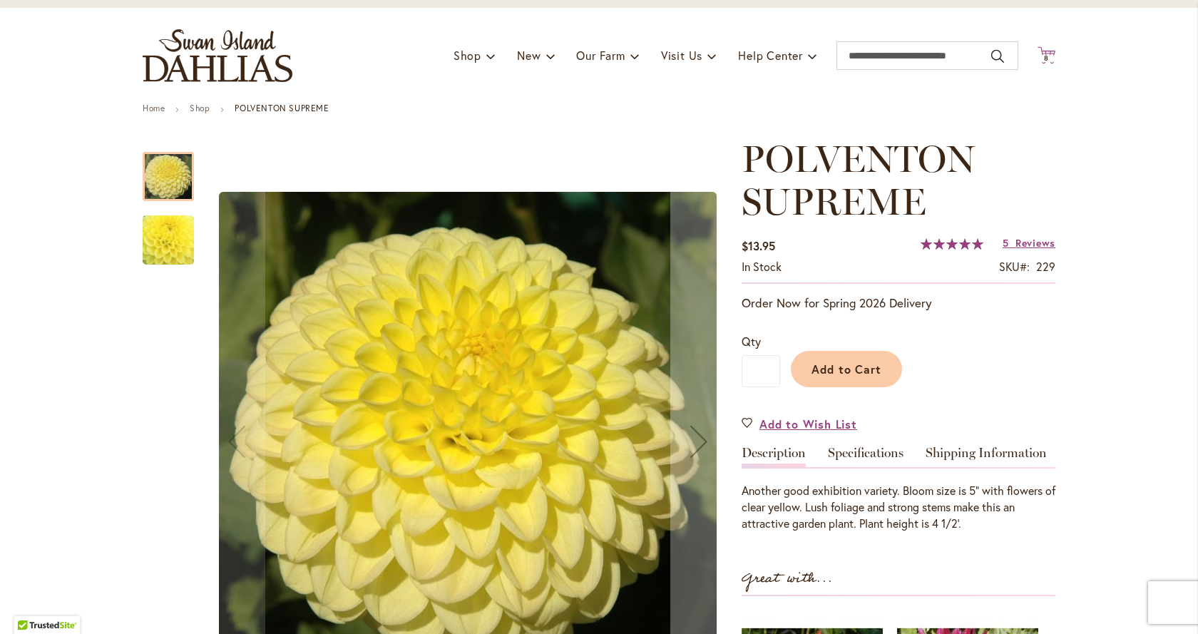
click at [1044, 59] on span "8" at bounding box center [1046, 57] width 5 height 9
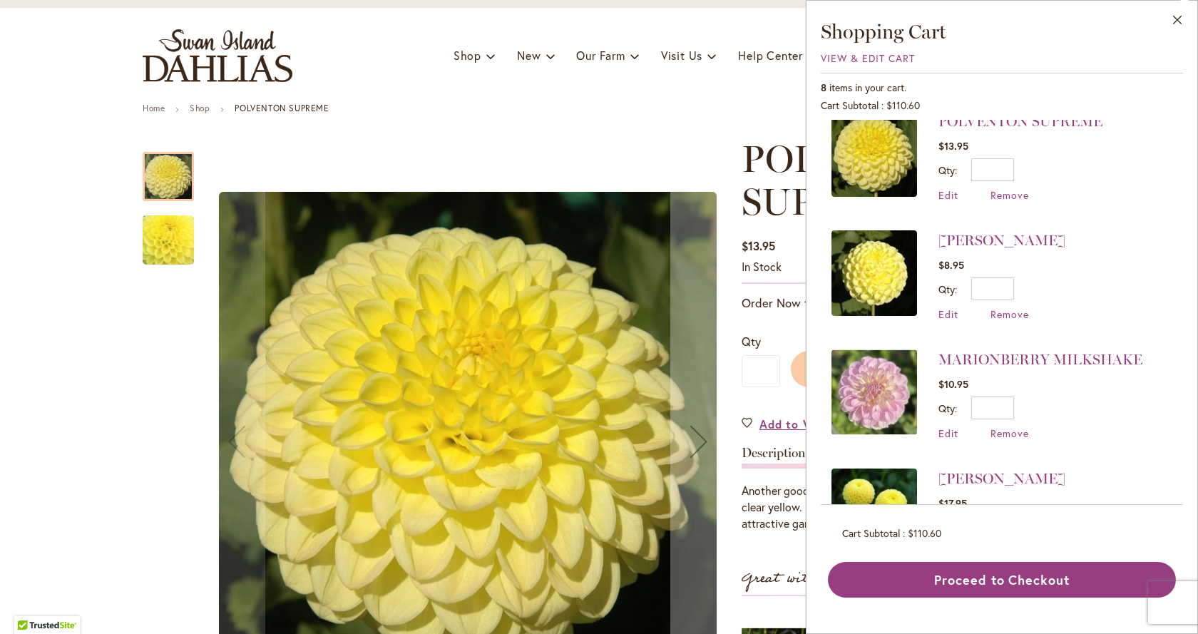
scroll to position [143, 0]
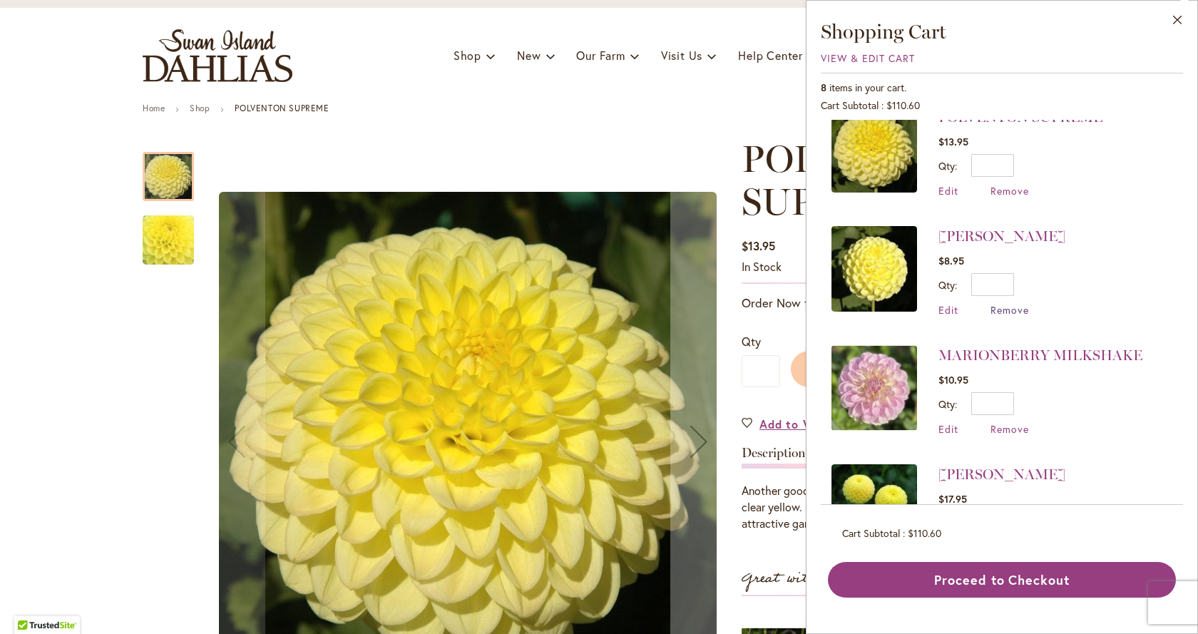
click at [1011, 313] on span "Remove" at bounding box center [1010, 310] width 39 height 14
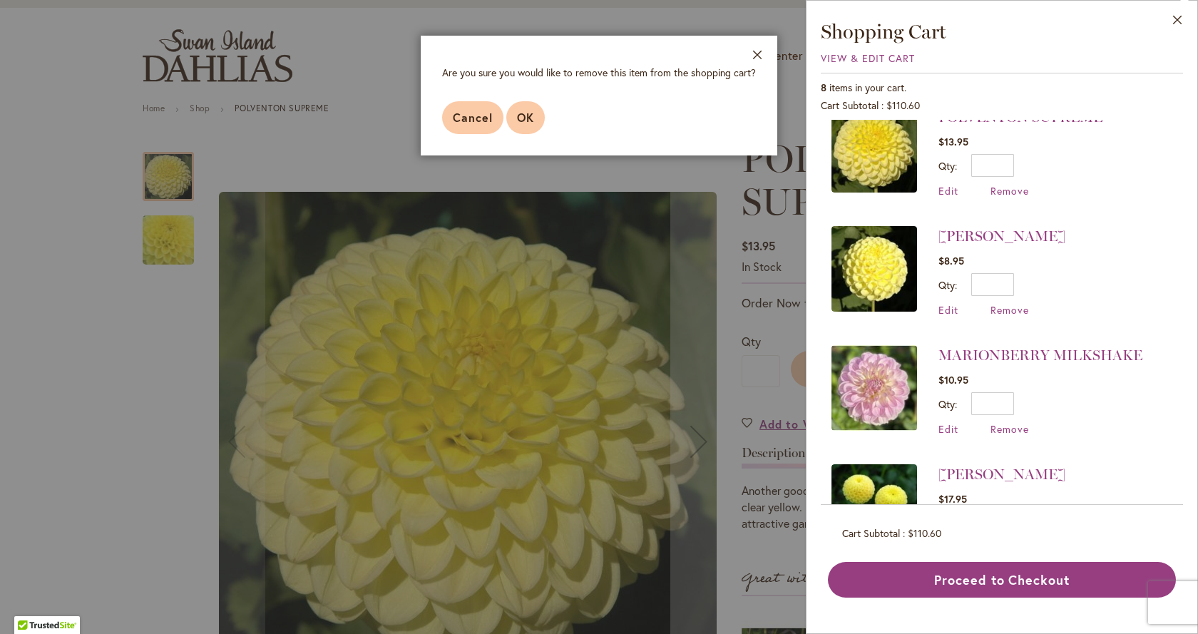
click at [531, 113] on span "OK" at bounding box center [525, 117] width 17 height 15
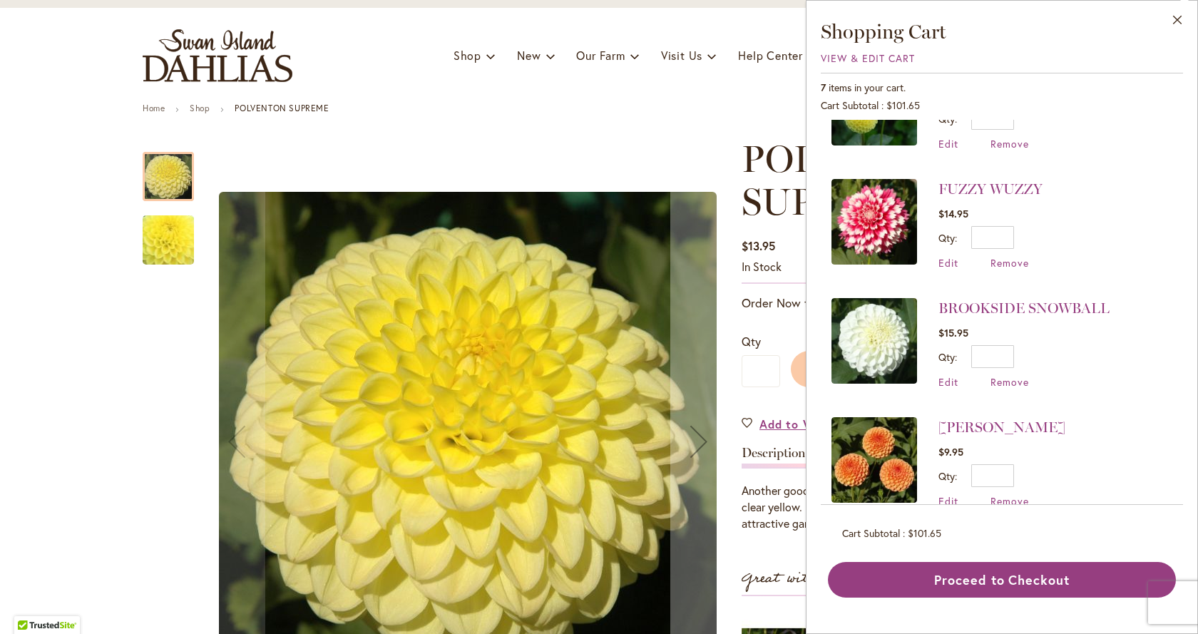
scroll to position [456, 0]
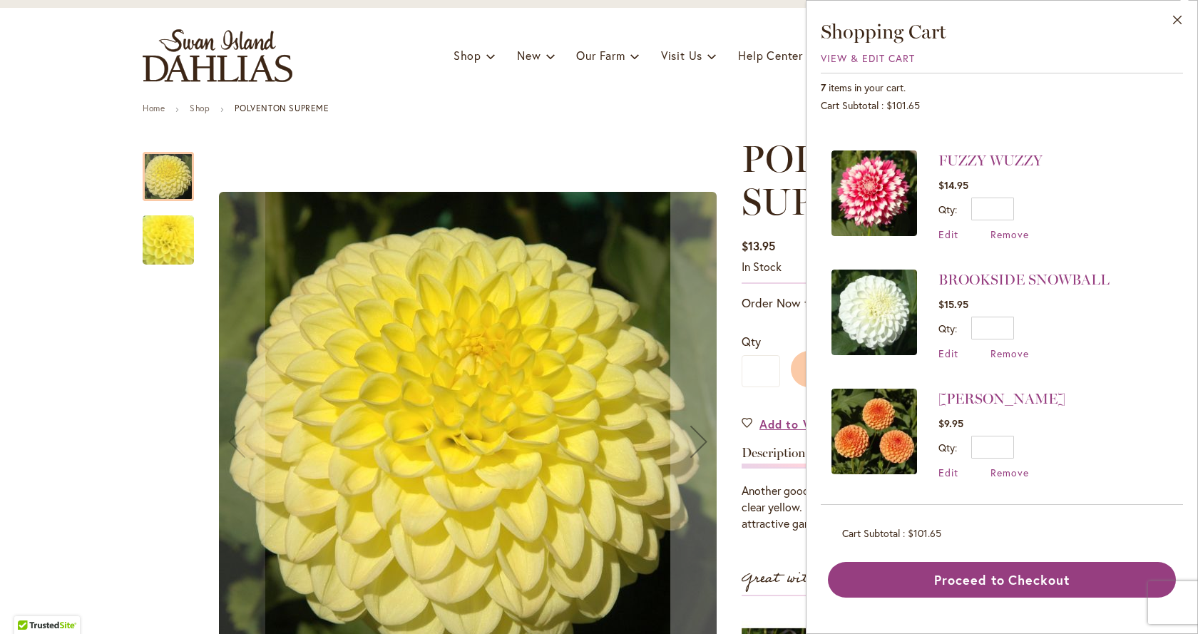
click at [889, 436] on img at bounding box center [874, 432] width 86 height 86
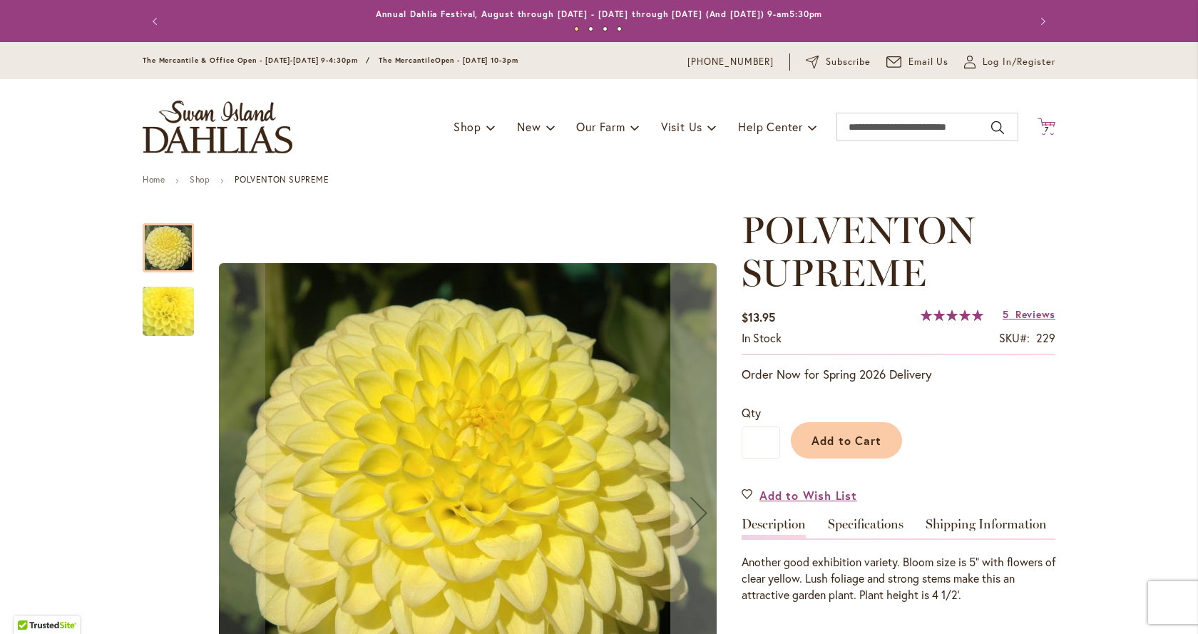
click at [1040, 127] on span "7 7 items" at bounding box center [1047, 129] width 14 height 7
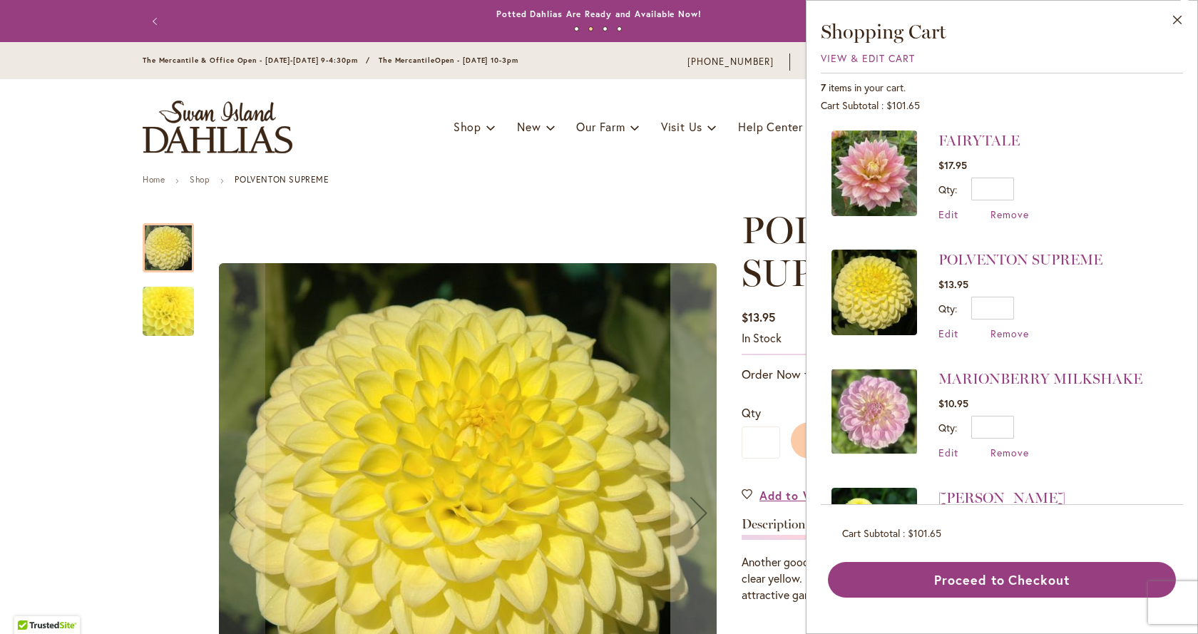
click at [898, 175] on img at bounding box center [874, 174] width 86 height 86
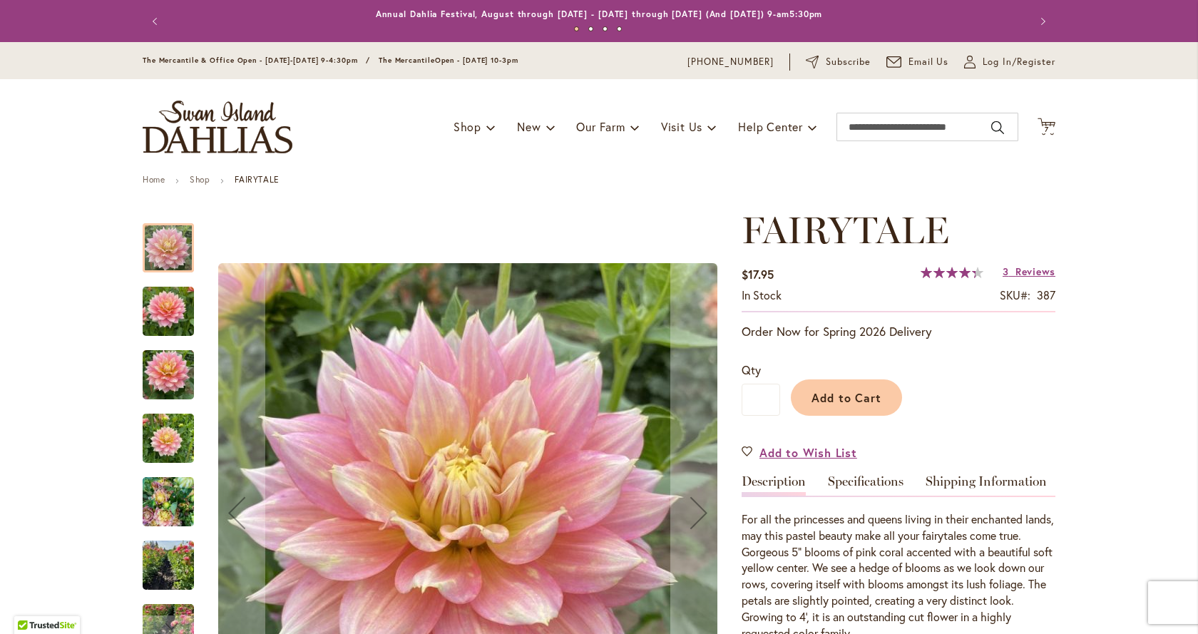
scroll to position [143, 0]
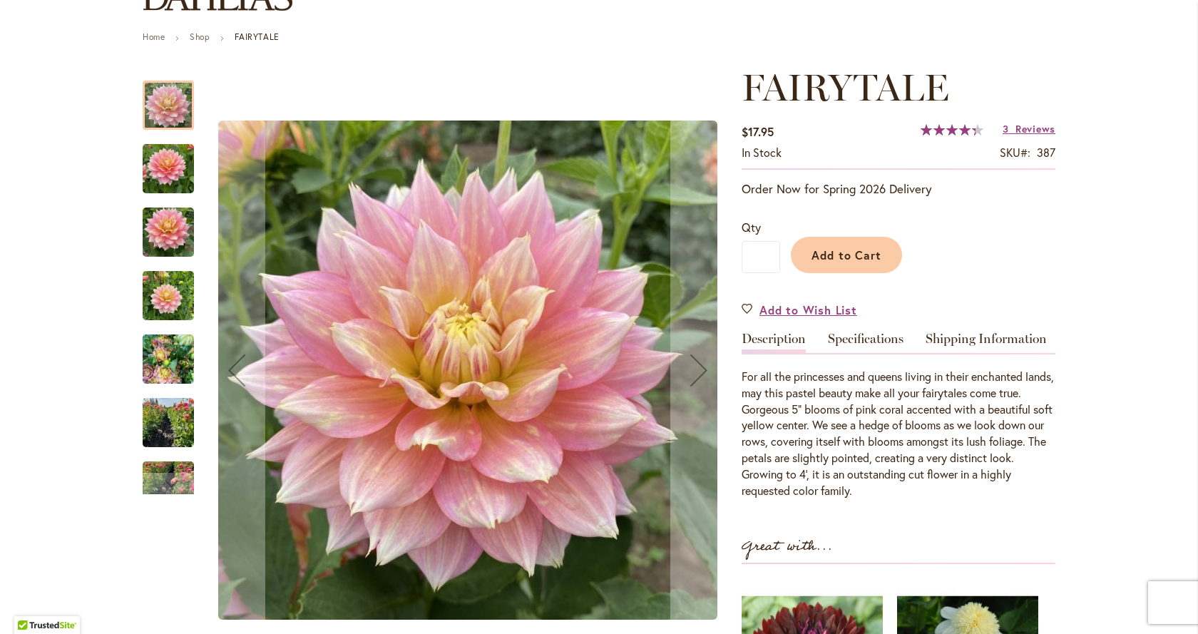
click at [181, 175] on img "Fairytale" at bounding box center [168, 169] width 51 height 68
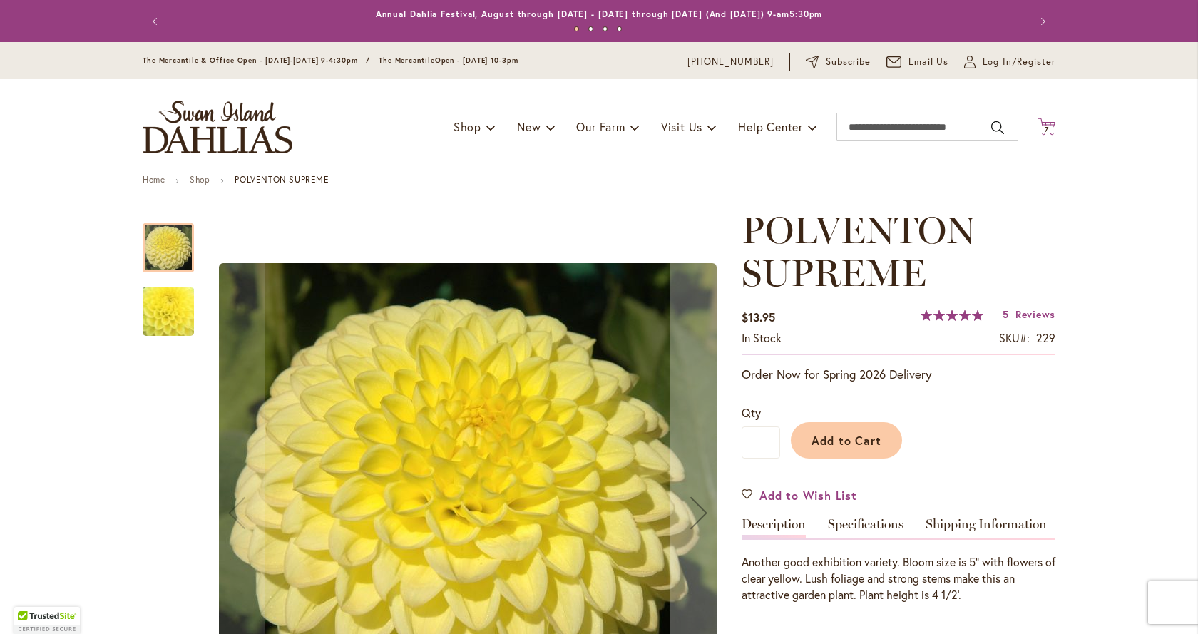
click at [1045, 126] on span "7" at bounding box center [1047, 129] width 4 height 9
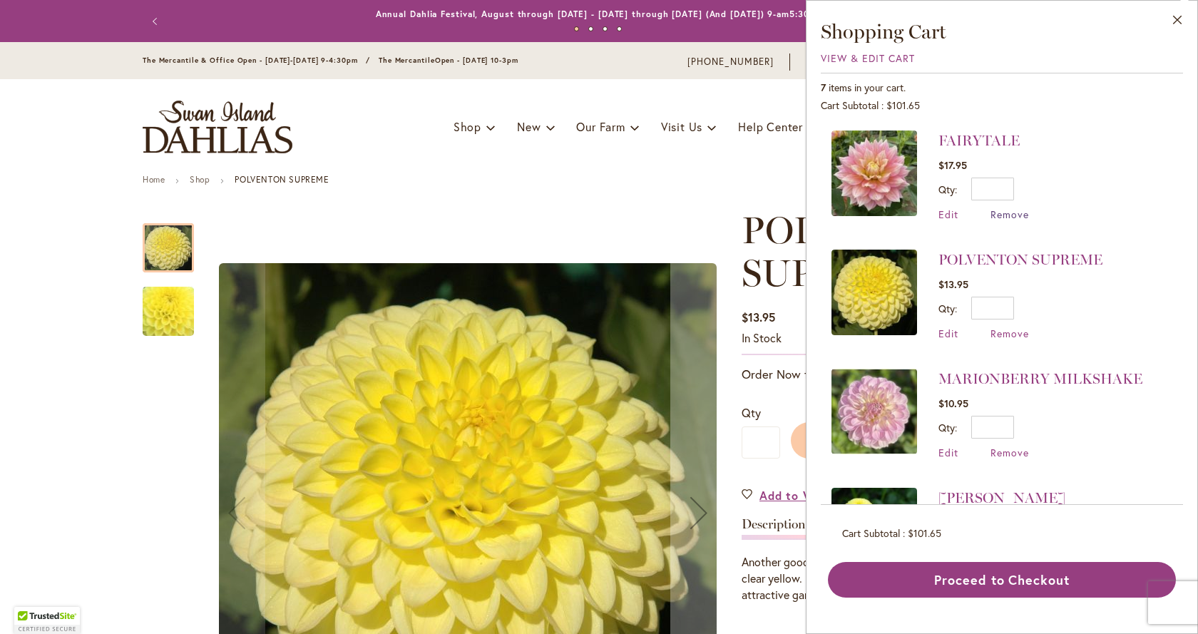
click at [1002, 214] on span "Remove" at bounding box center [1010, 215] width 39 height 14
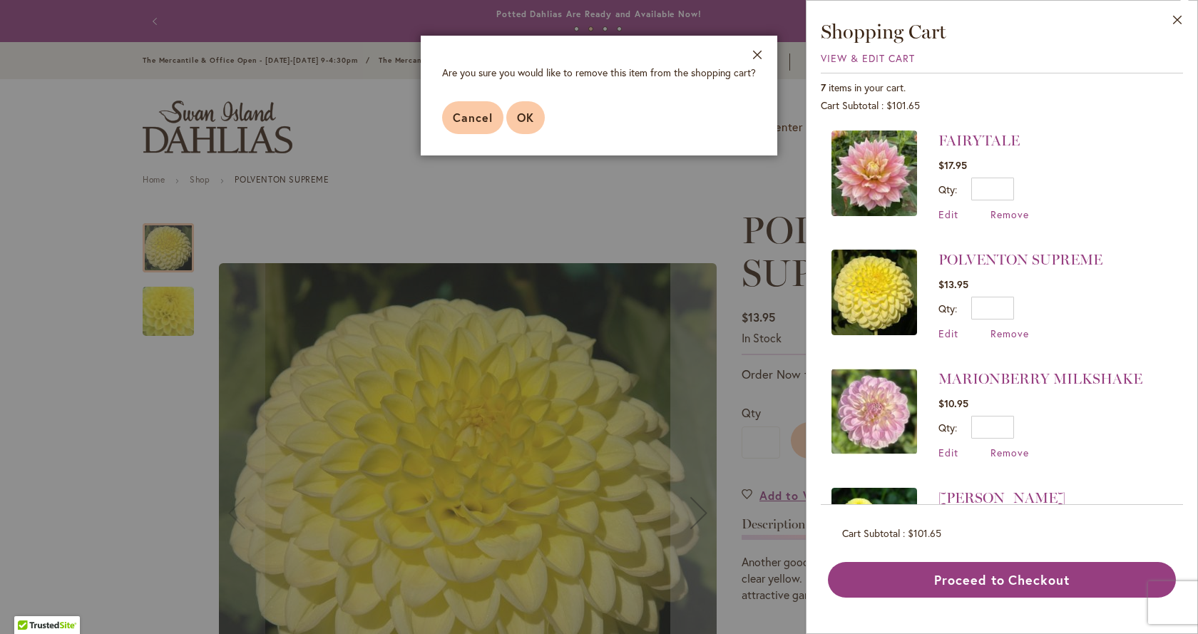
click at [524, 111] on span "OK" at bounding box center [525, 117] width 17 height 15
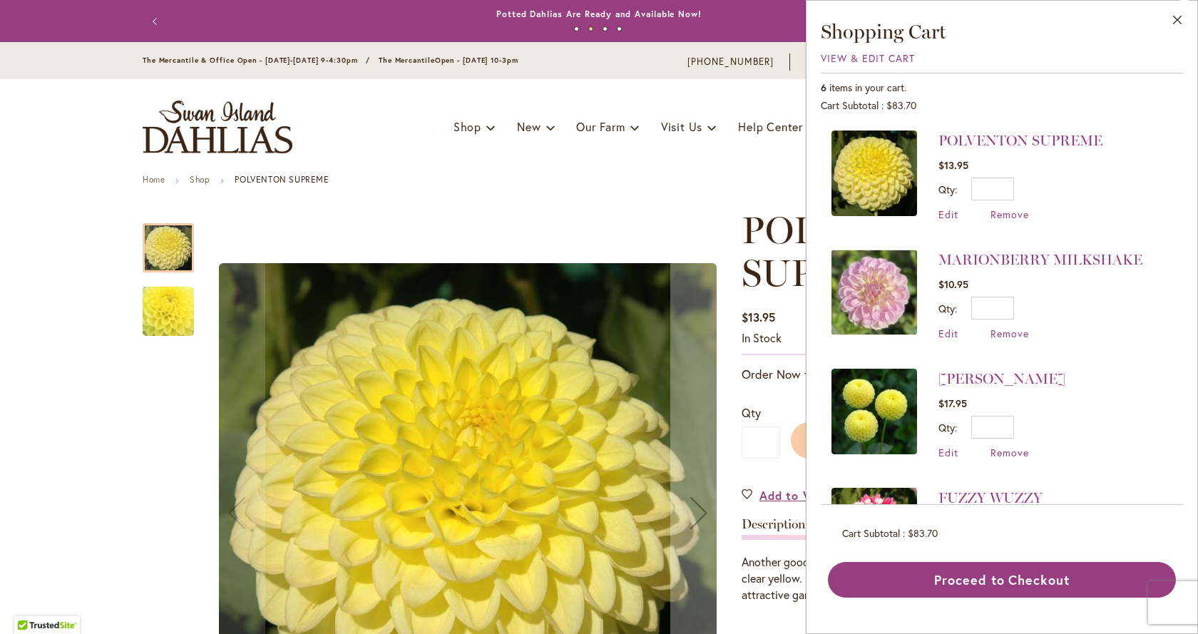
click at [875, 272] on img at bounding box center [874, 293] width 86 height 86
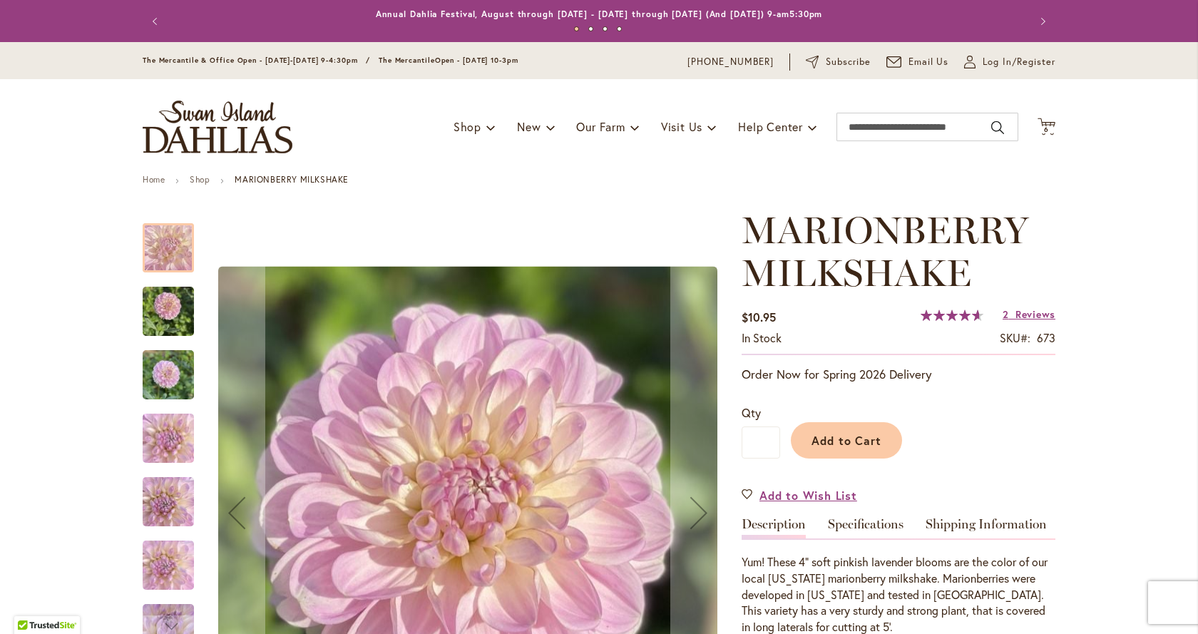
click at [160, 372] on img "MARIONBERRY MILKSHAKE" at bounding box center [168, 375] width 51 height 68
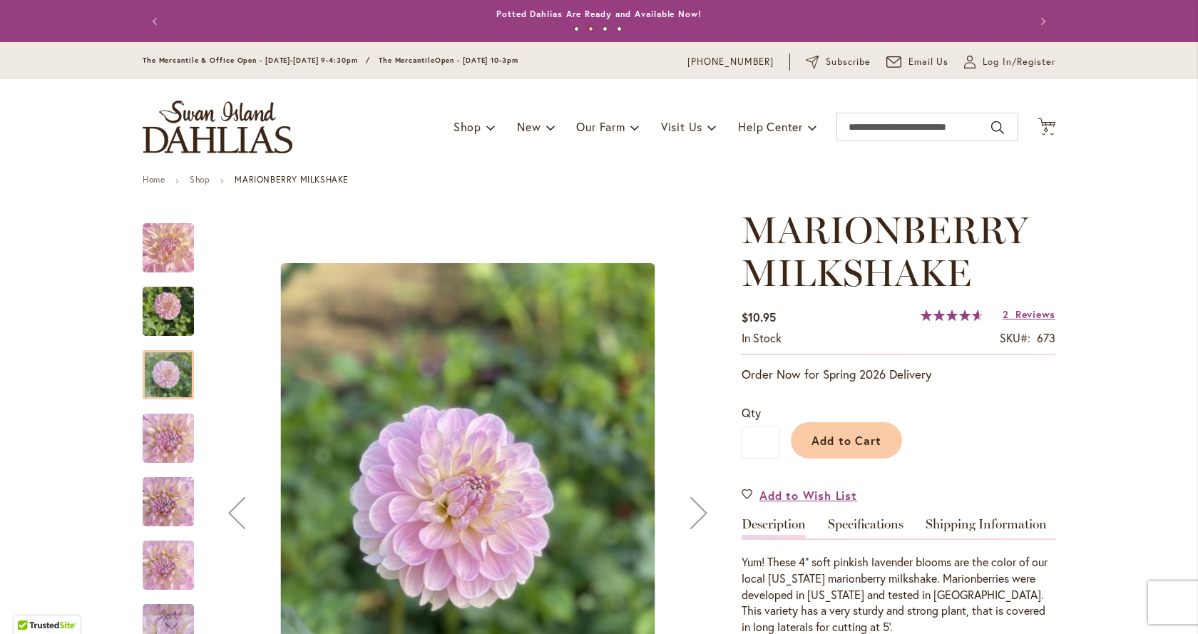
click at [689, 531] on div "Next" at bounding box center [698, 512] width 57 height 57
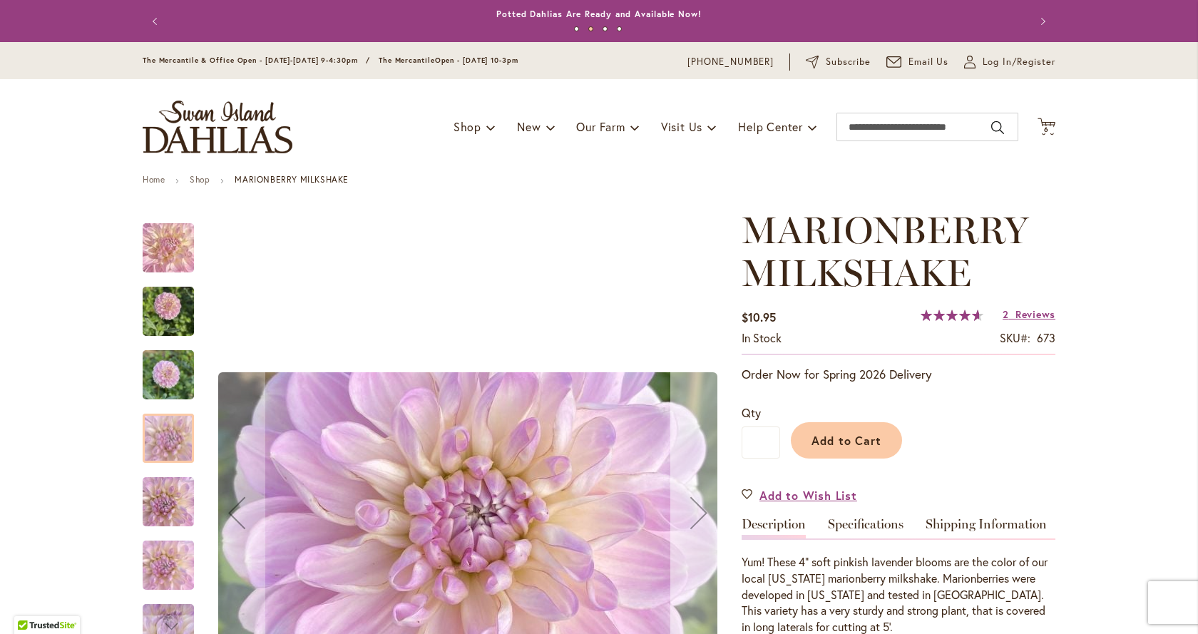
click at [696, 521] on div "Next" at bounding box center [698, 512] width 57 height 57
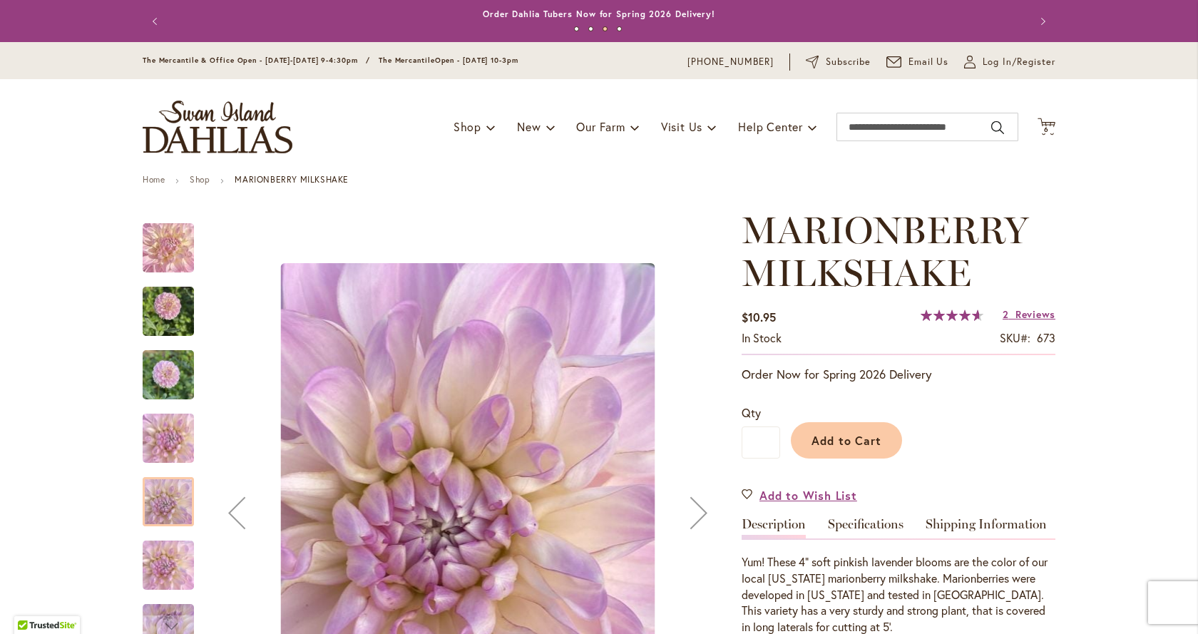
click at [696, 521] on div "Next" at bounding box center [698, 512] width 57 height 57
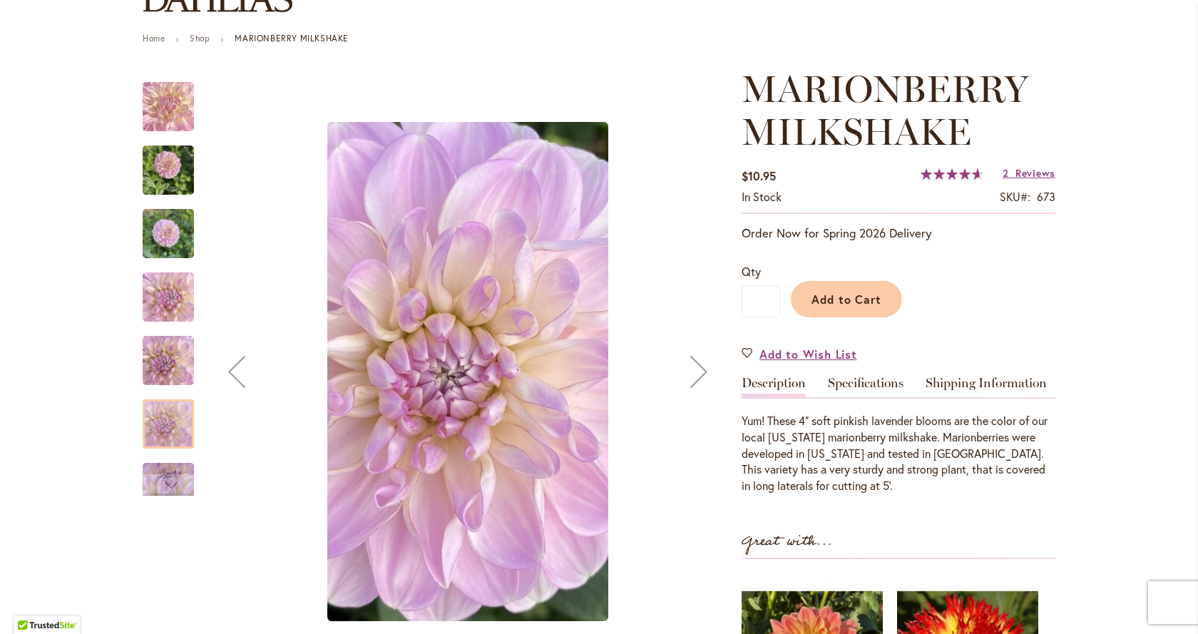
scroll to position [143, 0]
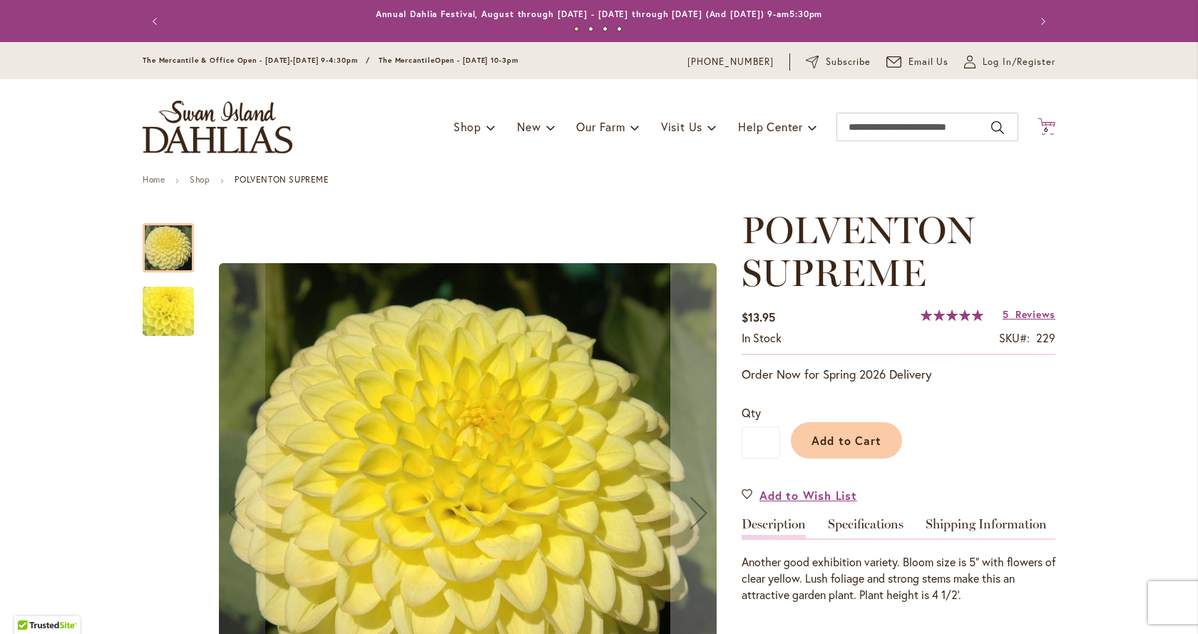
click at [1038, 125] on icon at bounding box center [1047, 126] width 18 height 17
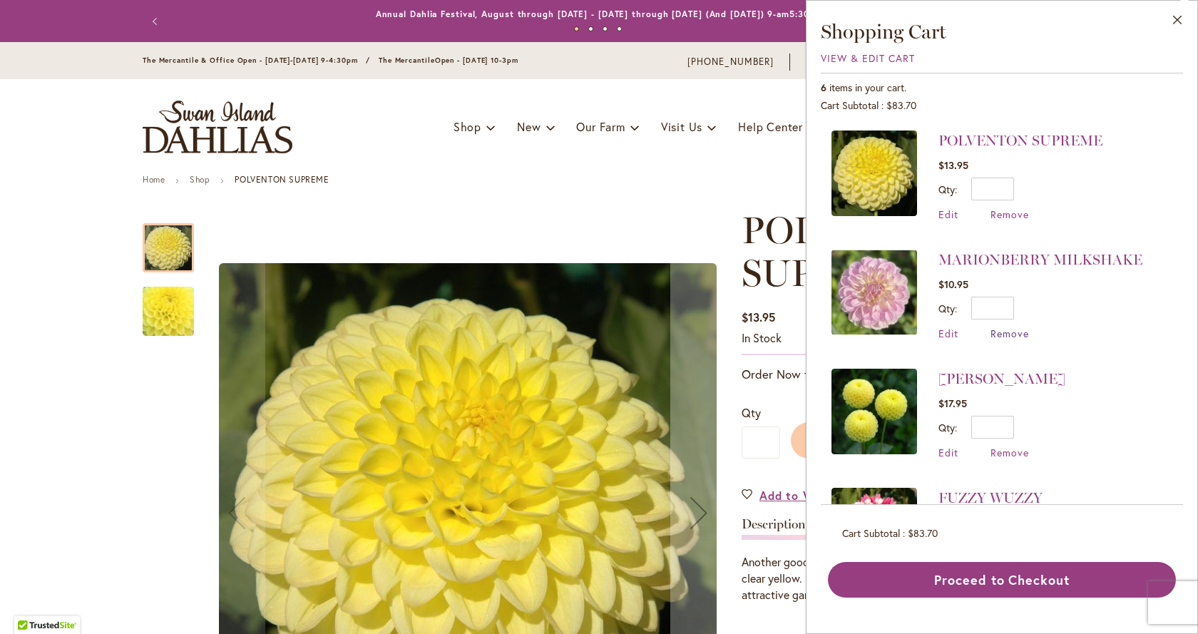
click at [1011, 328] on span "Remove" at bounding box center [1010, 334] width 39 height 14
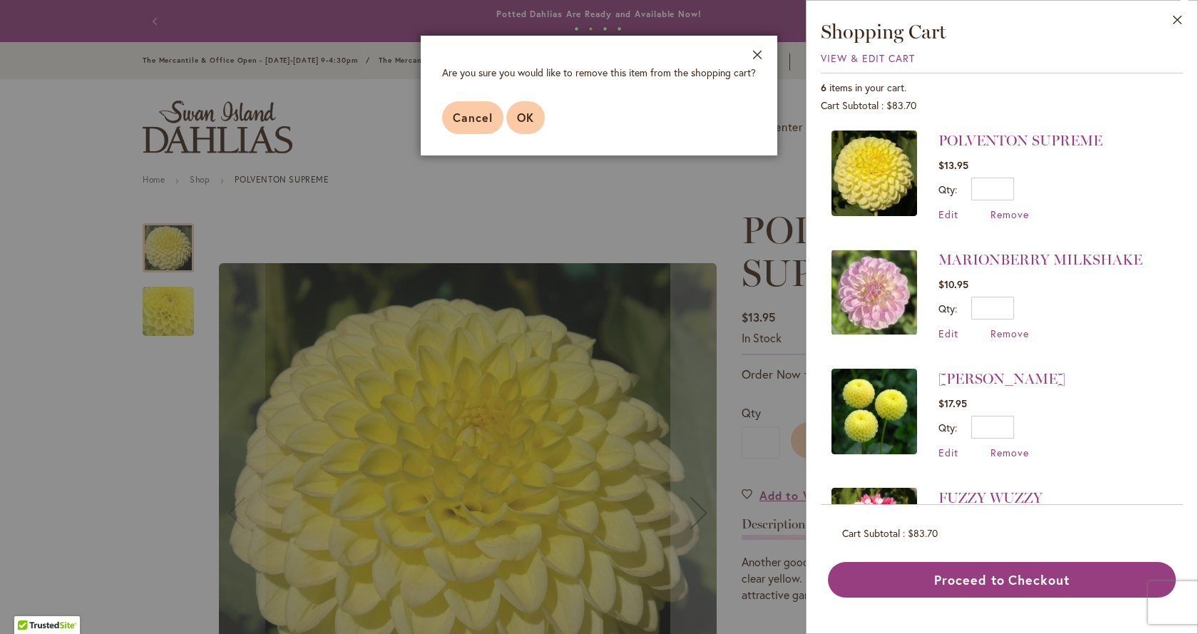
click at [524, 118] on span "OK" at bounding box center [525, 117] width 17 height 15
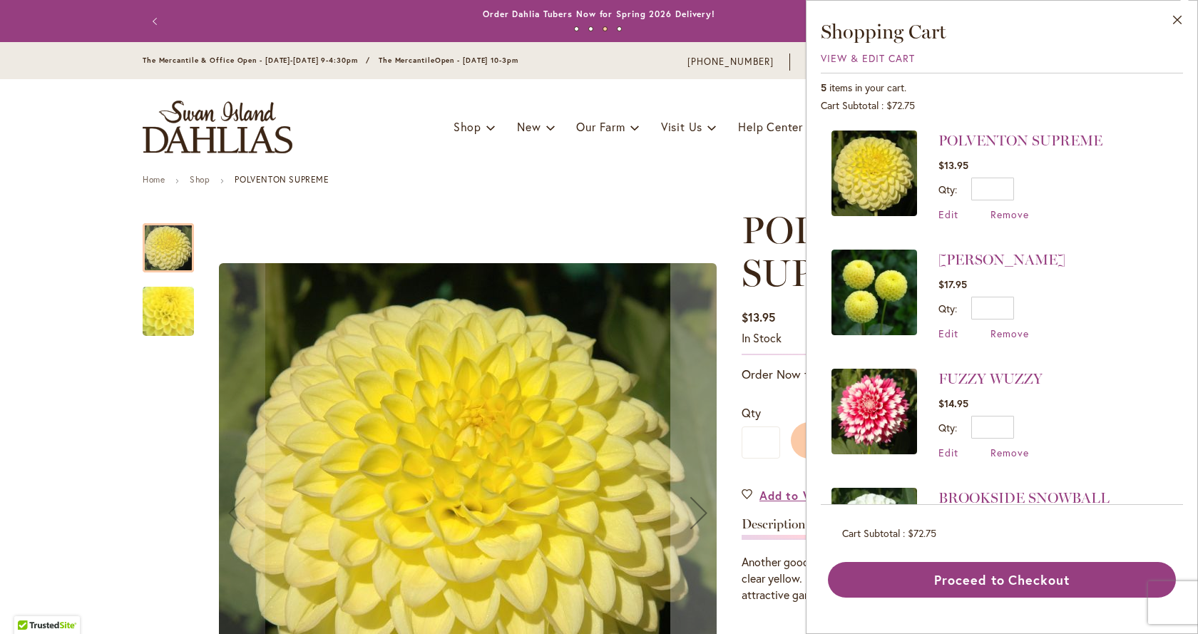
click at [887, 278] on img at bounding box center [874, 293] width 86 height 86
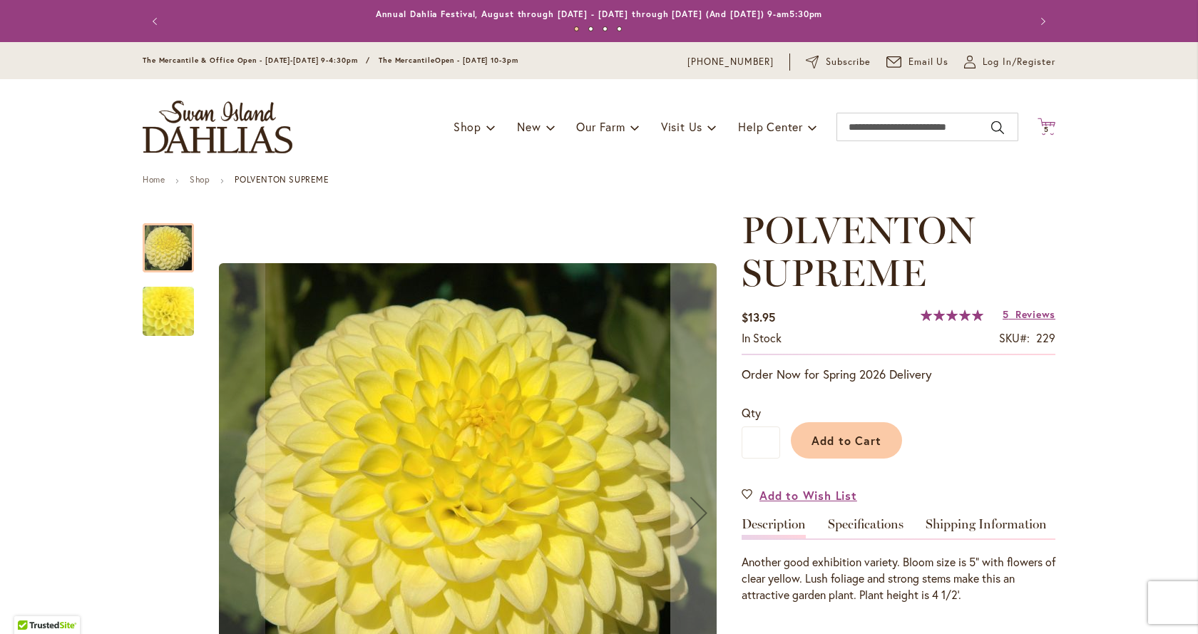
click at [1040, 120] on icon "Cart .cls-1 { fill: #231f20; }" at bounding box center [1047, 127] width 18 height 18
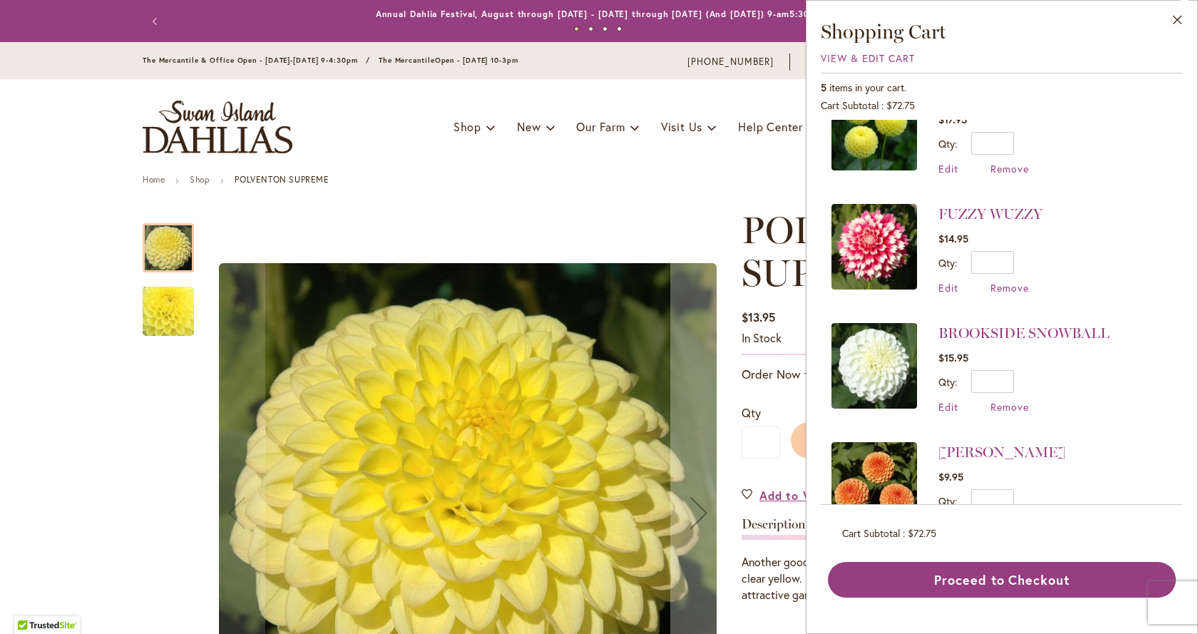
scroll to position [214, 0]
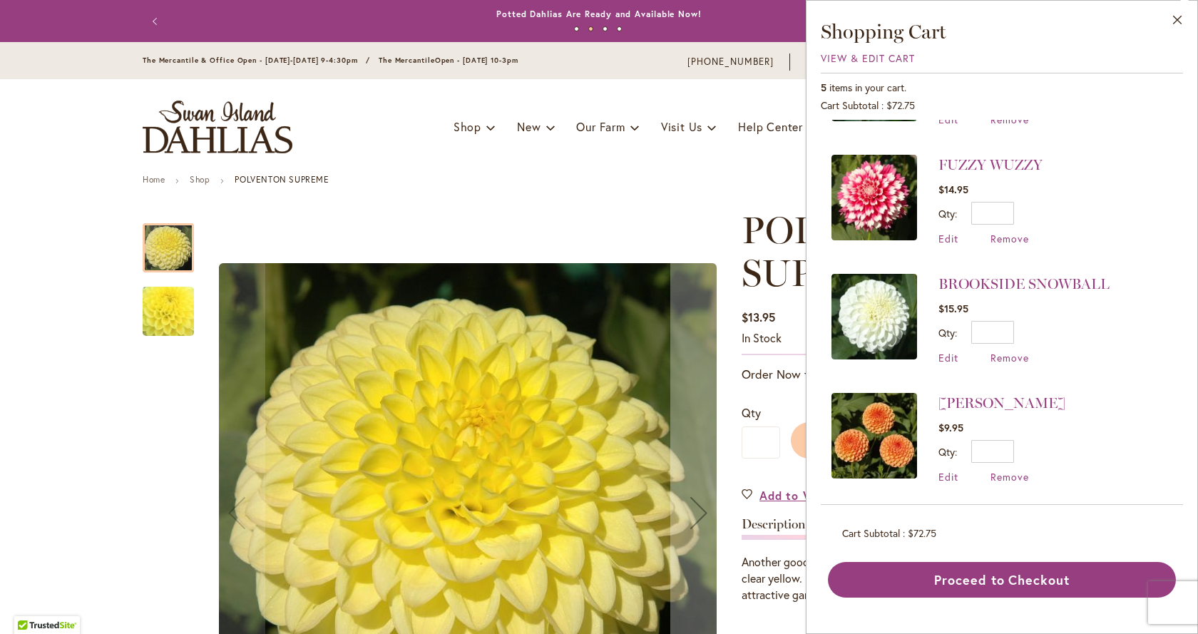
click at [871, 309] on img at bounding box center [874, 317] width 86 height 86
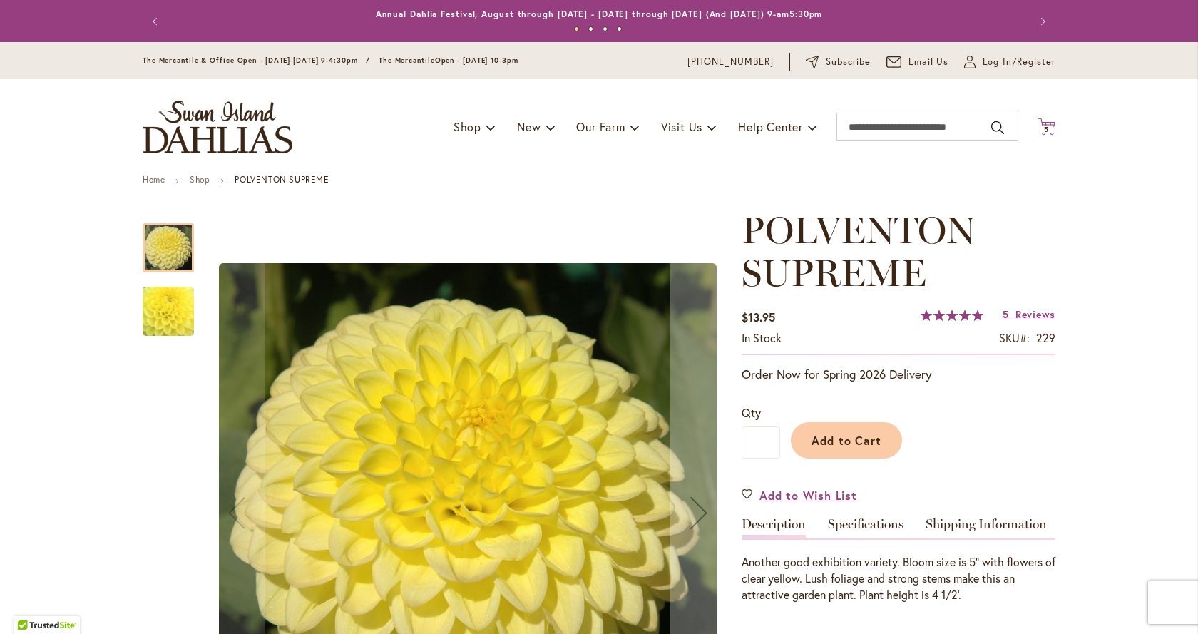
click at [1040, 123] on icon at bounding box center [1047, 126] width 18 height 17
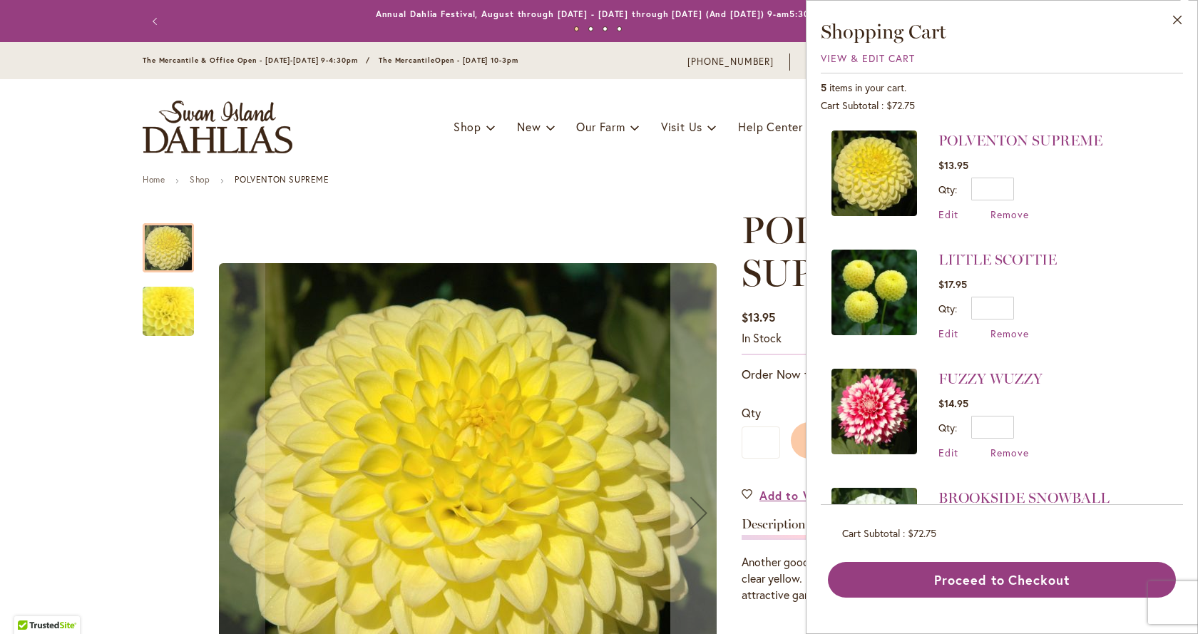
click at [896, 397] on img at bounding box center [874, 412] width 86 height 86
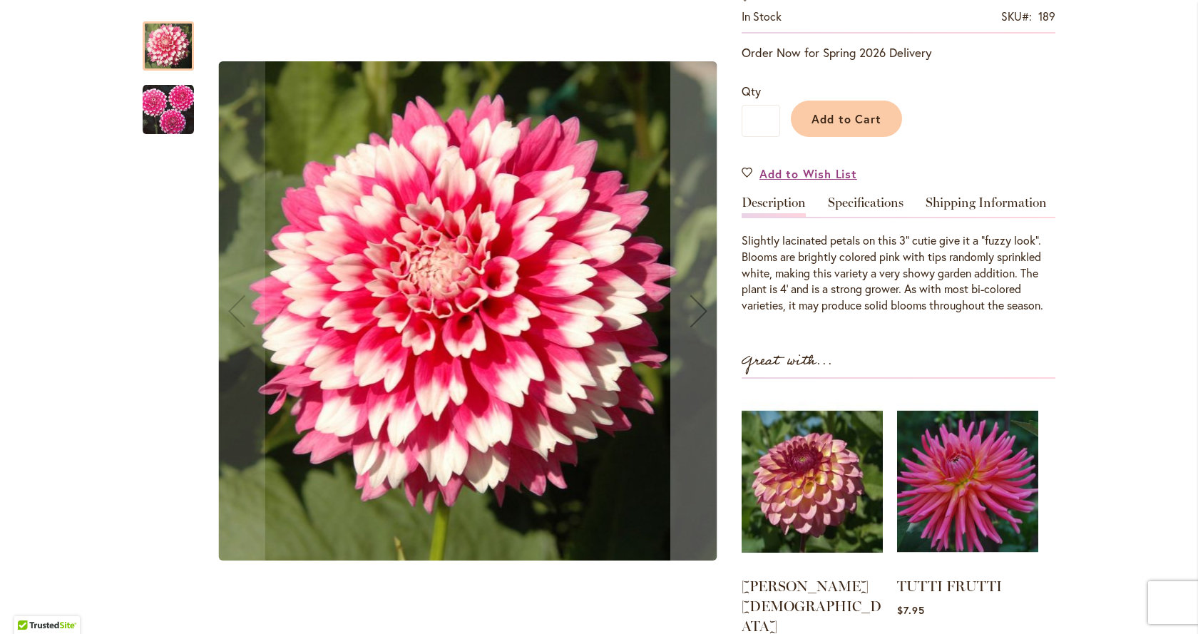
scroll to position [285, 0]
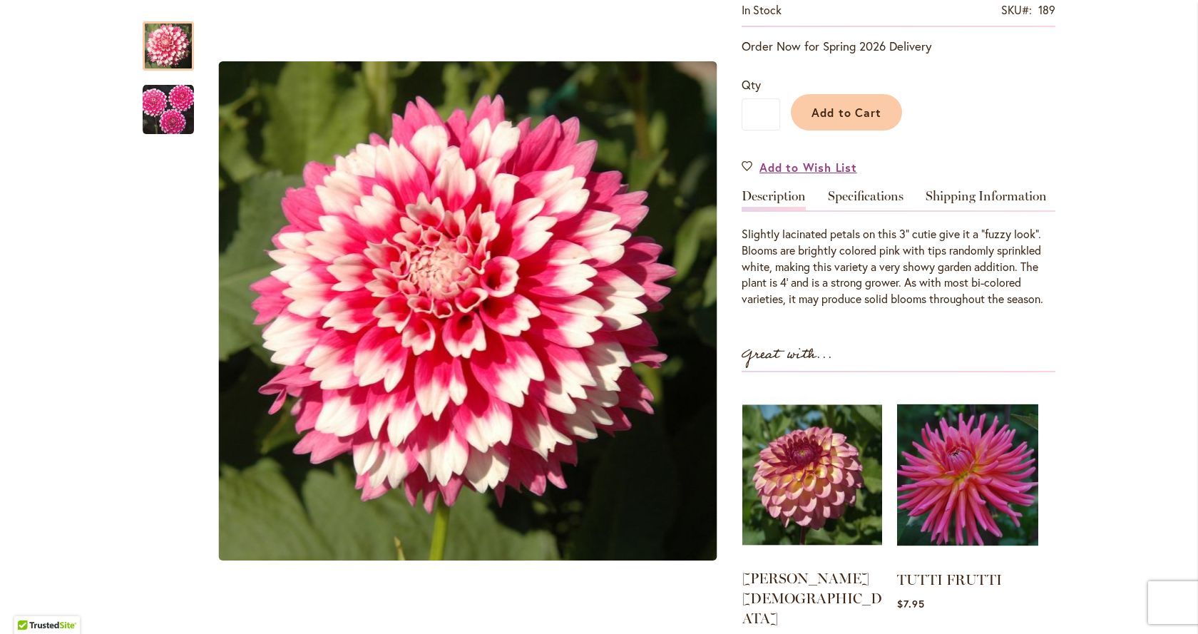
click at [823, 461] on img at bounding box center [812, 474] width 140 height 175
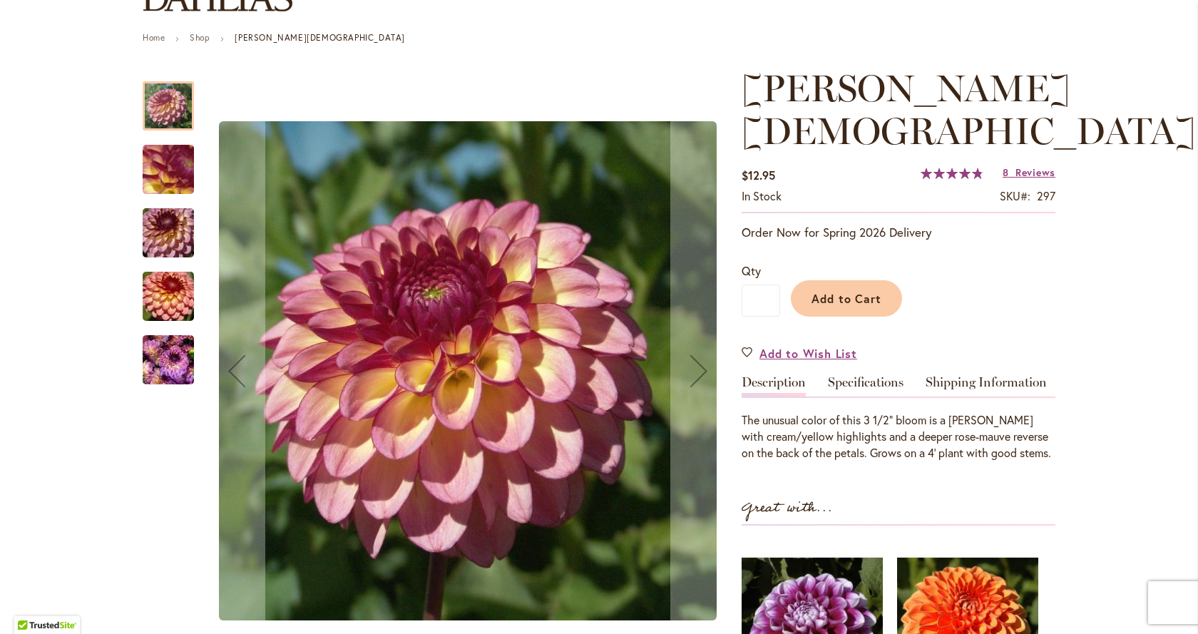
scroll to position [143, 0]
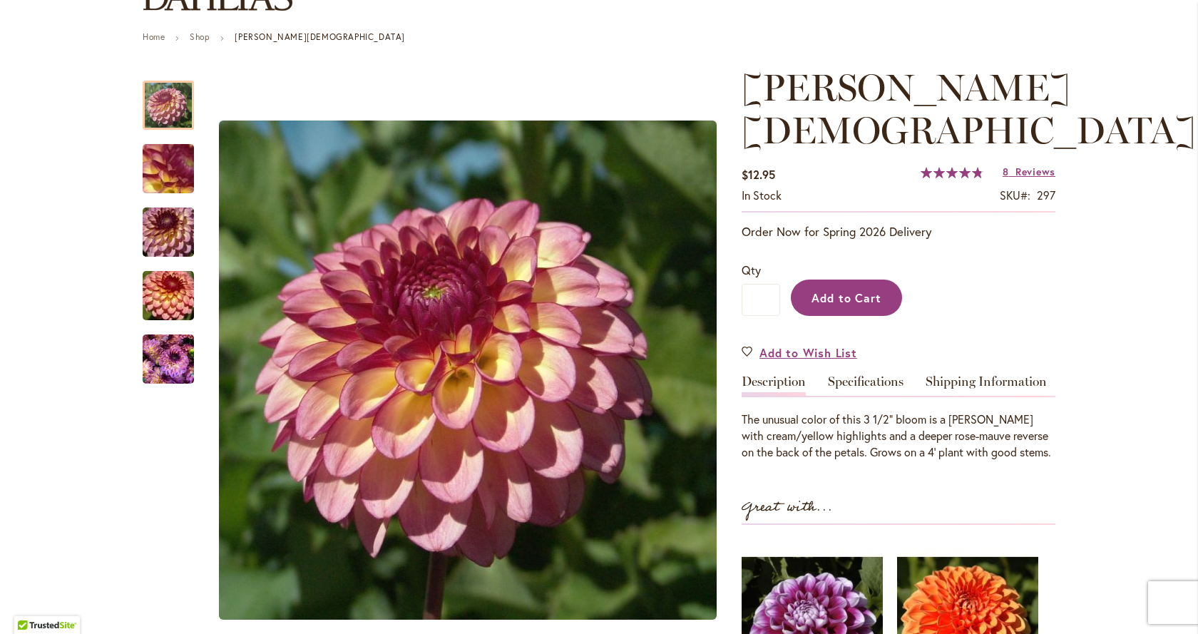
click at [861, 290] on span "Add to Cart" at bounding box center [847, 297] width 71 height 15
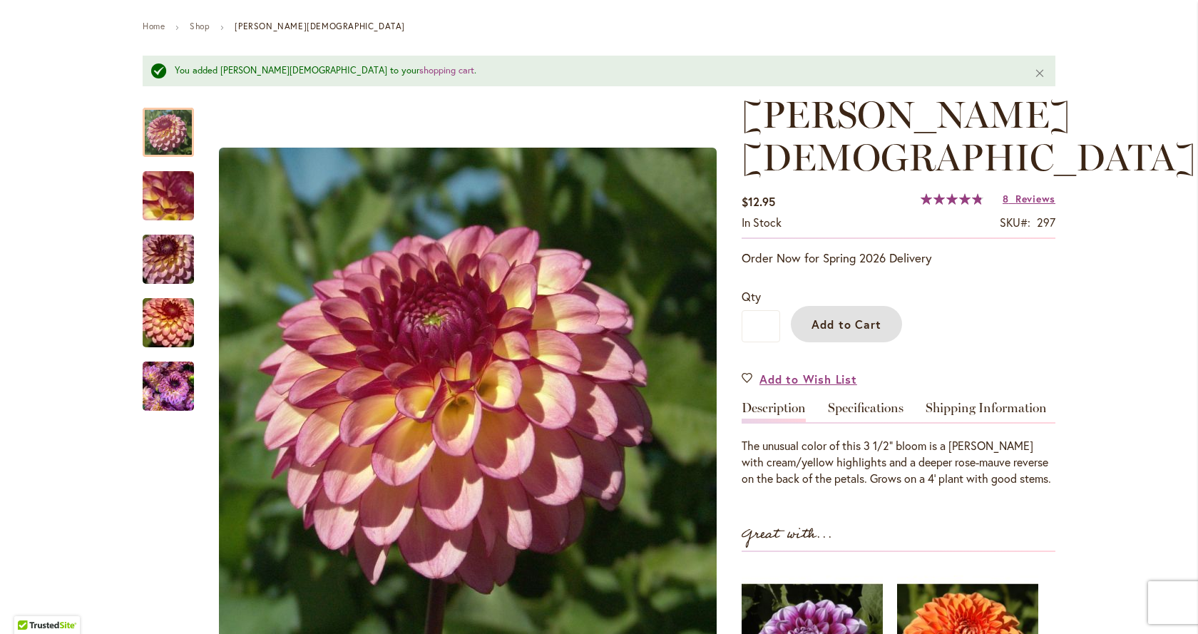
scroll to position [0, 0]
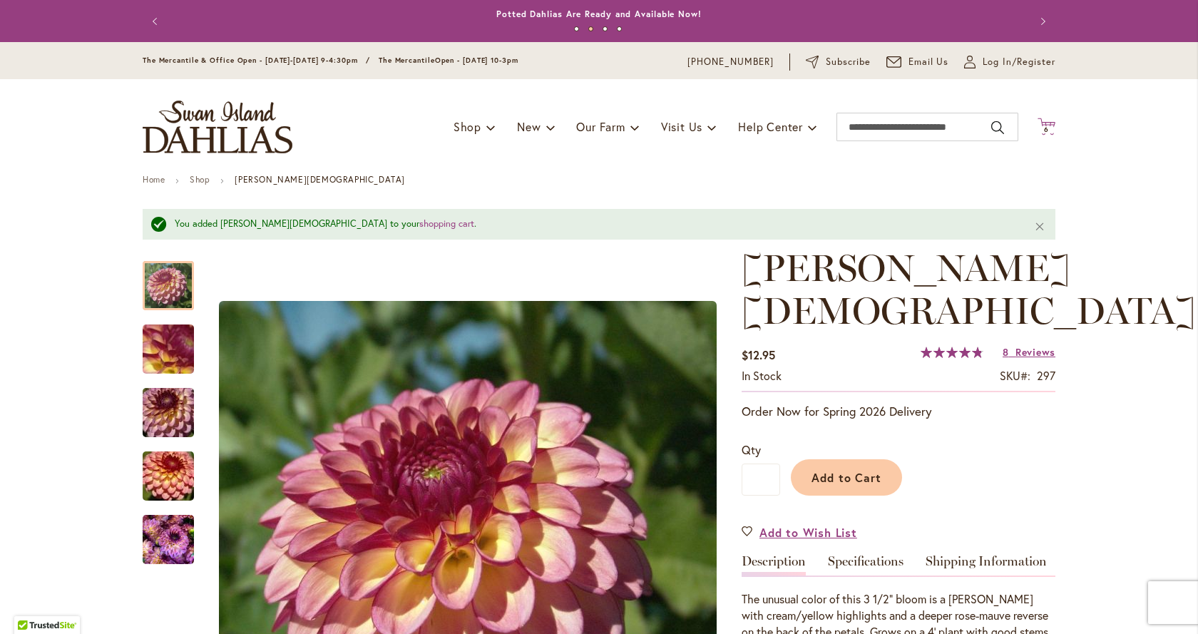
click at [1044, 132] on span "6" at bounding box center [1046, 129] width 5 height 9
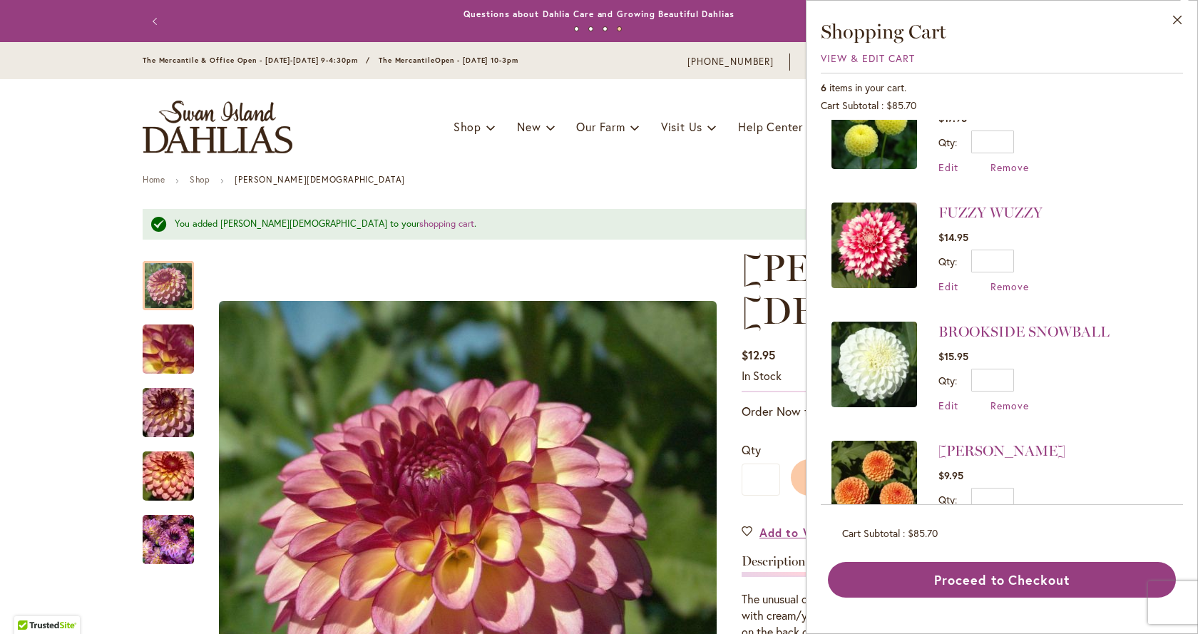
scroll to position [337, 0]
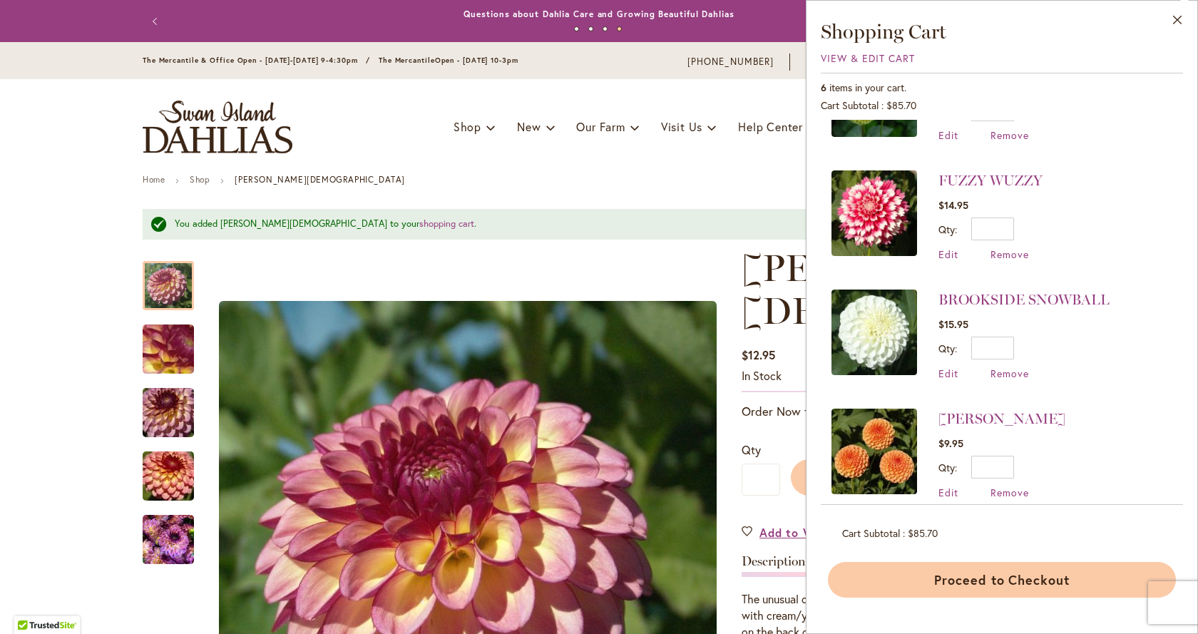
click at [1010, 575] on button "Proceed to Checkout" at bounding box center [1002, 580] width 348 height 36
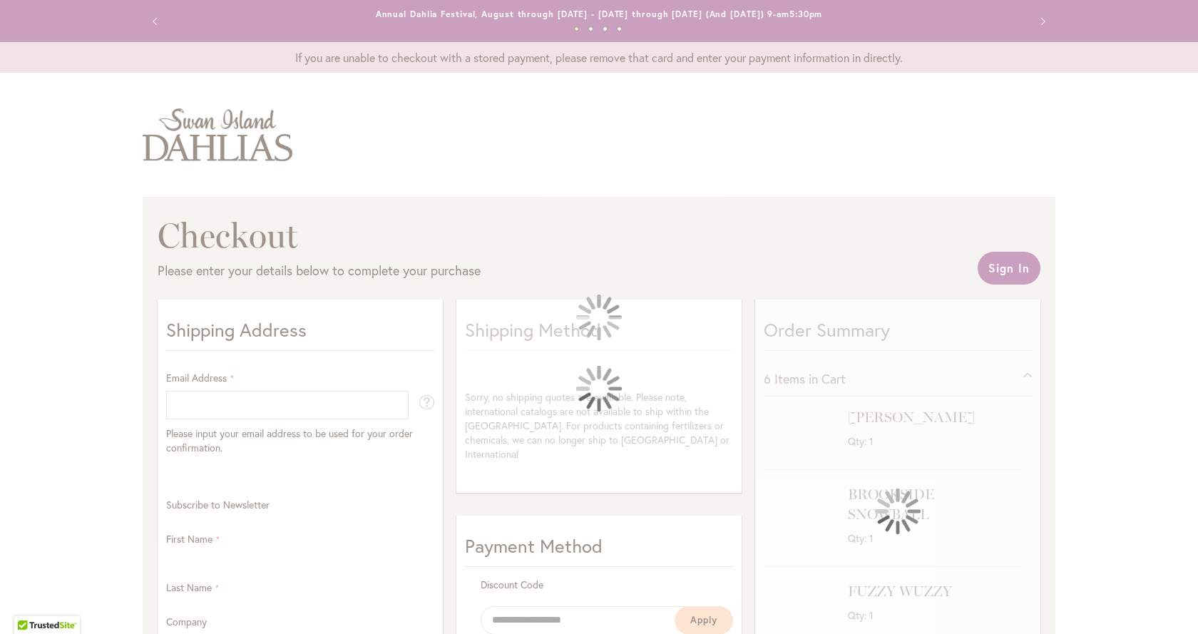
select select "**"
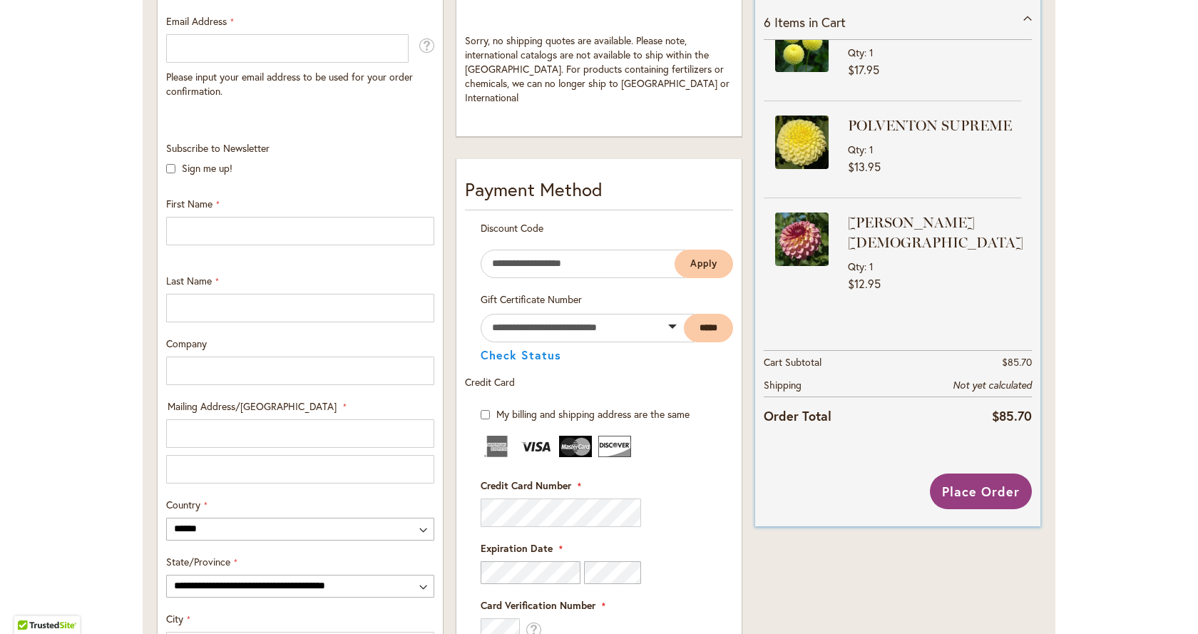
scroll to position [214, 0]
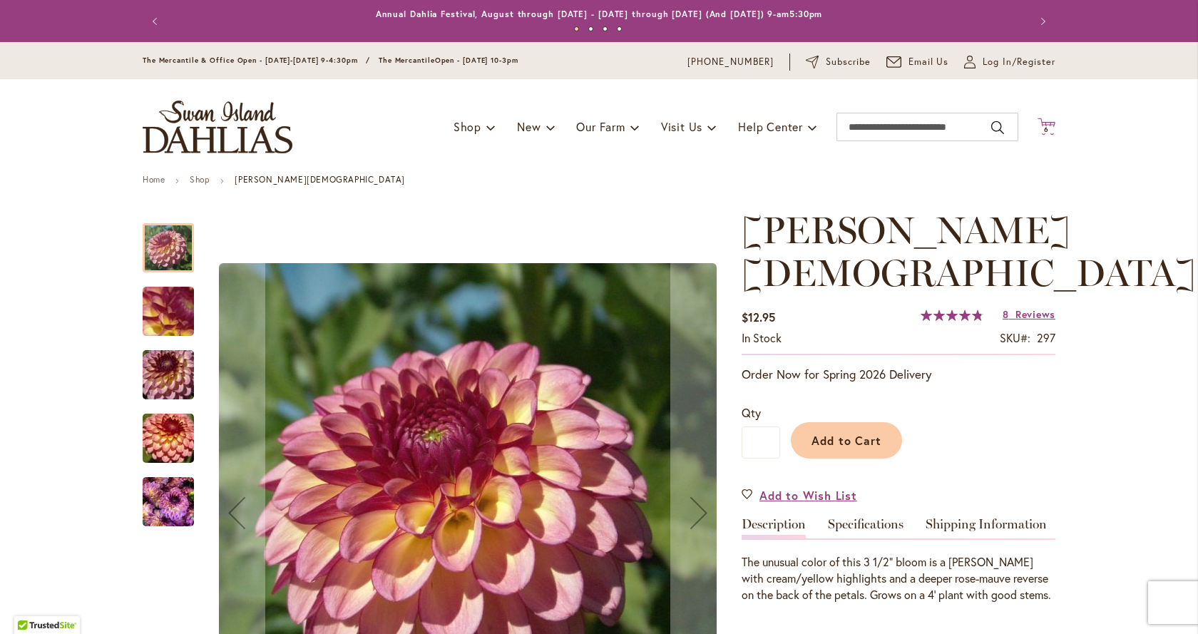
click at [1044, 126] on span "6" at bounding box center [1046, 129] width 5 height 9
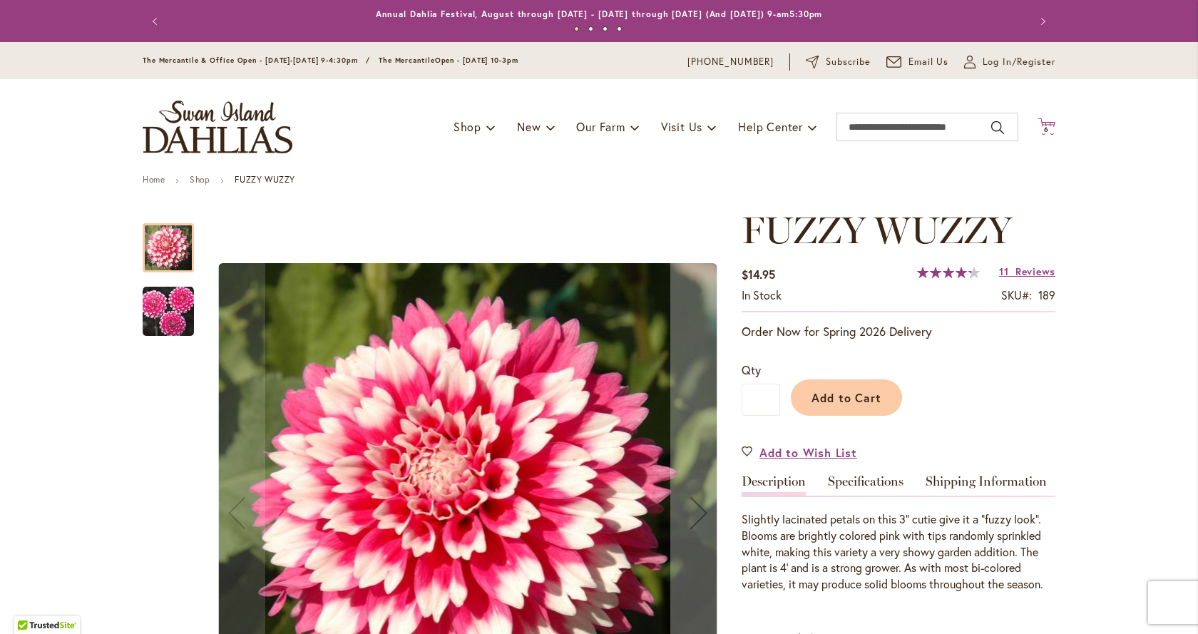
click at [1044, 129] on span "6" at bounding box center [1046, 129] width 5 height 9
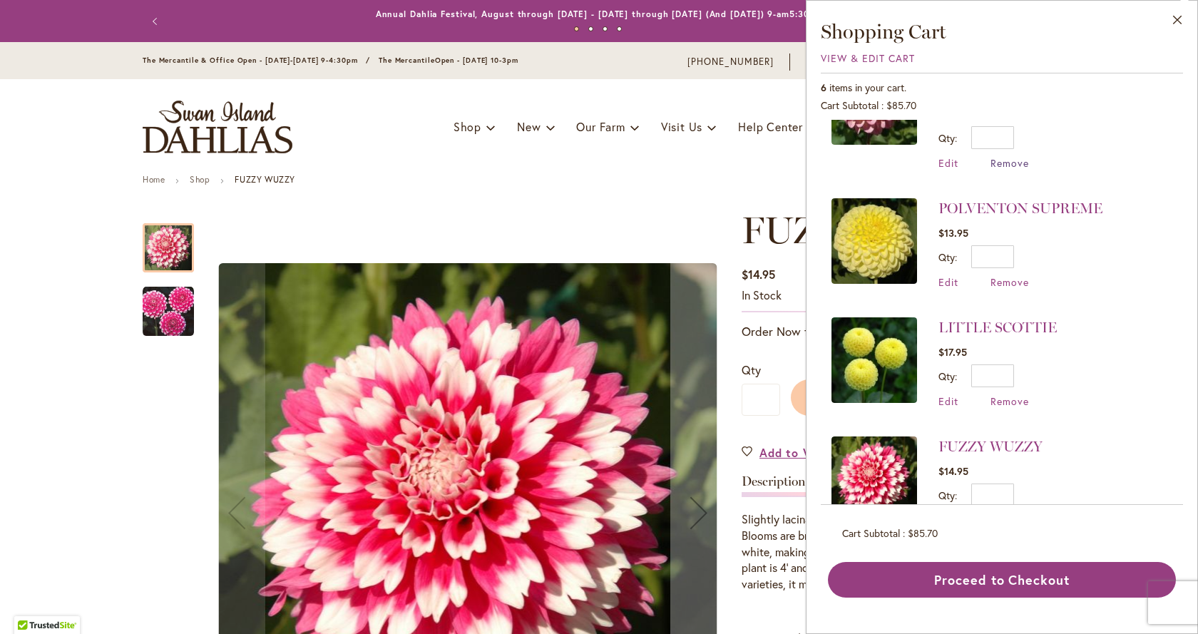
scroll to position [214, 0]
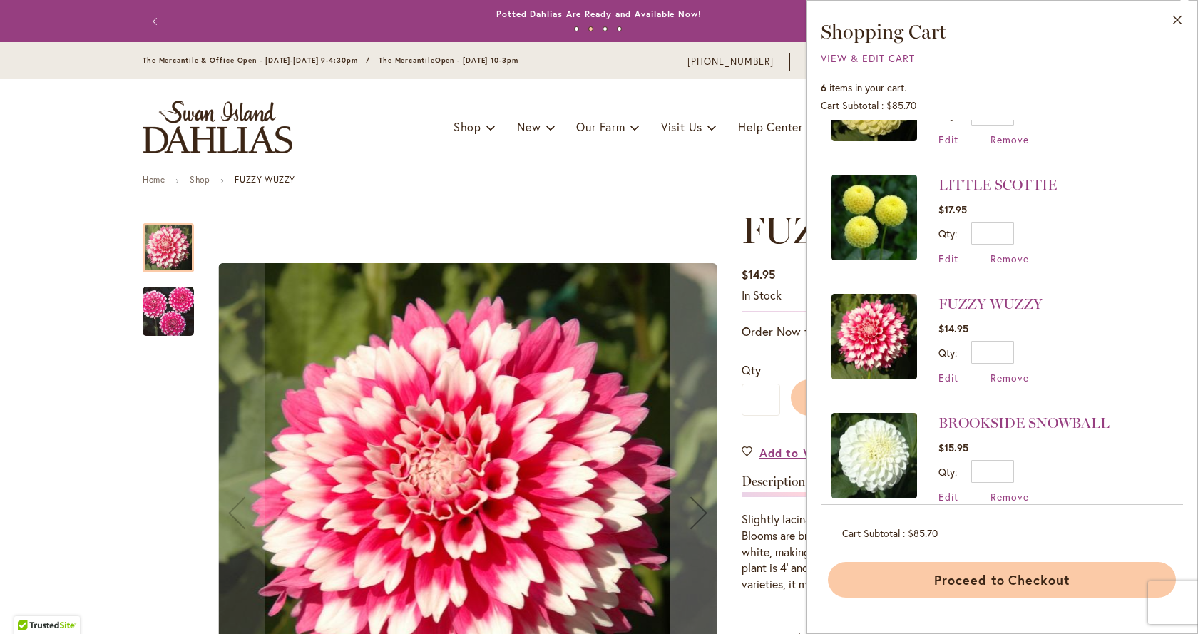
click at [998, 588] on button "Proceed to Checkout" at bounding box center [1002, 580] width 348 height 36
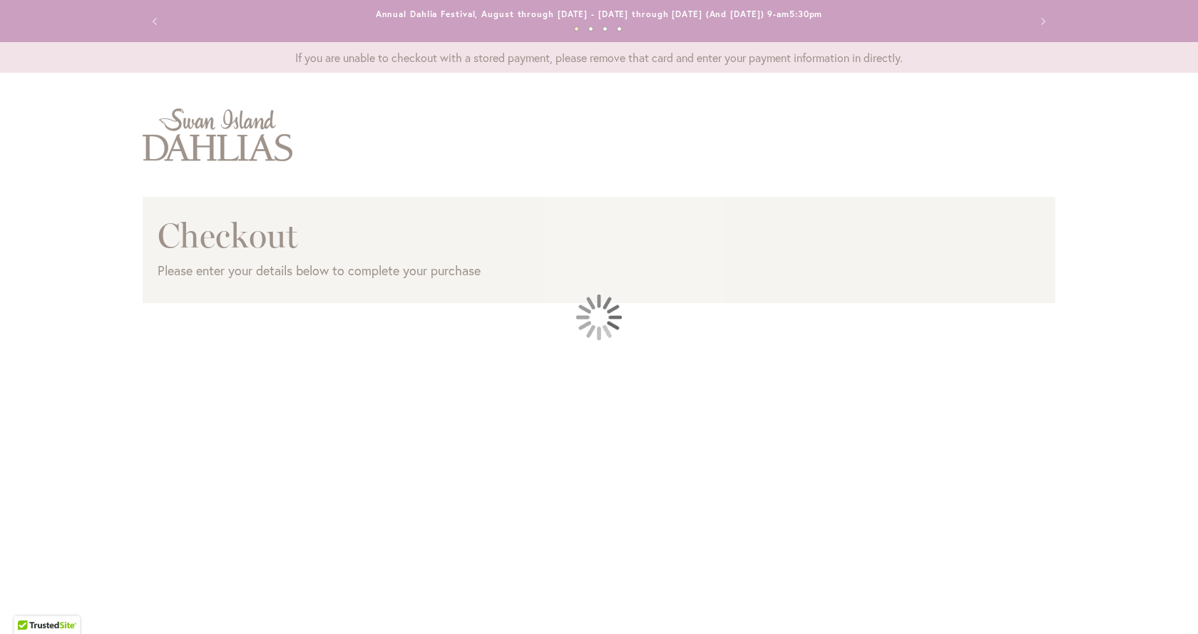
select select "**"
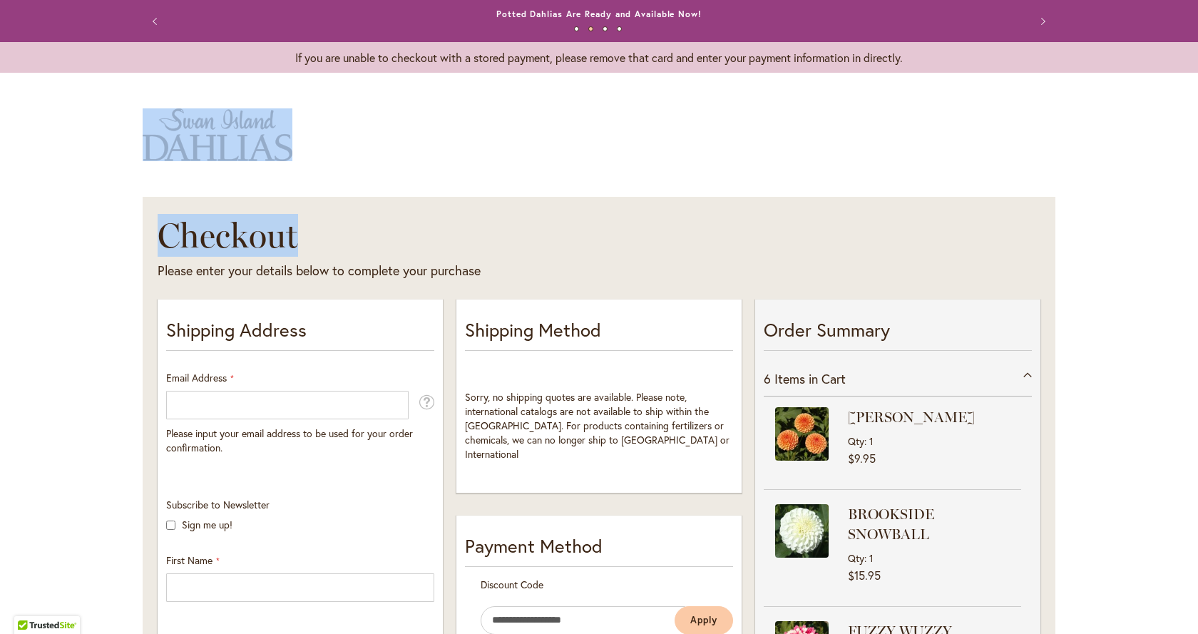
drag, startPoint x: 729, startPoint y: 245, endPoint x: 757, endPoint y: 173, distance: 77.9
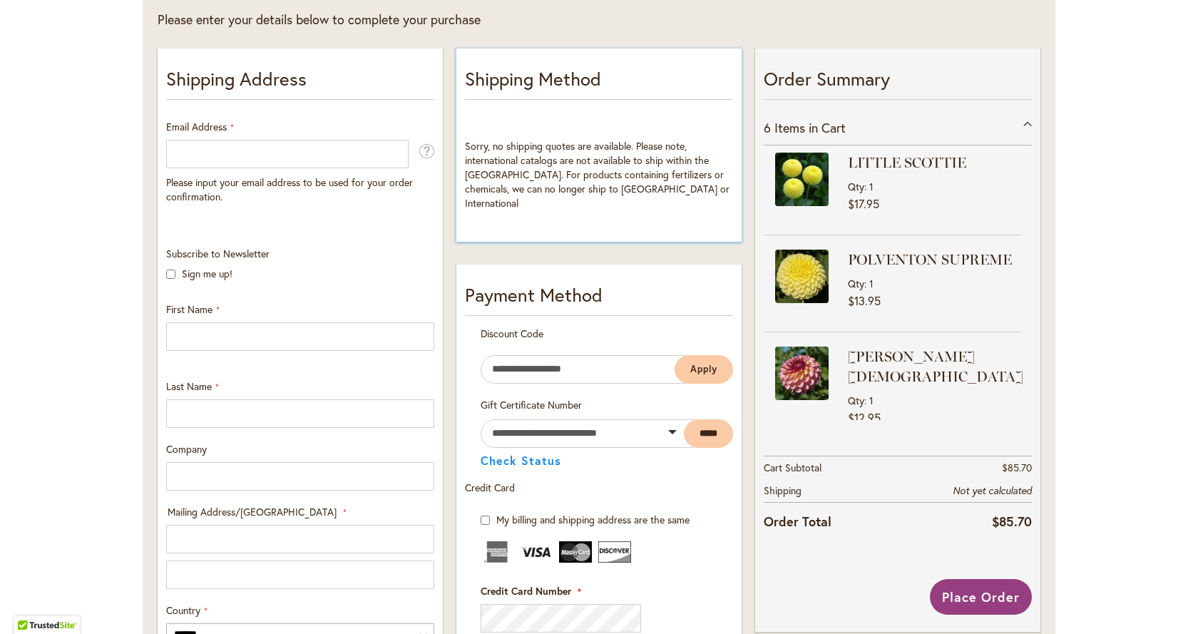
scroll to position [285, 0]
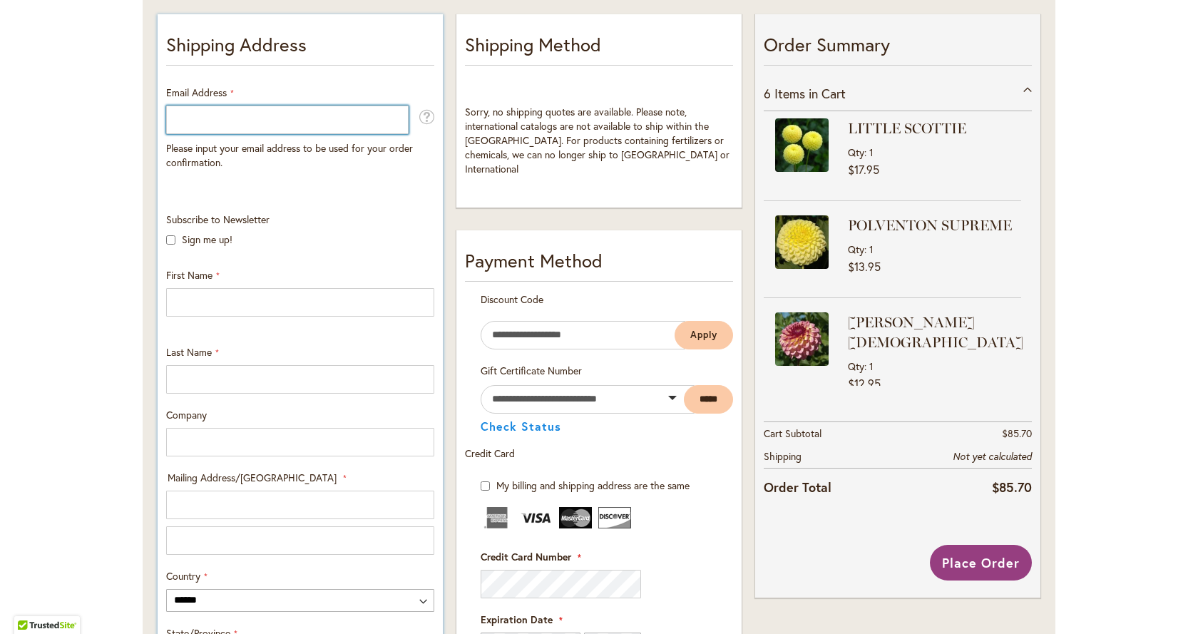
click at [200, 119] on input "Email Address" at bounding box center [287, 120] width 242 height 29
type input "**********"
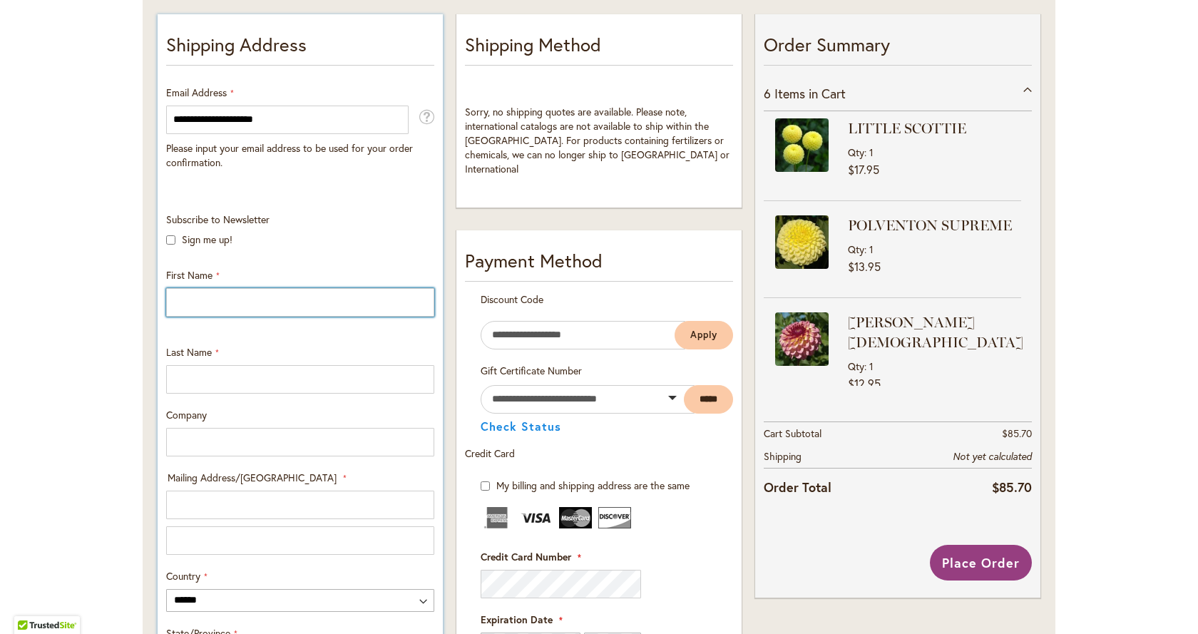
click at [310, 301] on input "First Name" at bounding box center [300, 302] width 268 height 29
type input "*****"
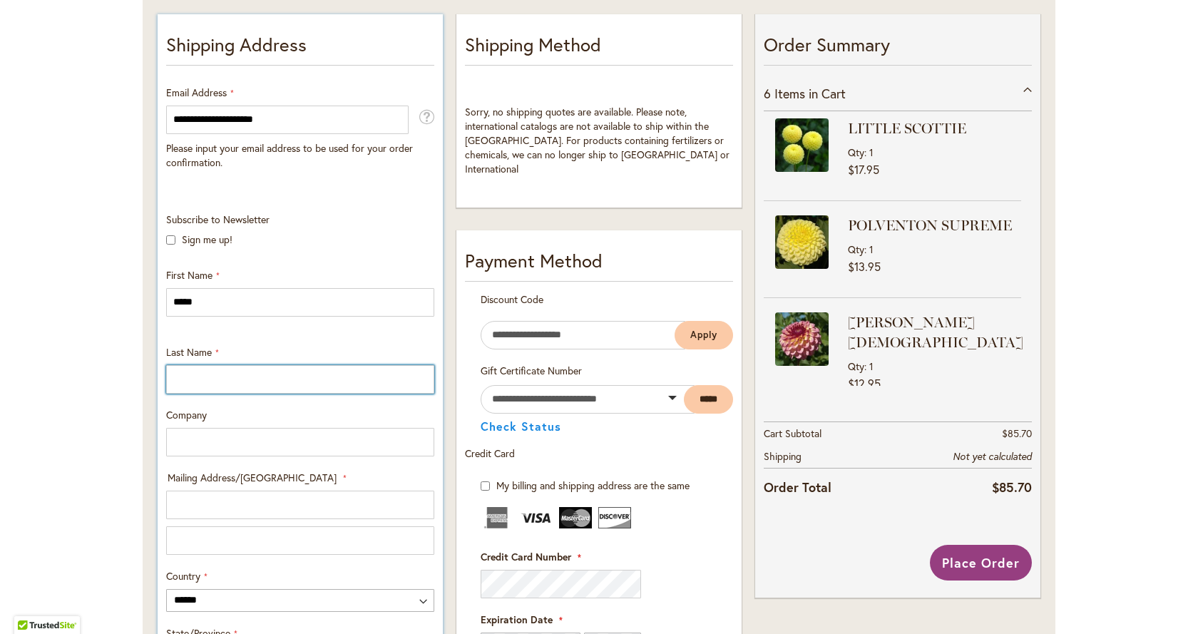
click at [324, 384] on input "Last Name" at bounding box center [300, 379] width 268 height 29
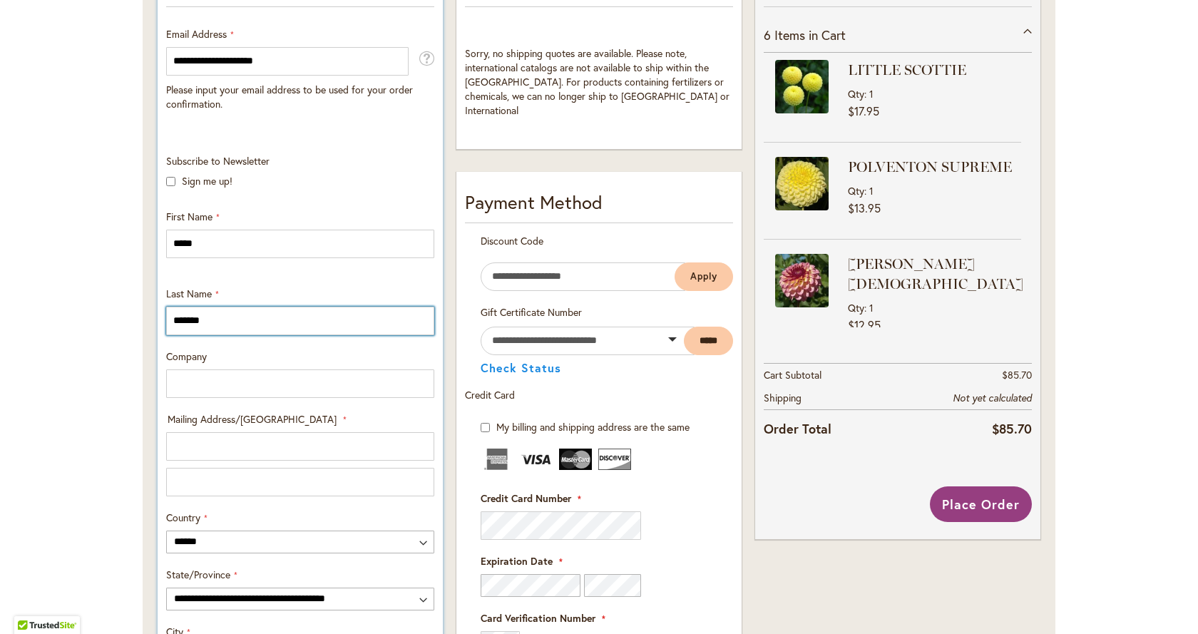
scroll to position [428, 0]
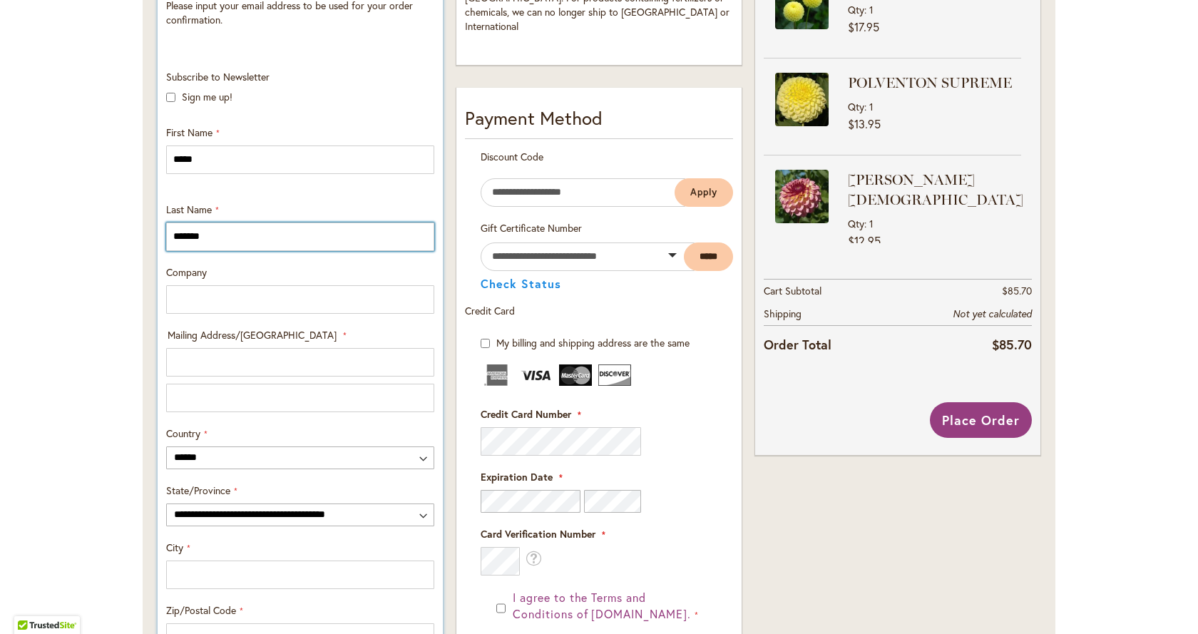
type input "*******"
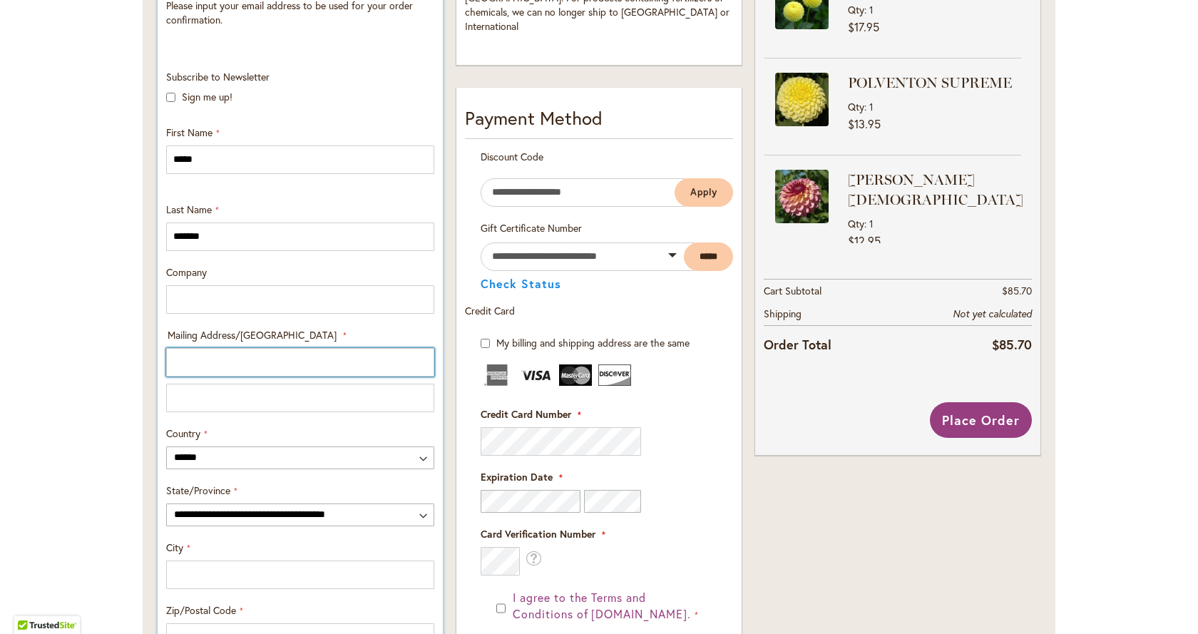
click at [218, 367] on input "Mailing Address/PO BOX: Line 1" at bounding box center [300, 362] width 268 height 29
type input "**********"
click at [204, 401] on input "Mailing Address/PO BOX: Line 2" at bounding box center [300, 398] width 268 height 29
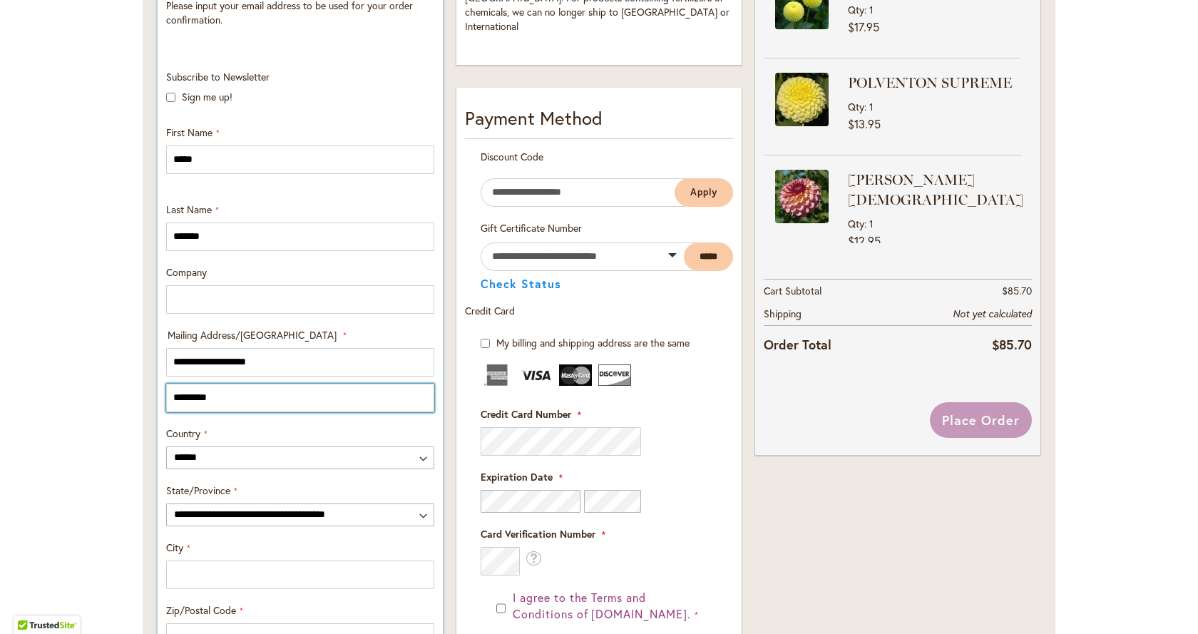
type input "**********"
drag, startPoint x: 235, startPoint y: 399, endPoint x: 160, endPoint y: 402, distance: 74.2
click at [166, 402] on input "**********" at bounding box center [300, 398] width 268 height 29
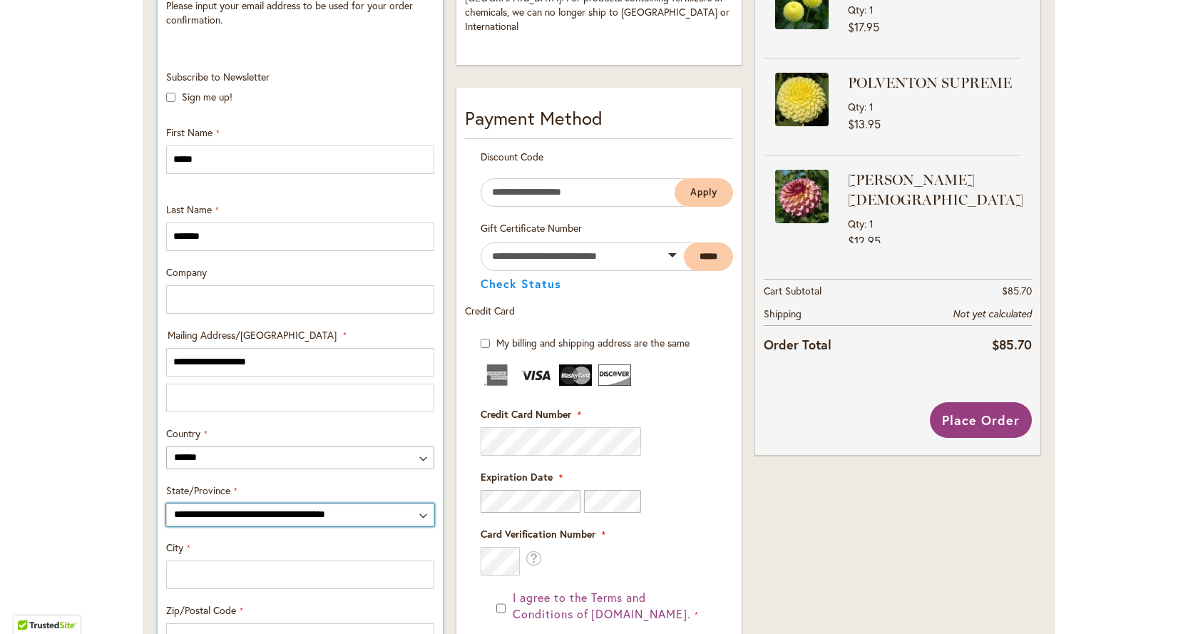
click at [420, 521] on select "**********" at bounding box center [300, 514] width 268 height 23
select select "**"
click at [166, 503] on select "**********" at bounding box center [300, 514] width 268 height 23
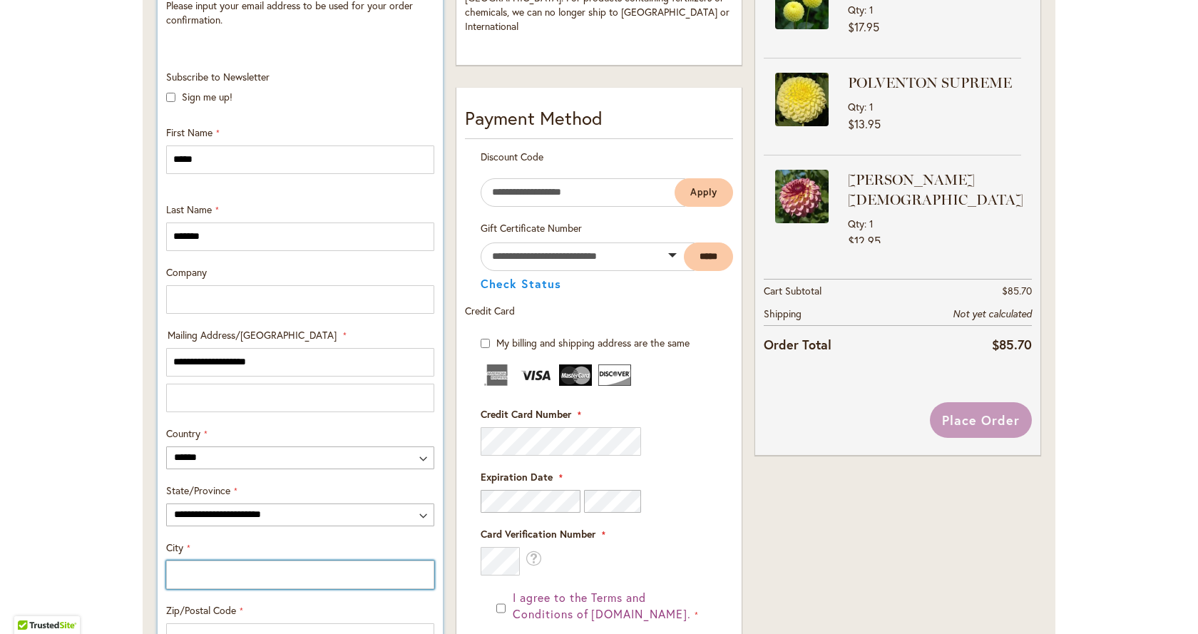
click at [224, 568] on input "City" at bounding box center [300, 575] width 268 height 29
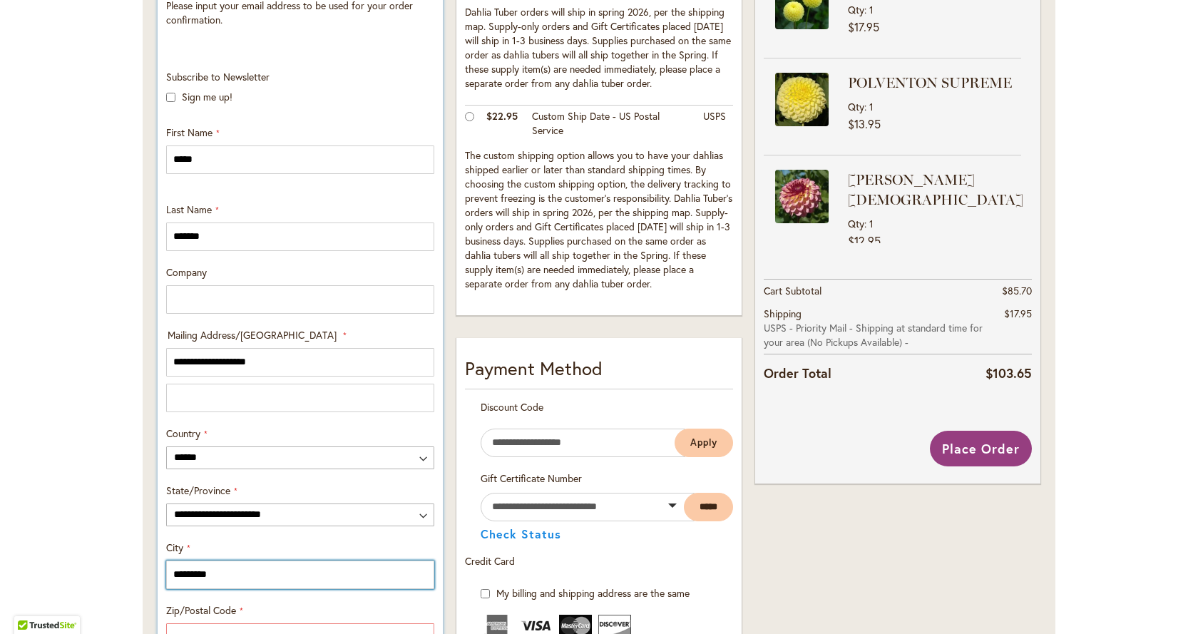
scroll to position [642, 0]
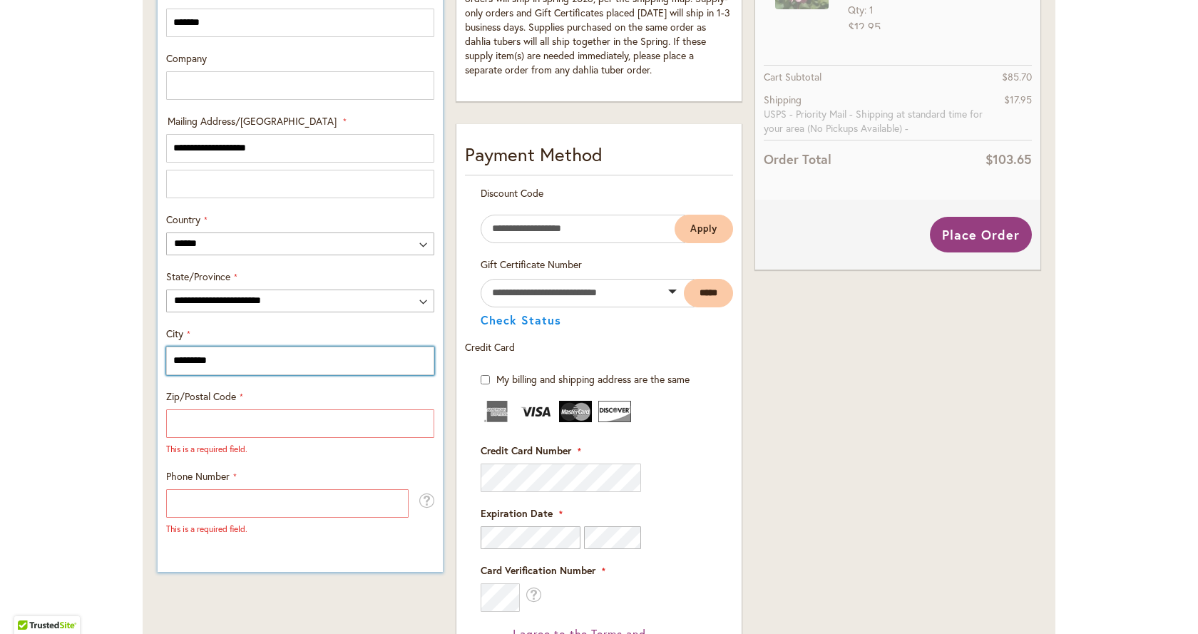
type input "*********"
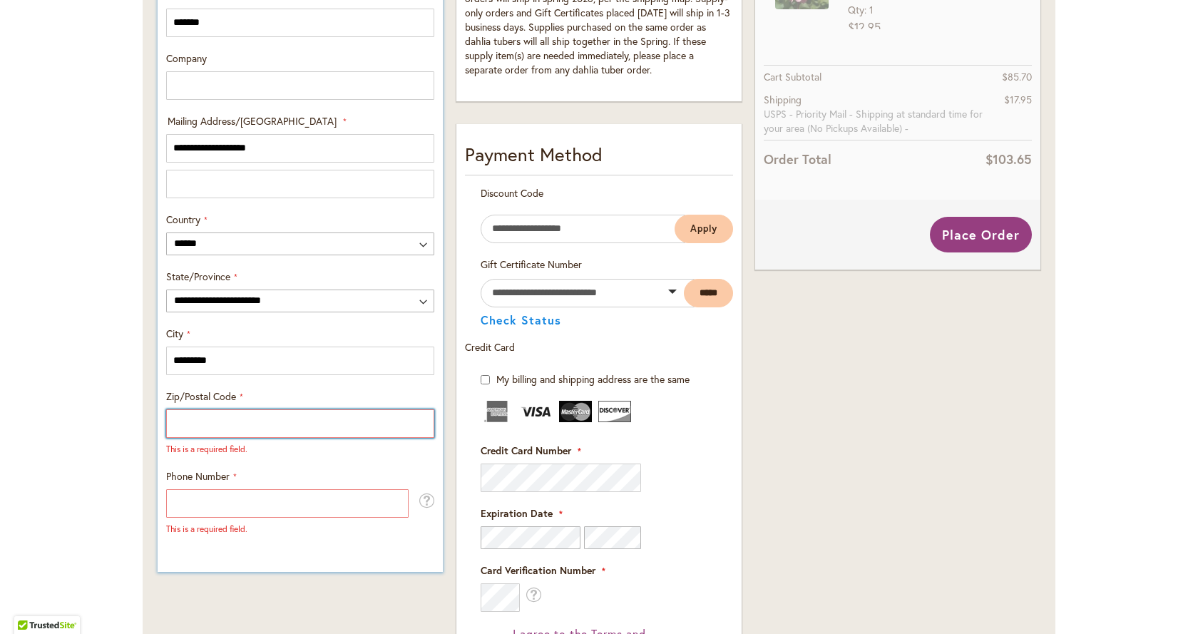
click at [258, 423] on input "Zip/Postal Code" at bounding box center [300, 423] width 268 height 29
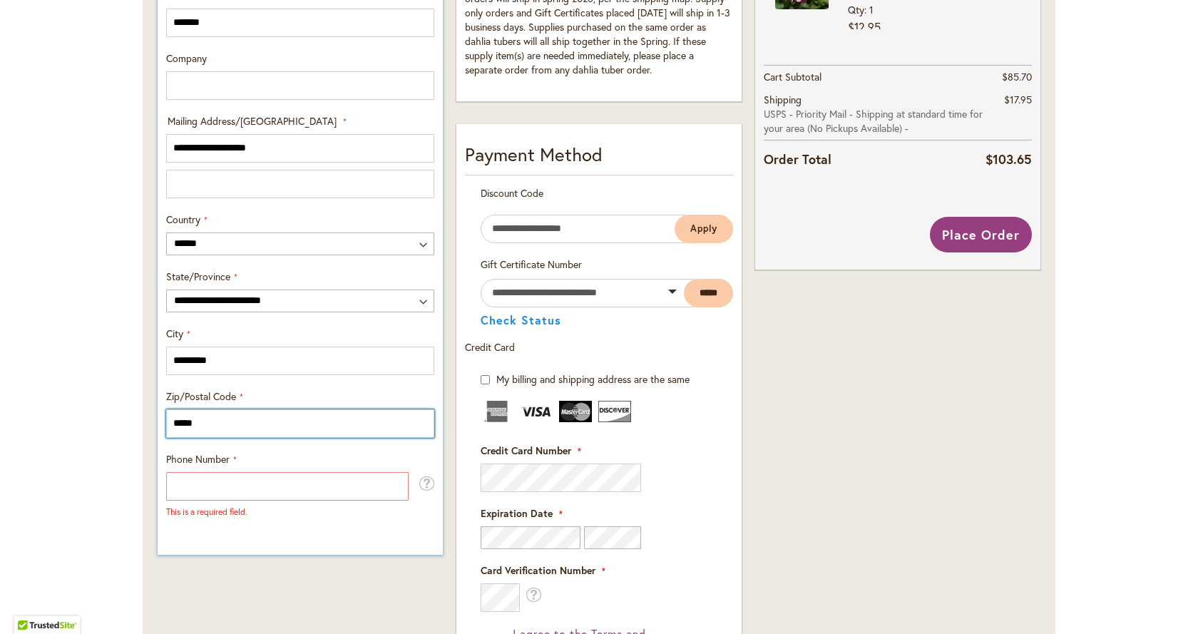
type input "*****"
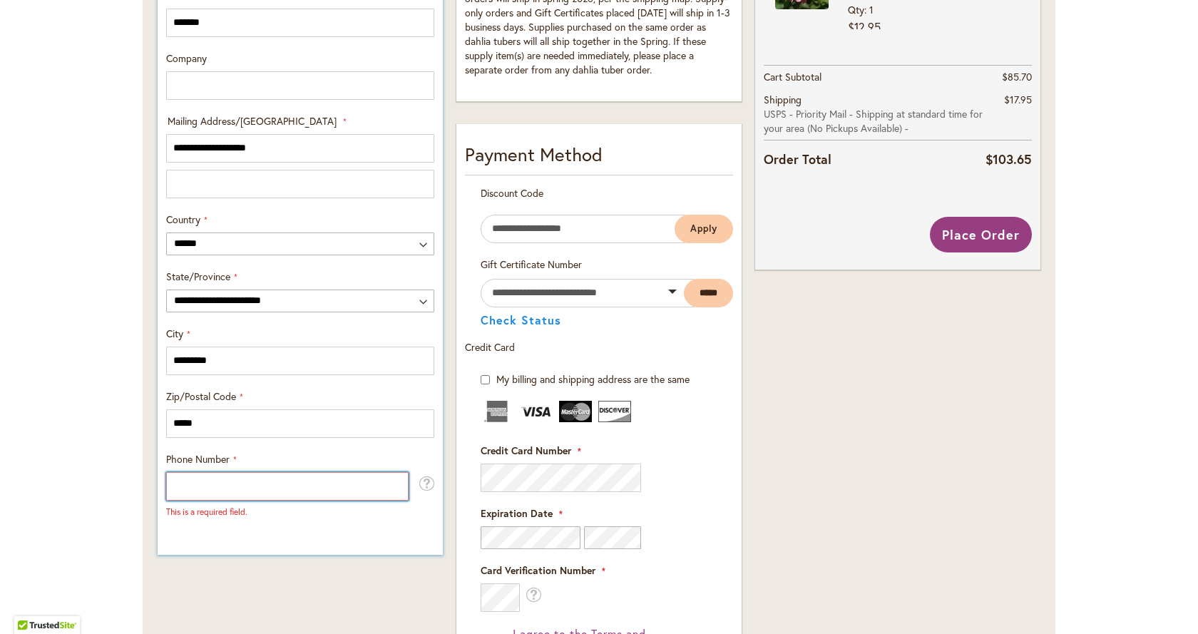
click at [230, 476] on input "Phone Number" at bounding box center [287, 486] width 242 height 29
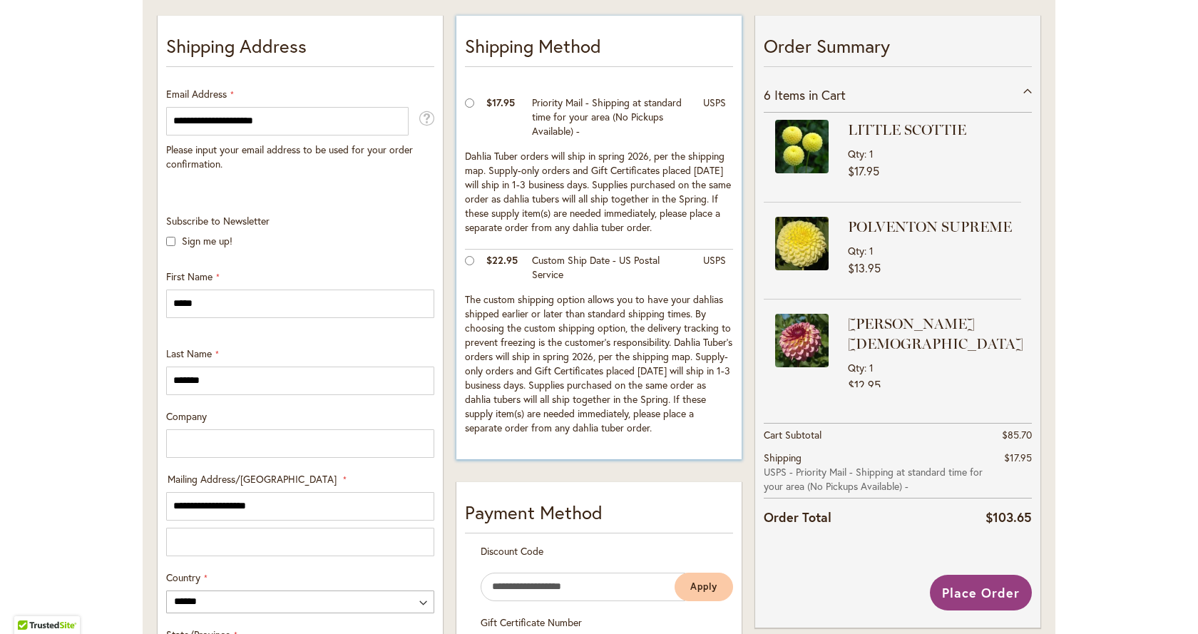
scroll to position [285, 0]
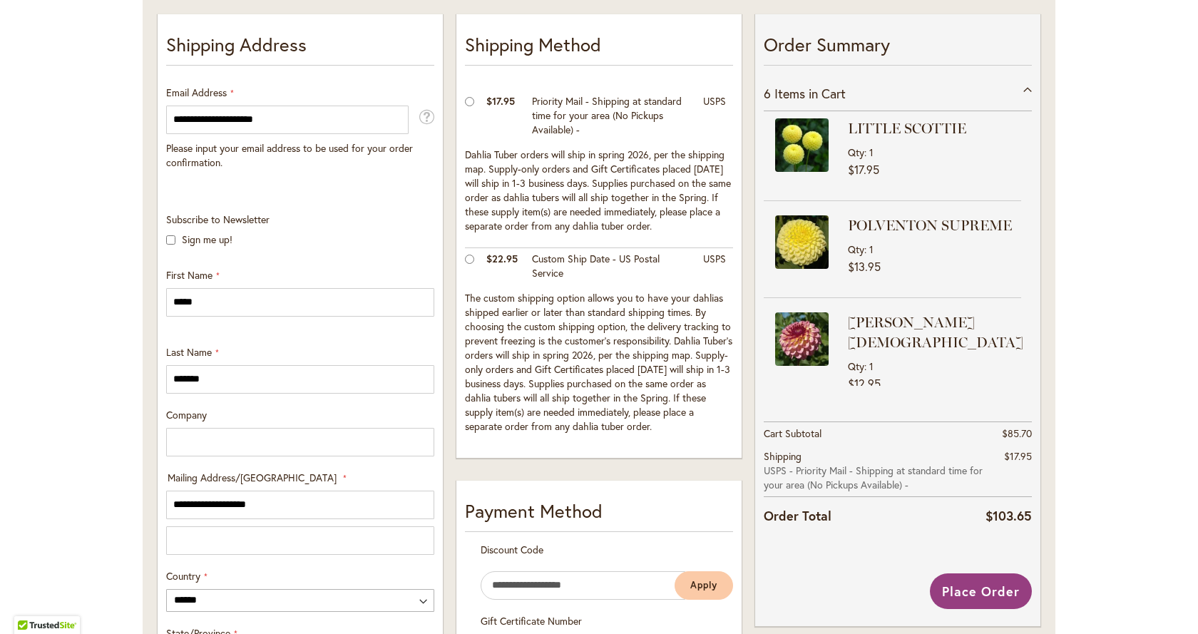
type input "**********"
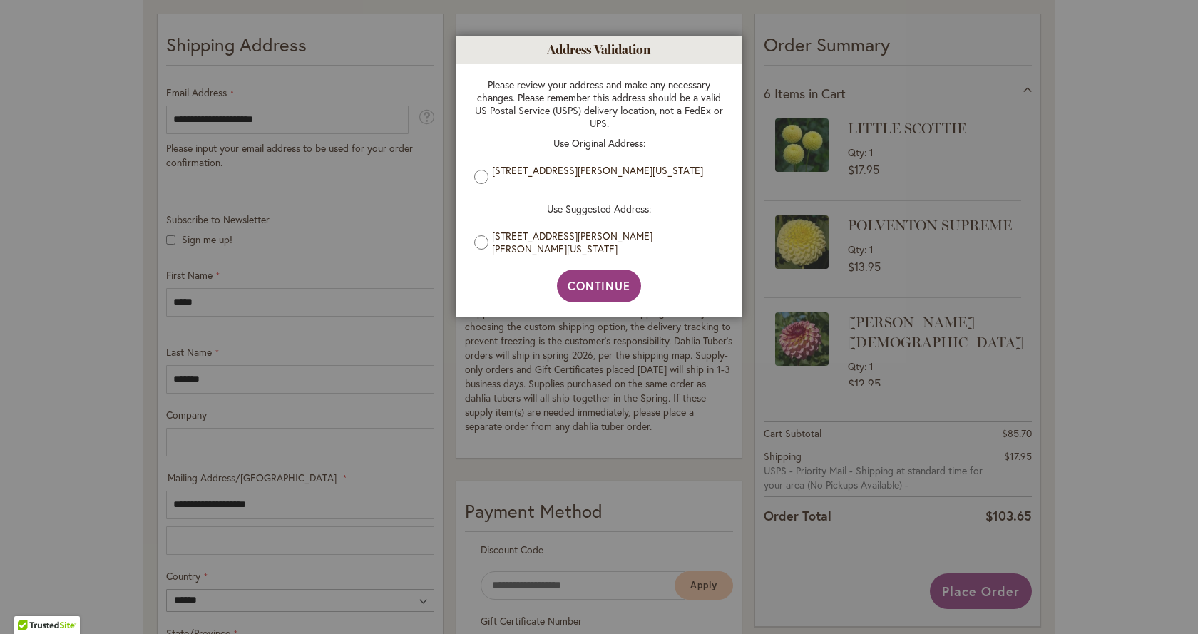
click at [583, 404] on div at bounding box center [599, 317] width 1198 height 634
click at [511, 564] on div at bounding box center [599, 317] width 1198 height 634
click at [623, 290] on span "Continue" at bounding box center [599, 285] width 63 height 15
type input "**********"
type input "*********"
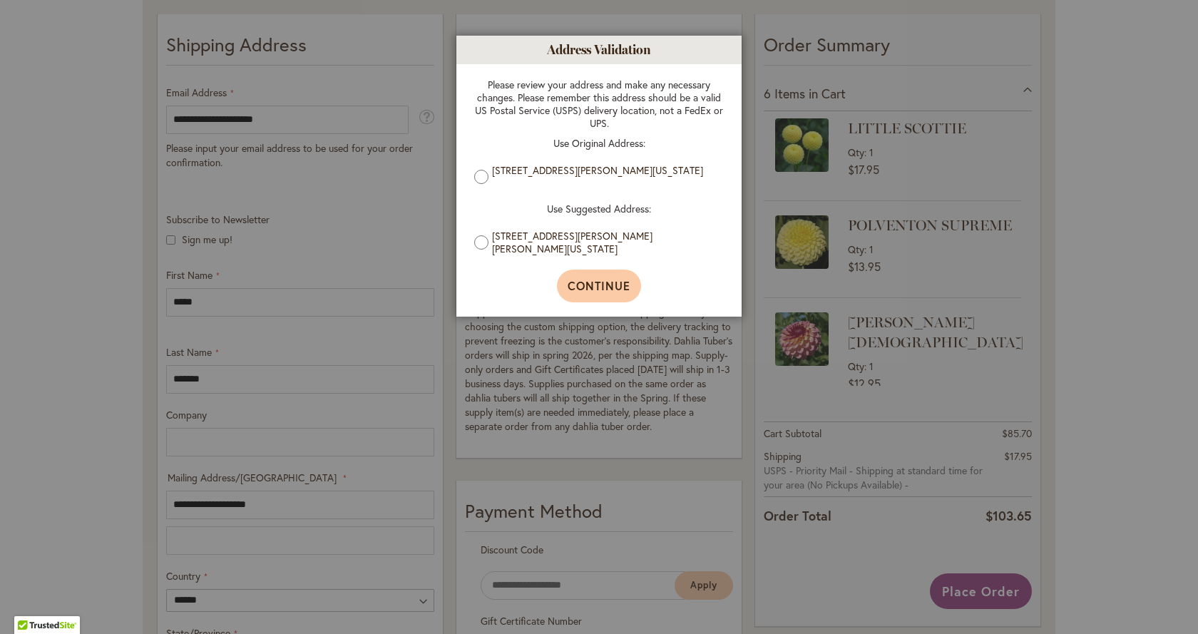
type input "**********"
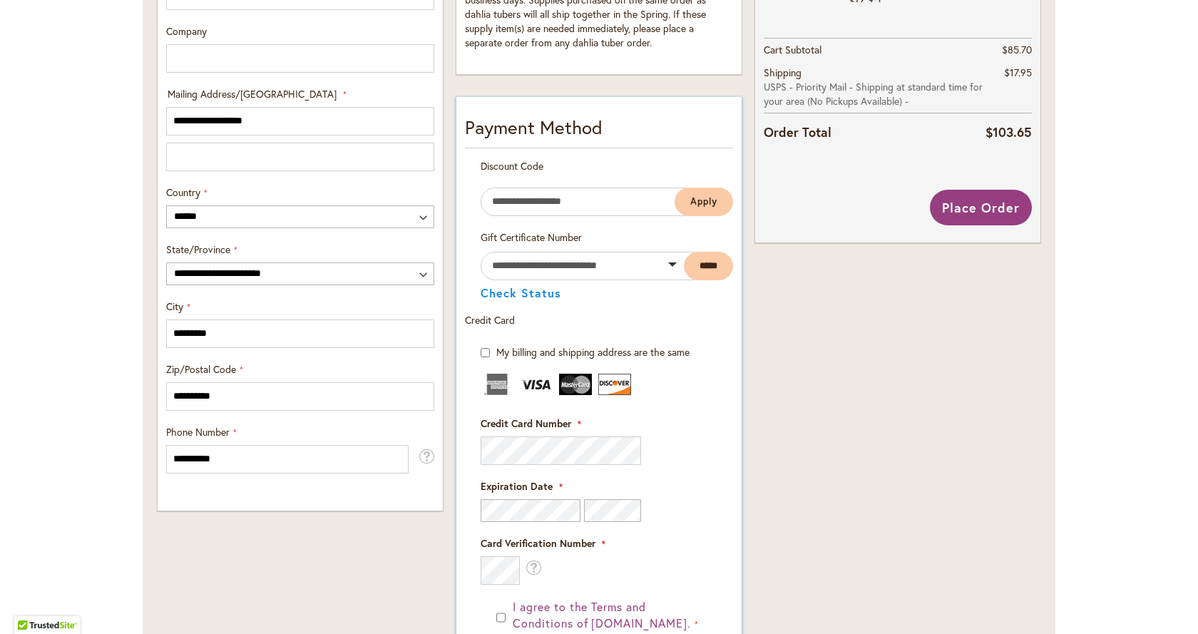
scroll to position [668, 0]
click at [971, 210] on span "Place Order" at bounding box center [981, 208] width 78 height 17
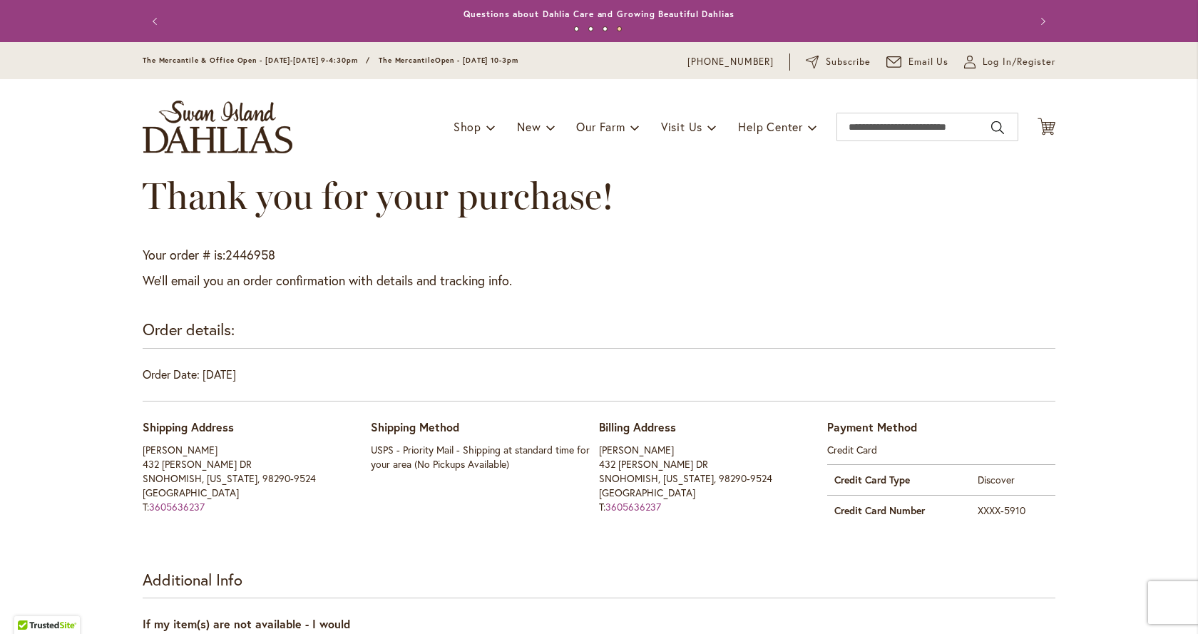
click at [77, 118] on header "Skip to Content The Mercantile & Office Open - [DATE]-[DATE] 9-4:30pm / The Mer…" at bounding box center [599, 108] width 1198 height 133
click at [71, 98] on header "Skip to Content The Mercantile & Office Open - Monday-Friday 9-4:30pm / The Mer…" at bounding box center [599, 108] width 1198 height 133
drag, startPoint x: 69, startPoint y: 106, endPoint x: 751, endPoint y: 138, distance: 682.5
drag, startPoint x: 751, startPoint y: 138, endPoint x: 66, endPoint y: 119, distance: 684.9
click at [66, 119] on header "Skip to Content The Mercantile & Office Open - Monday-Friday 9-4:30pm / The Mer…" at bounding box center [599, 108] width 1198 height 133
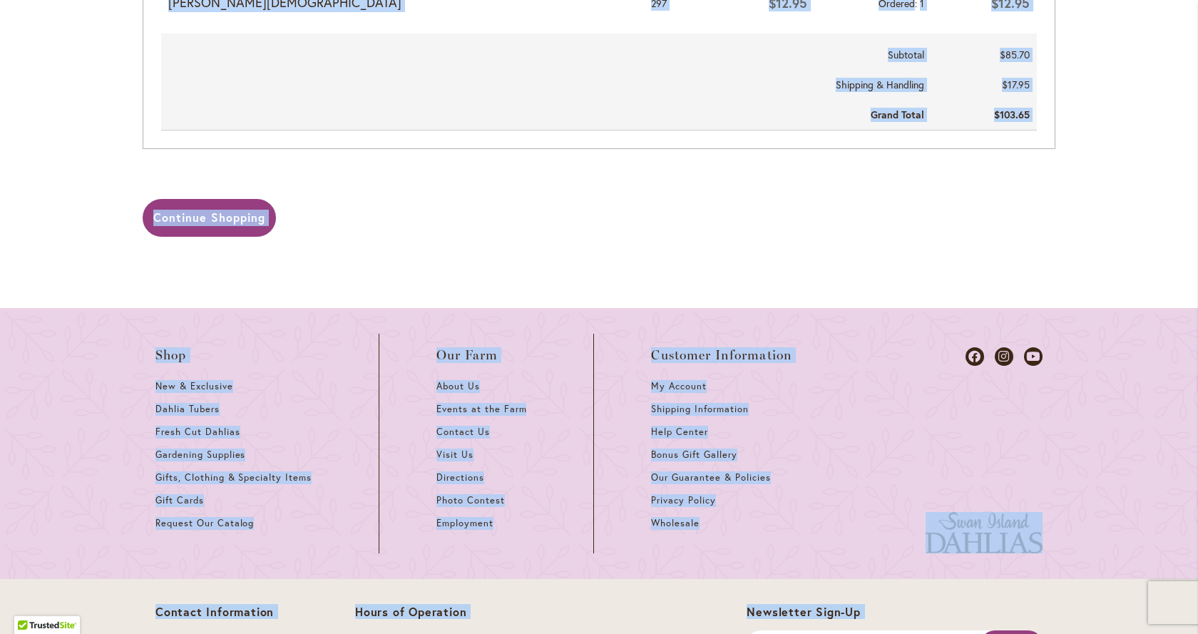
scroll to position [1115, 0]
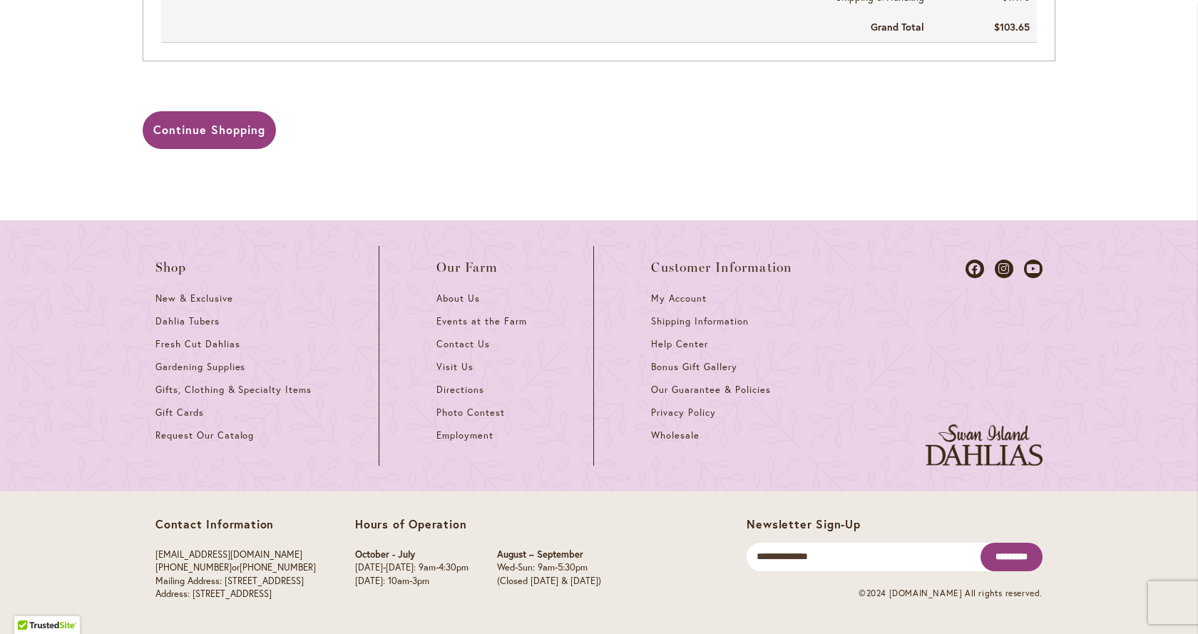
drag, startPoint x: 75, startPoint y: 107, endPoint x: 1037, endPoint y: 68, distance: 962.8
copy div "Shop Dahlia Tubers Collections Fresh Cut Dahlias Gardening Supplies Gift Cards …"
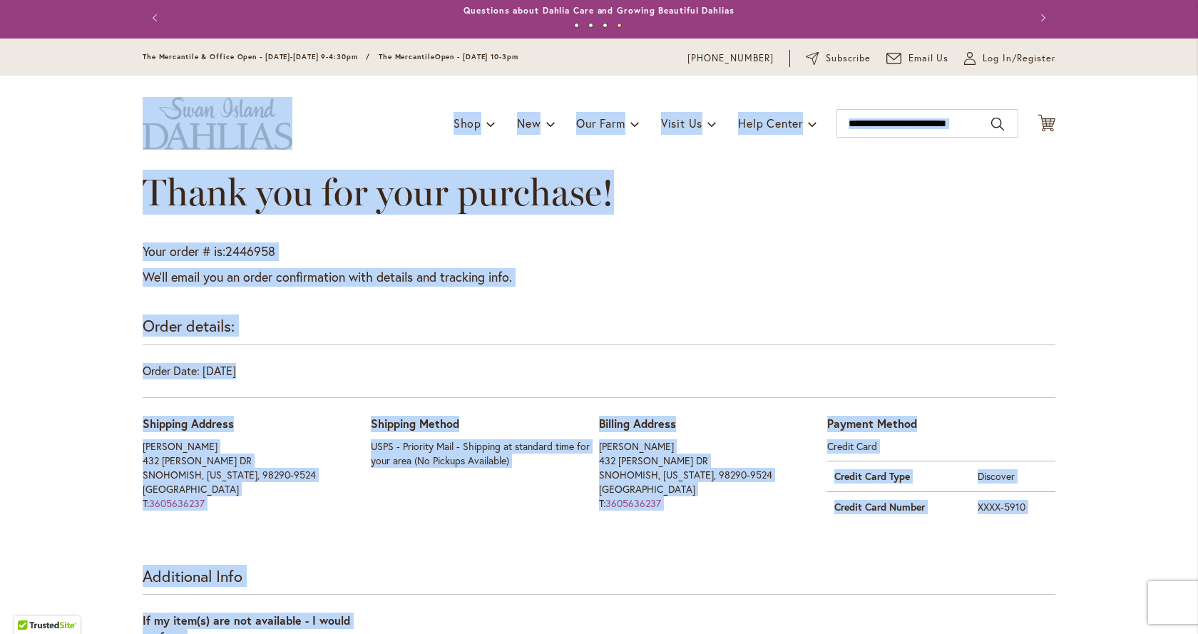
scroll to position [0, 0]
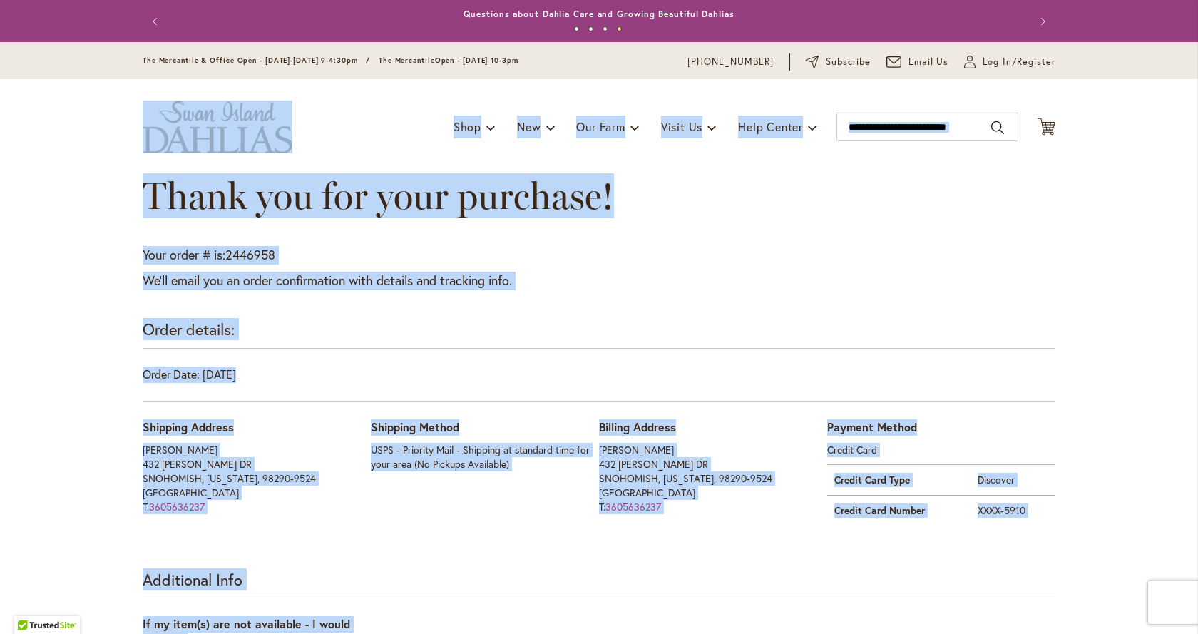
click at [1022, 245] on div "Thank you for your purchase!" at bounding box center [599, 210] width 913 height 71
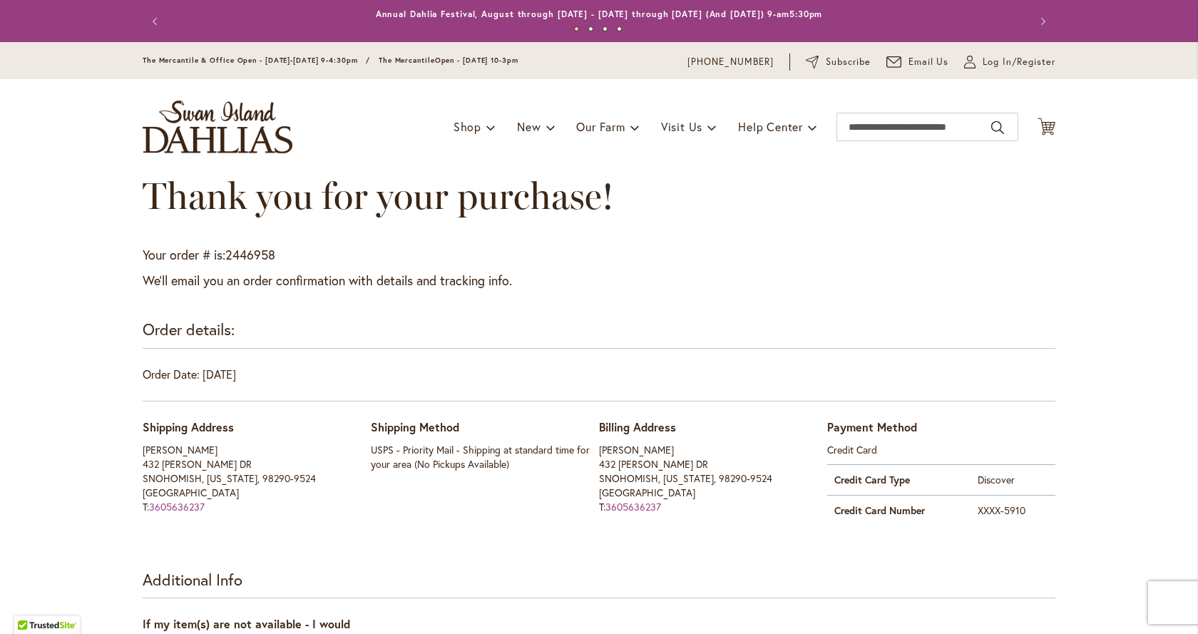
click at [248, 135] on img "store logo" at bounding box center [218, 127] width 150 height 53
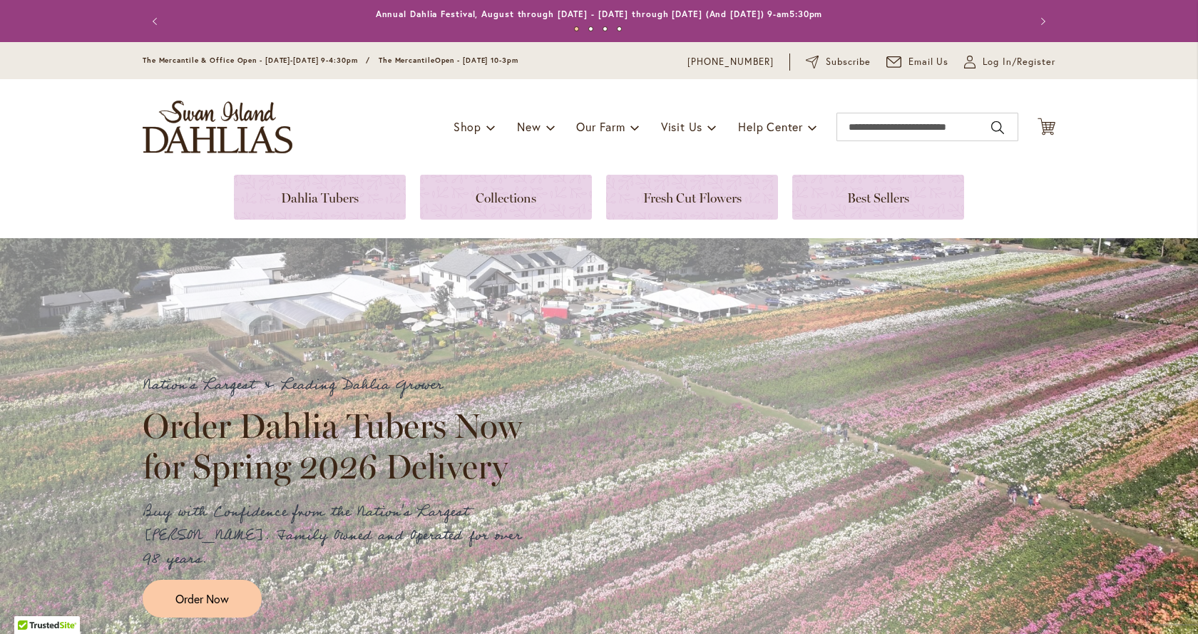
click at [228, 127] on img "store logo" at bounding box center [218, 127] width 150 height 53
